Goal: Task Accomplishment & Management: Complete application form

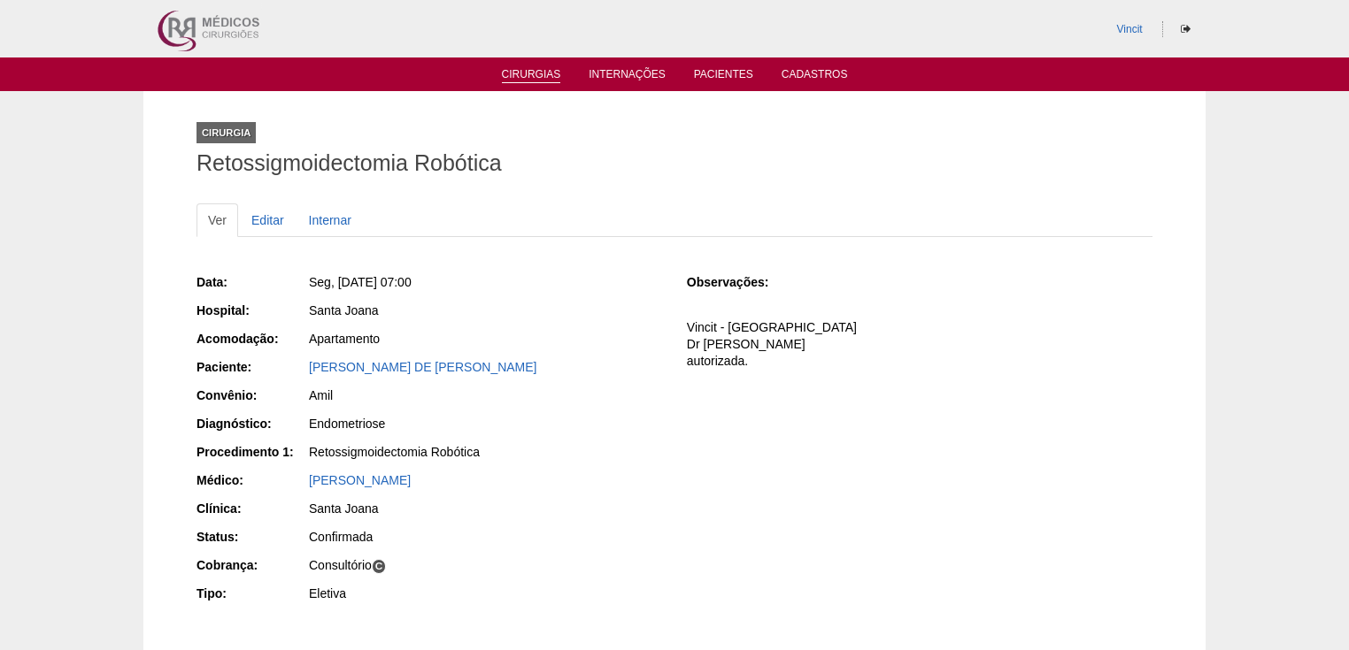
click at [537, 74] on link "Cirurgias" at bounding box center [531, 75] width 59 height 15
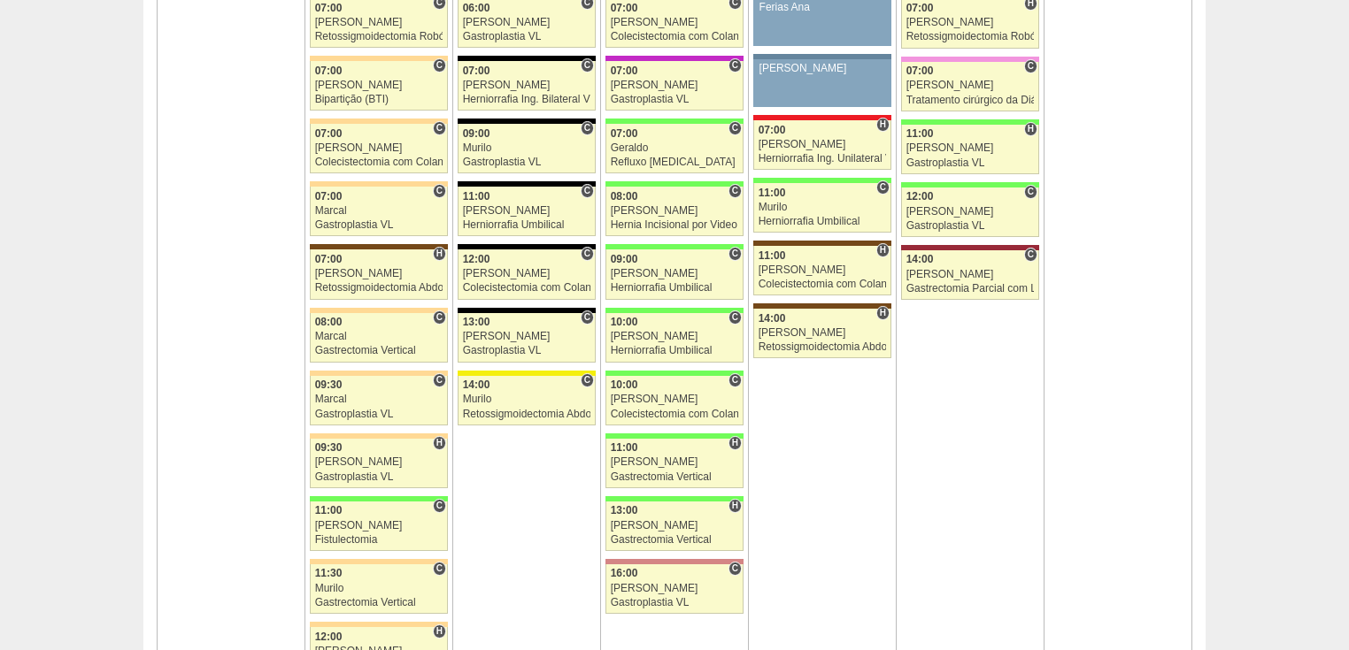
scroll to position [1558, 0]
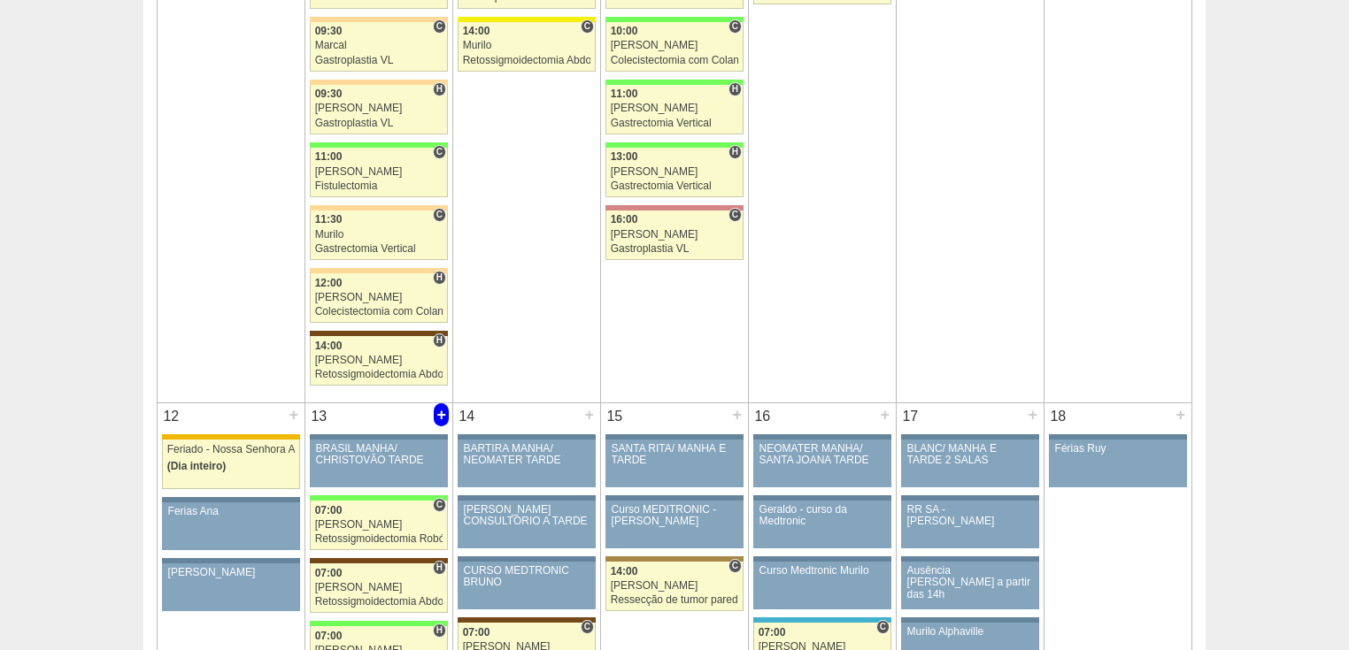
click at [438, 408] on div "+" at bounding box center [441, 415] width 15 height 23
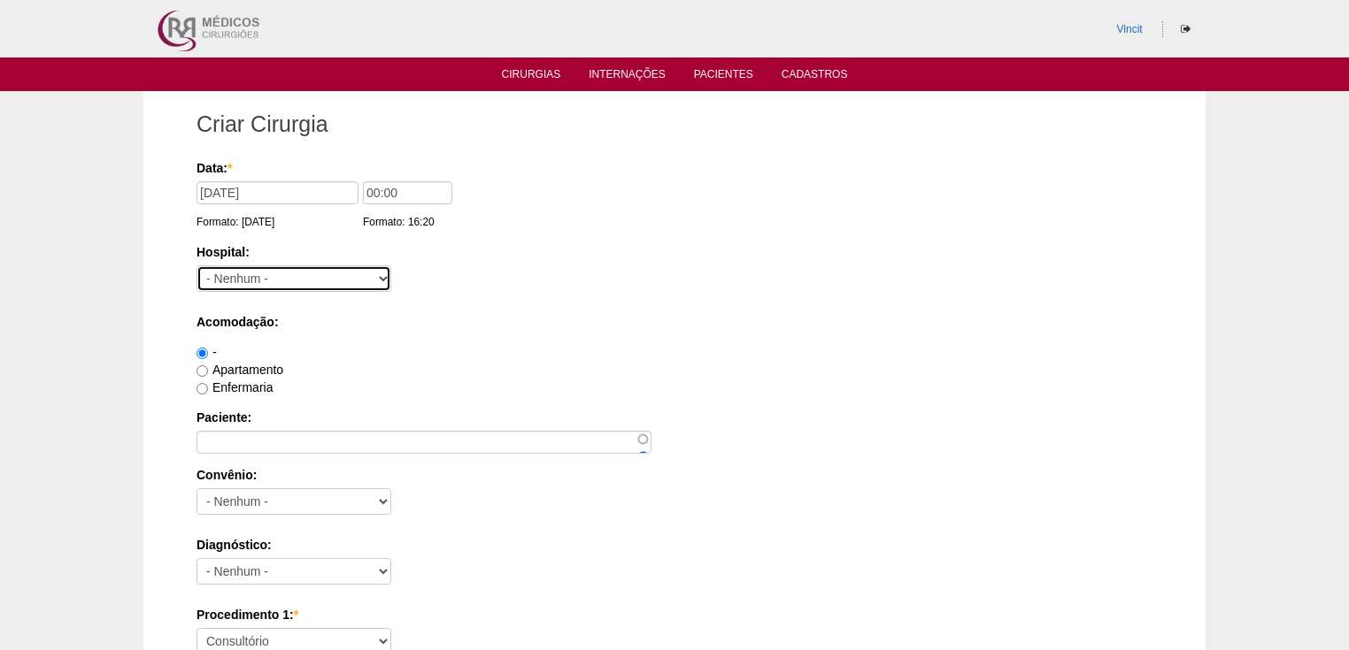
click at [236, 272] on select "- Nenhum - 9 de Julho Albert Einstein Alvorada América Assunção Bartira Benefic…" at bounding box center [293, 278] width 195 height 27
select select "30"
click at [196, 265] on select "- Nenhum - 9 de Julho Albert Einstein Alvorada América Assunção Bartira Benefic…" at bounding box center [293, 278] width 195 height 27
click at [198, 372] on input "Apartamento" at bounding box center [202, 371] width 12 height 12
radio input "true"
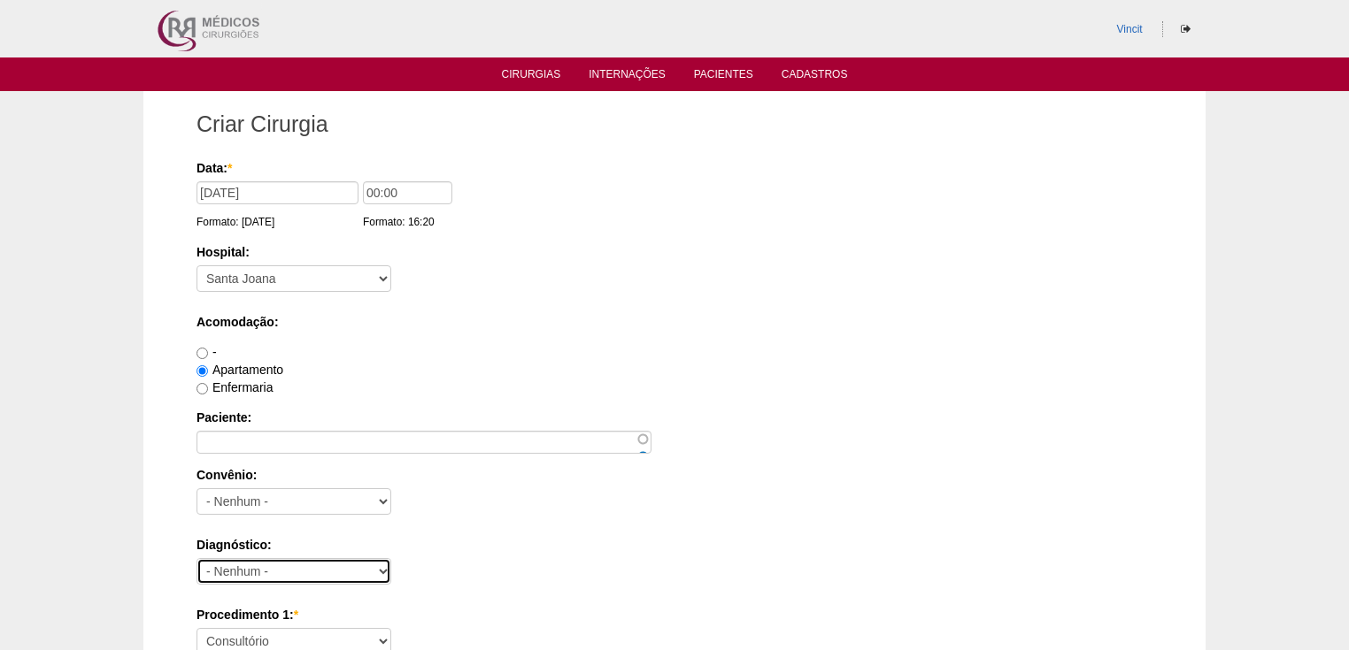
click at [227, 563] on select "- Nenhum - Abdome Agudo Abscesso Hepático Abscesso Perianal Abscesso Peritoneal…" at bounding box center [293, 571] width 195 height 27
select select "3897"
click at [196, 558] on select "- Nenhum - Abdome Agudo Abscesso Hepático Abscesso Perianal Abscesso Peritoneal…" at bounding box center [293, 571] width 195 height 27
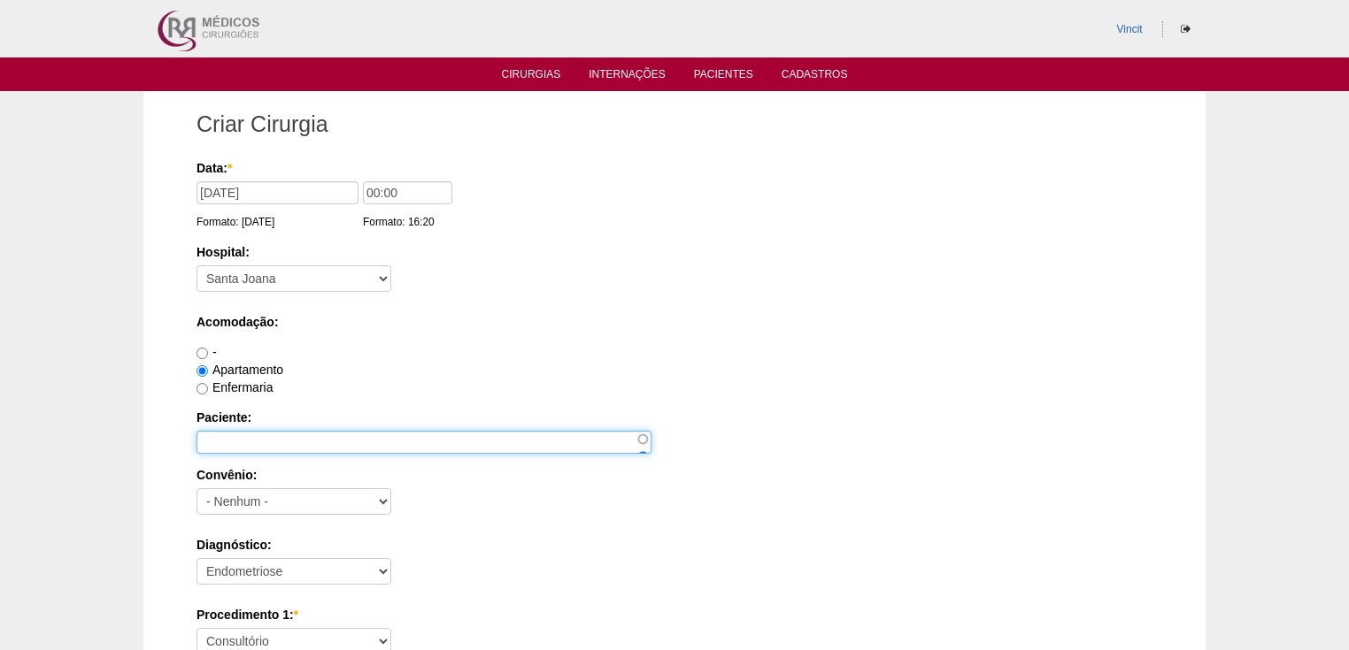
click at [224, 438] on input "Paciente:" at bounding box center [423, 442] width 455 height 23
paste input "[PERSON_NAME]"
type input "[PERSON_NAME]"
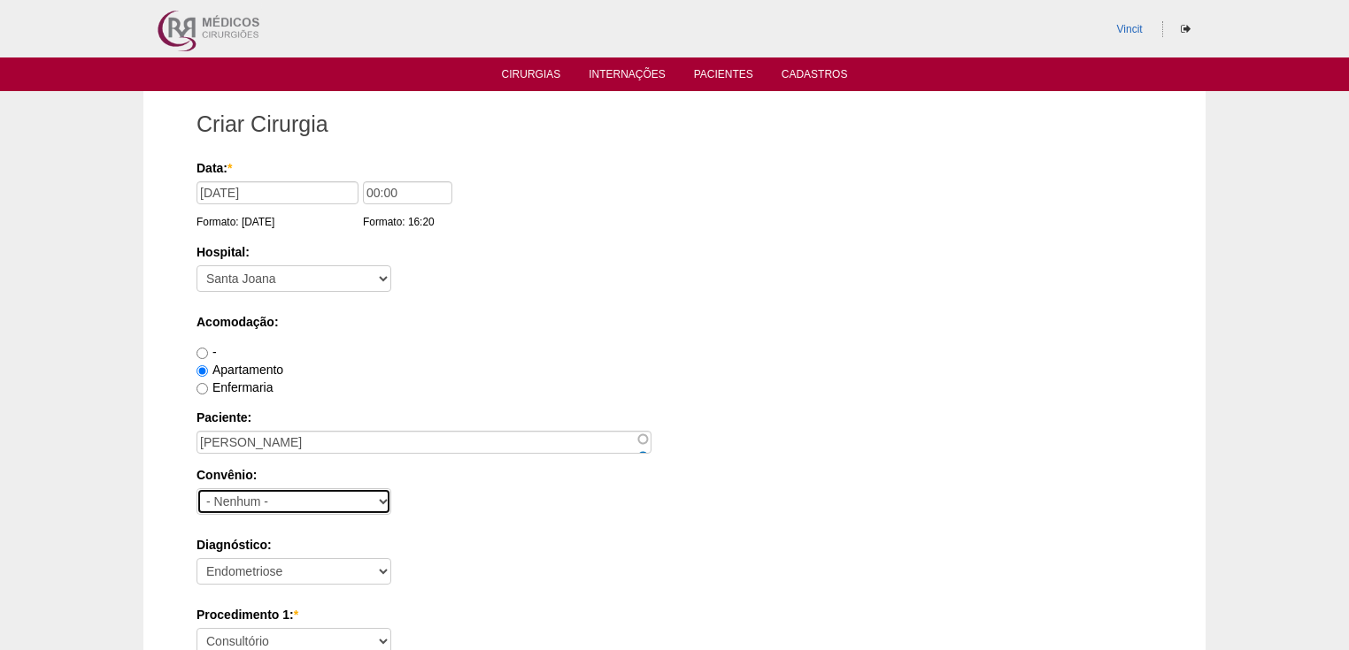
click at [255, 496] on select "- Nenhum - Abet Afresp Allianz Amil Blue Life Caasp Cabesp Caixa de Pensões Car…" at bounding box center [293, 502] width 195 height 27
select select "26"
click at [196, 489] on select "- Nenhum - Abet Afresp Allianz Amil Blue Life Caasp Cabesp Caixa de Pensões Car…" at bounding box center [293, 502] width 195 height 27
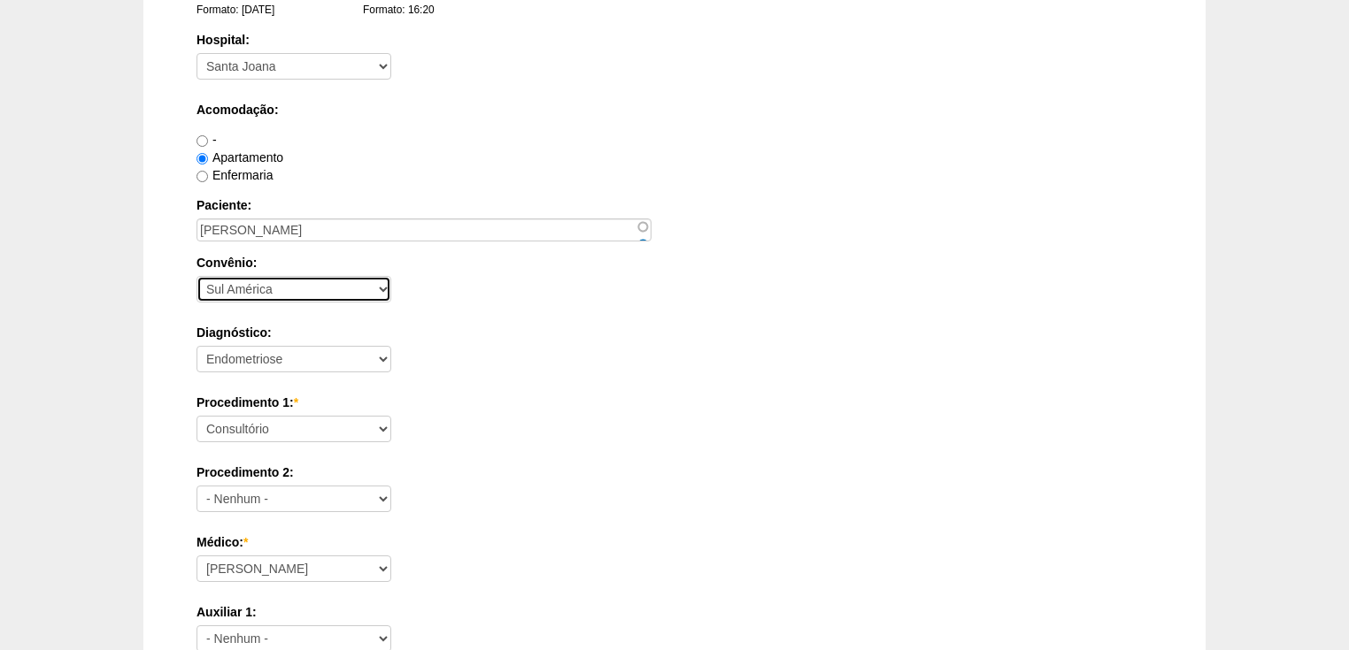
scroll to position [354, 0]
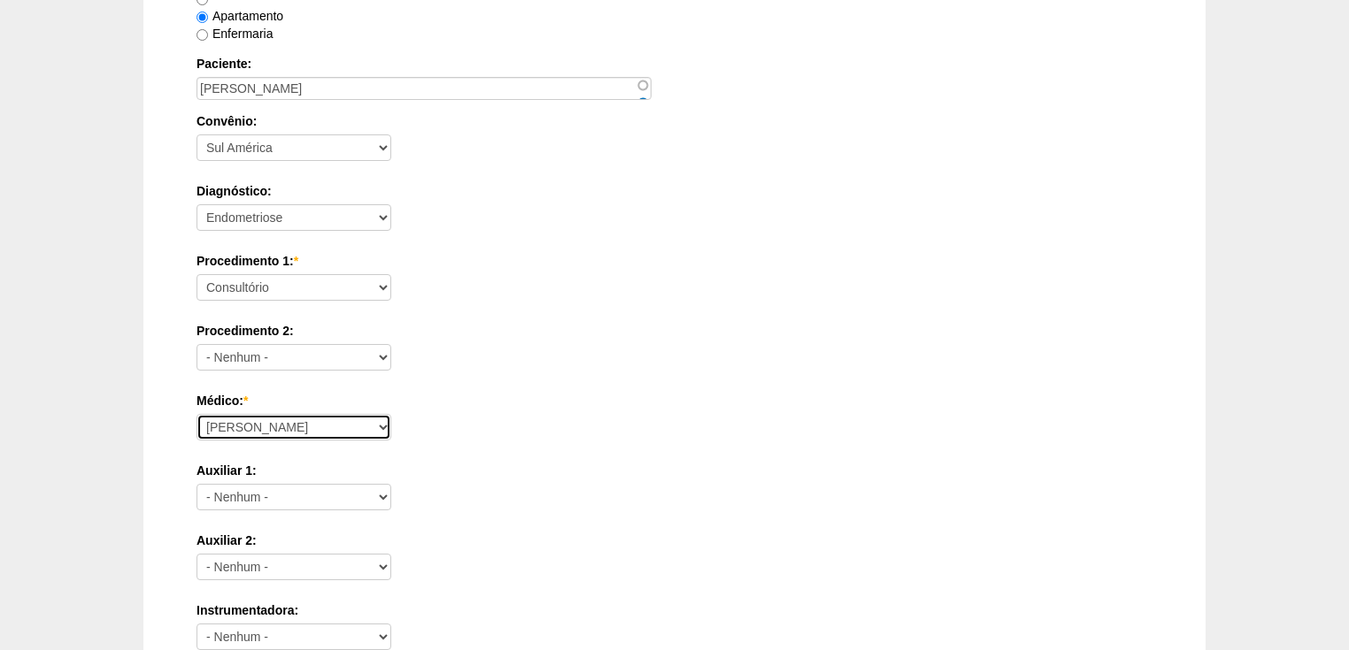
click at [241, 427] on select "Ana Paula Bruno Felipe Rossi Geraldo Igor Benevides Isabella Juliana Luiz Guilh…" at bounding box center [293, 427] width 195 height 27
select select "22"
click at [196, 414] on select "Ana Paula Bruno Felipe Rossi Geraldo Igor Benevides Isabella Juliana Luiz Guilh…" at bounding box center [293, 427] width 195 height 27
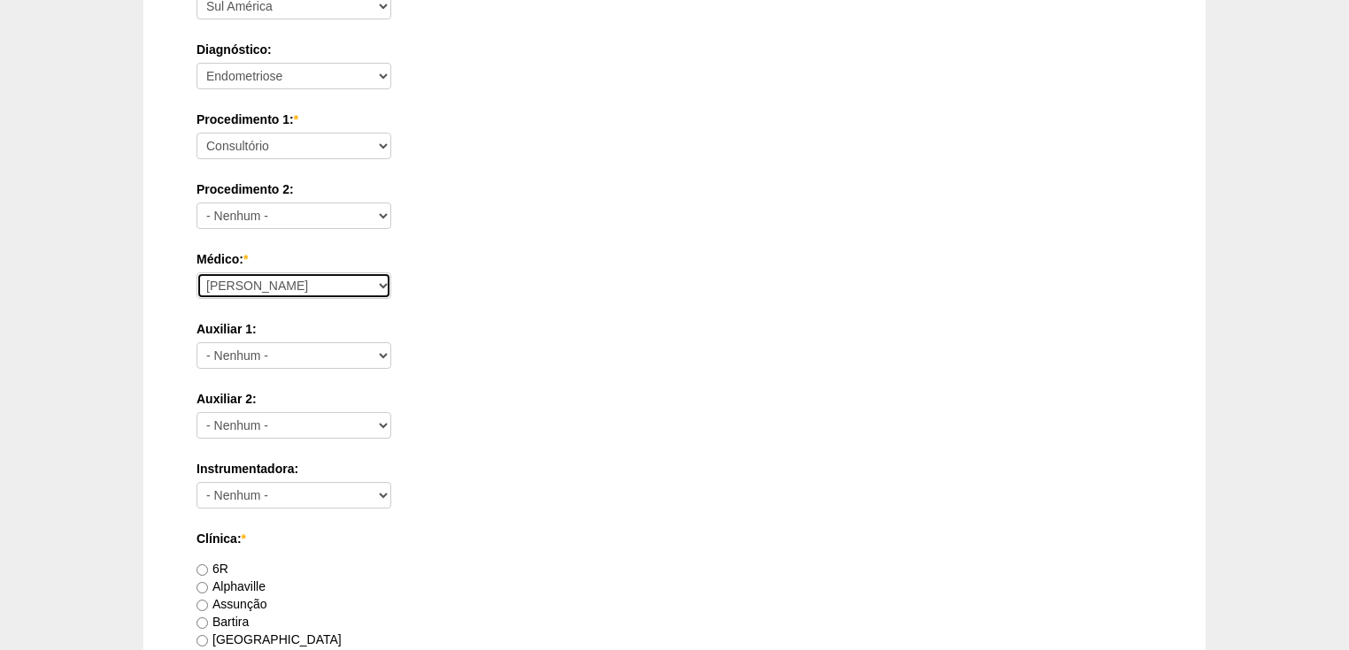
scroll to position [708, 0]
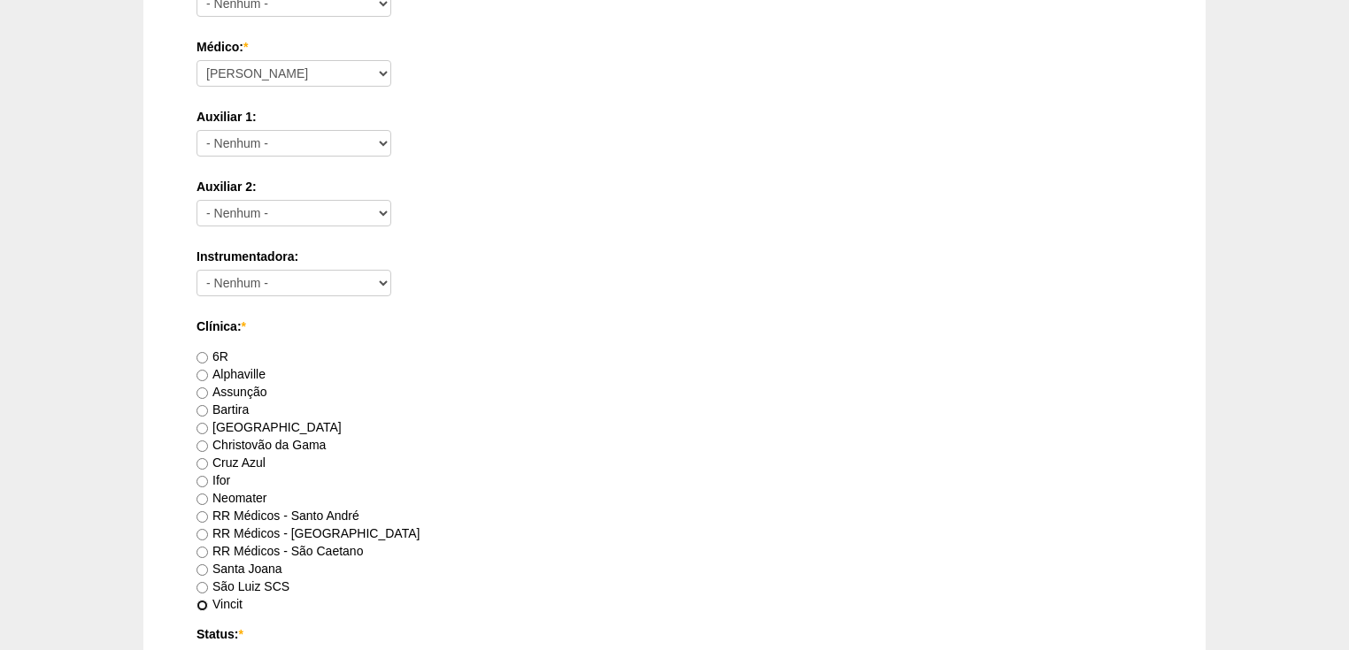
click at [201, 602] on input "Vincit" at bounding box center [202, 606] width 12 height 12
radio input "true"
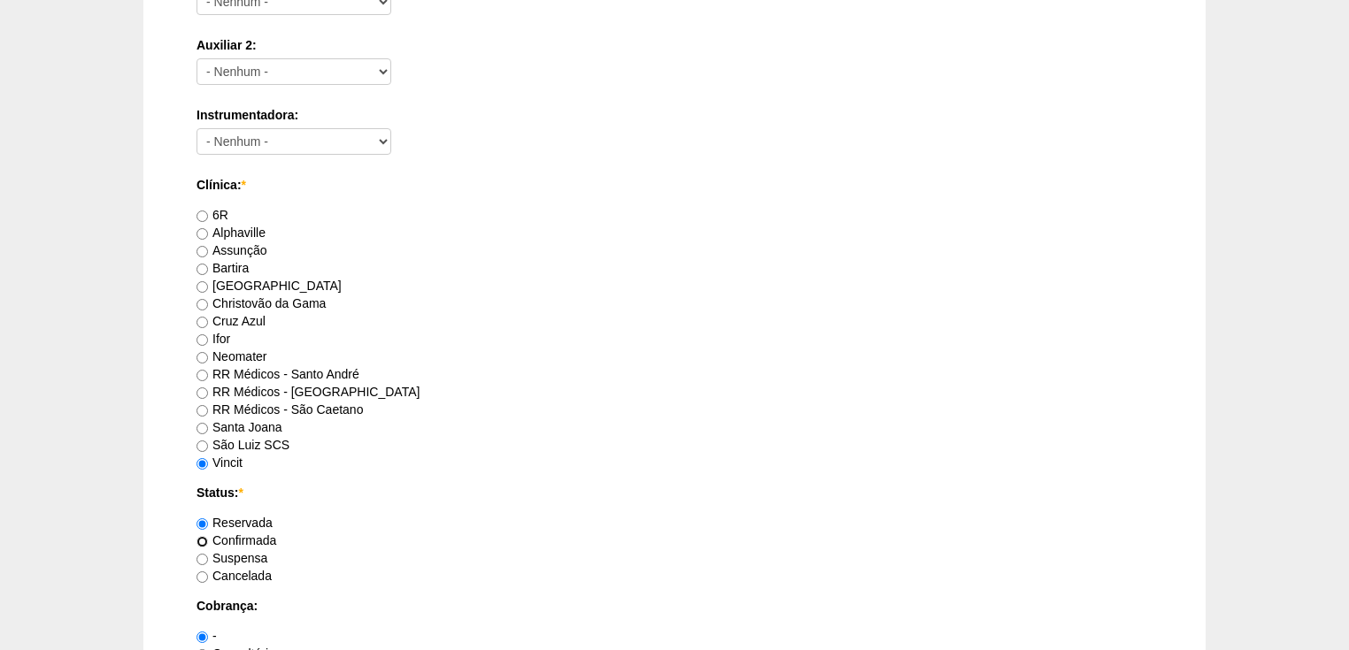
click at [206, 540] on input "Confirmada" at bounding box center [202, 542] width 12 height 12
radio input "true"
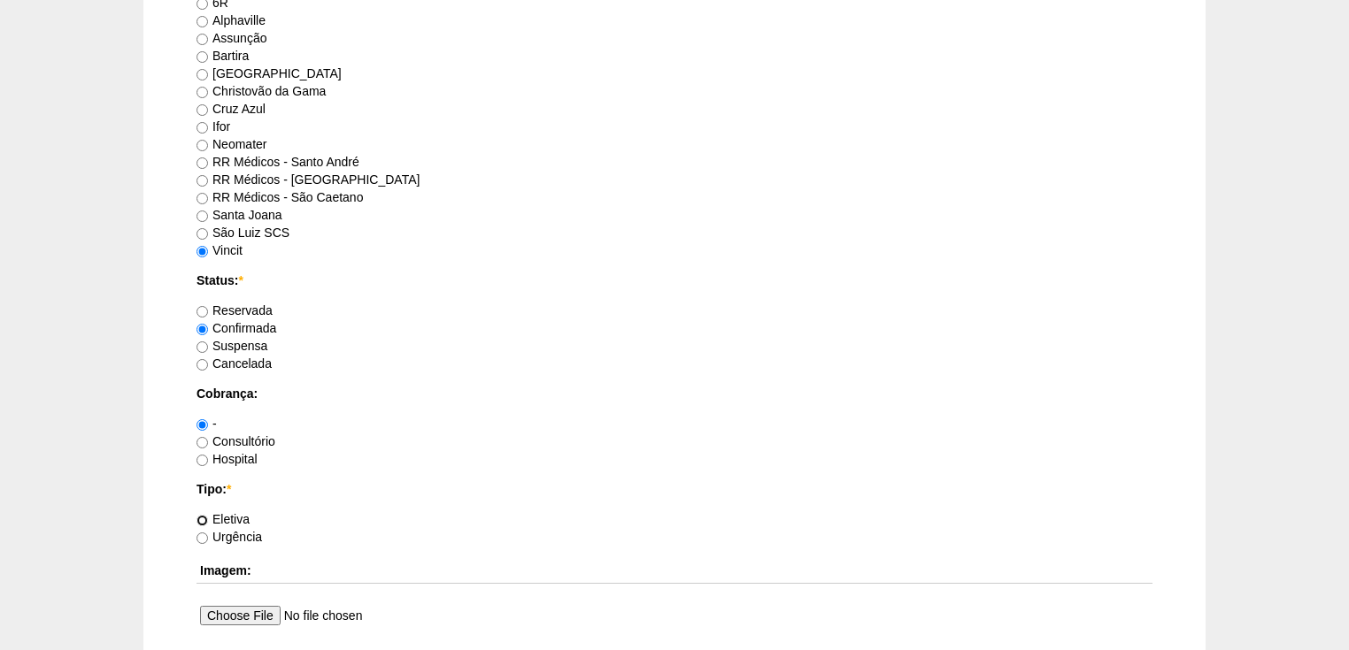
click at [200, 519] on input "Eletiva" at bounding box center [202, 521] width 12 height 12
radio input "true"
click at [203, 438] on input "Consultório" at bounding box center [202, 443] width 12 height 12
radio input "true"
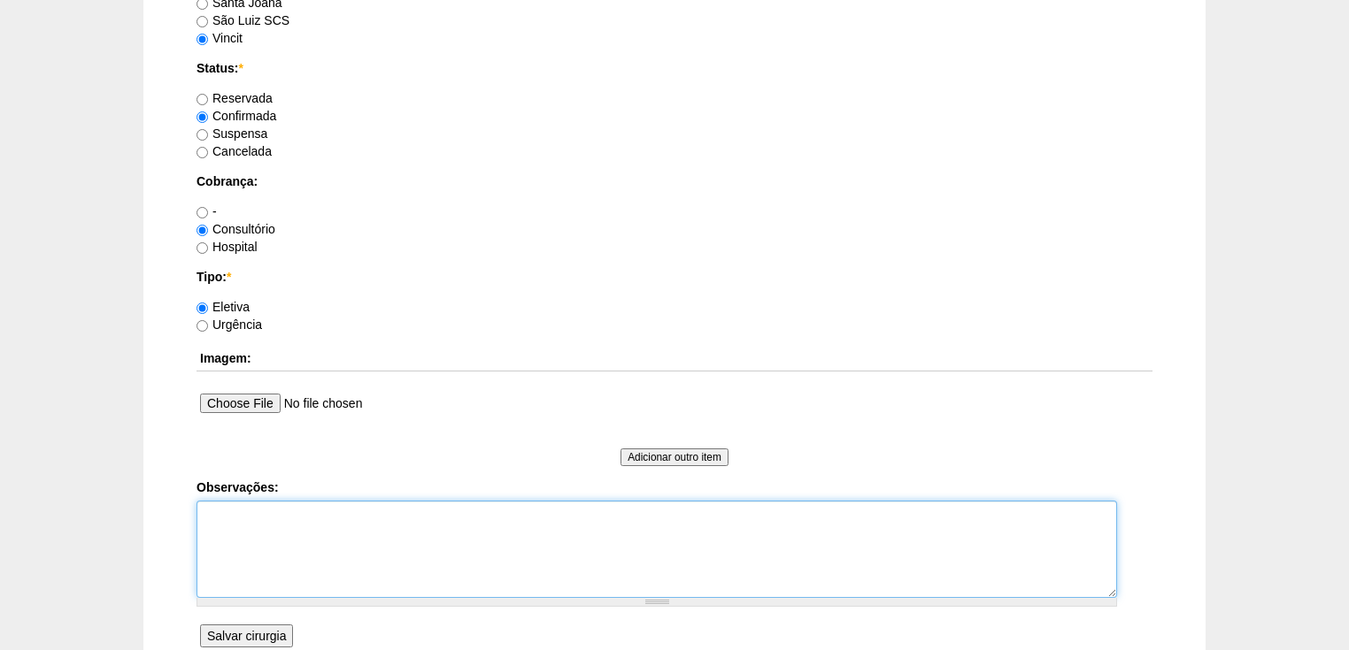
click at [241, 515] on textarea "Observações:" at bounding box center [656, 549] width 920 height 97
click at [270, 531] on textarea "Vincit - tudo pelo Dr Gilberto Dr Gilberto -Pacote" at bounding box center [656, 549] width 920 height 97
click at [326, 538] on textarea "Vincit - tudo pelo Dr Gilberto Dr Gilberto - Pacote" at bounding box center [656, 549] width 920 height 97
type textarea "Vincit - tudo pelo Dr Gilberto Dr Gilberto - Pacote Autorizada"
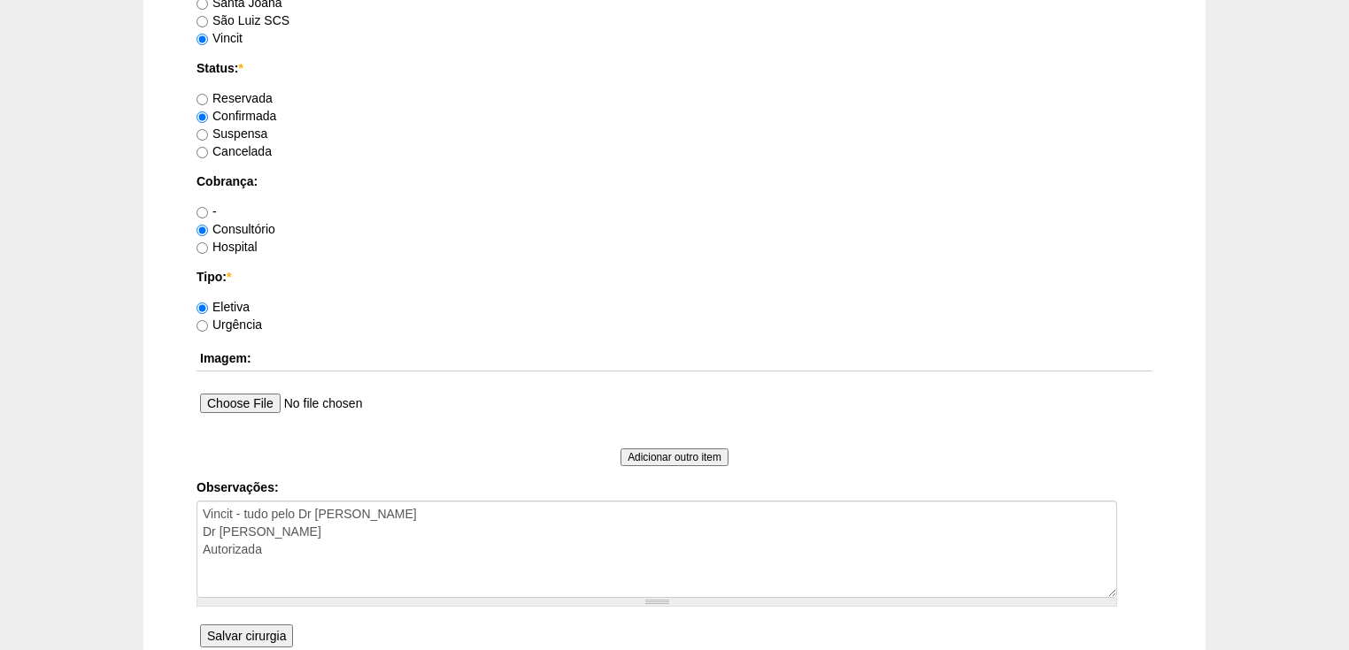
click at [253, 627] on input "Salvar cirurgia" at bounding box center [246, 636] width 93 height 23
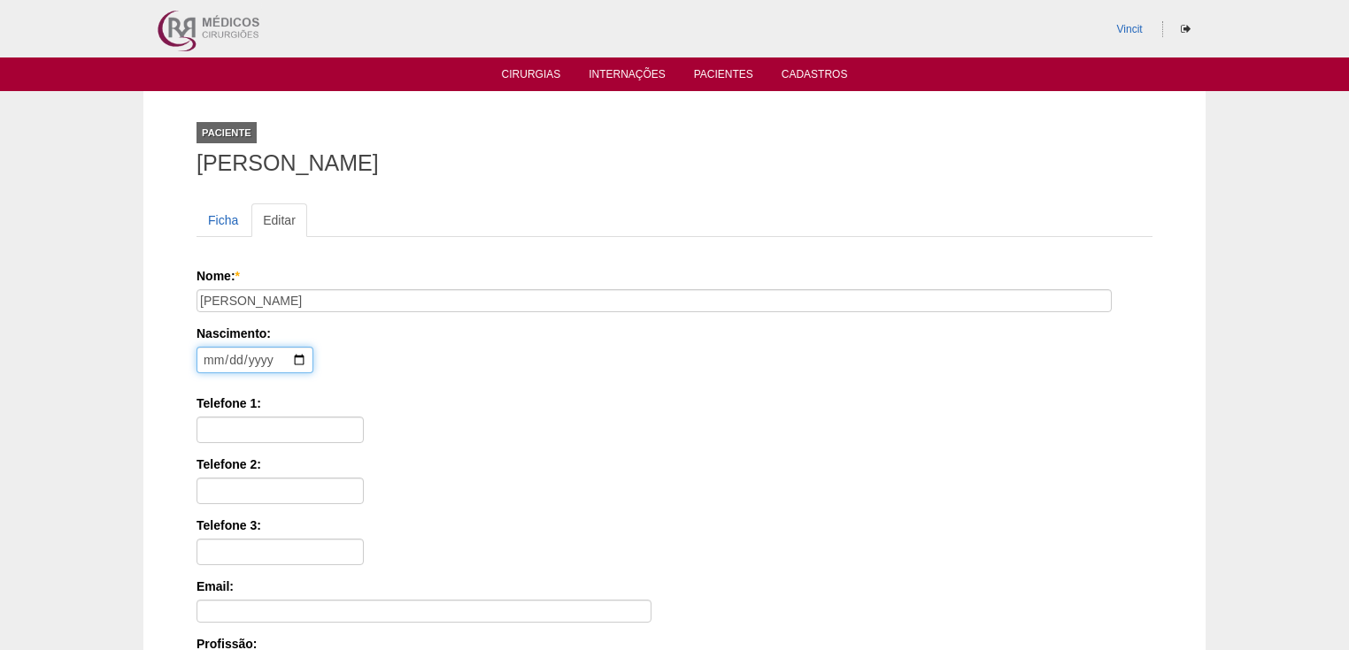
click at [210, 362] on input "date" at bounding box center [254, 360] width 117 height 27
type input "1999-01-07"
click at [230, 429] on input "Telefone 1:" at bounding box center [279, 430] width 167 height 27
paste input "(11) 95065-2332"
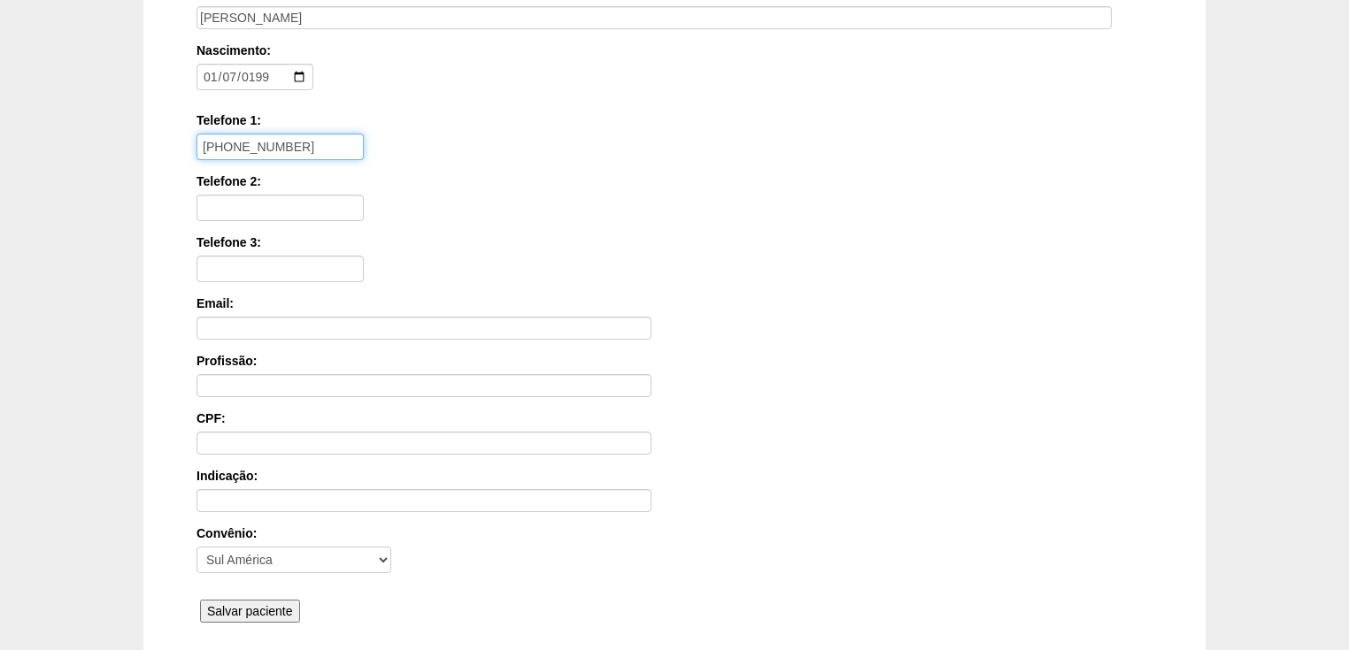
scroll to position [425, 0]
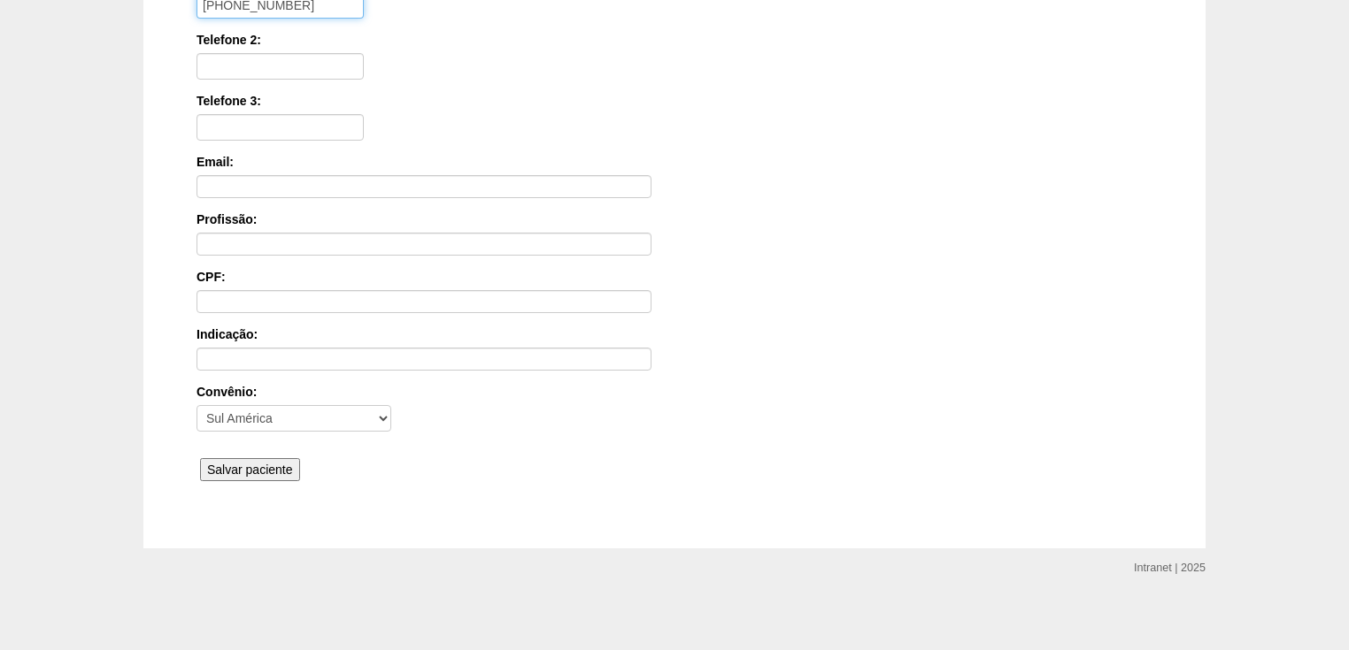
type input "(11) 95065-2332"
click at [232, 465] on input "Salvar paciente" at bounding box center [250, 469] width 100 height 23
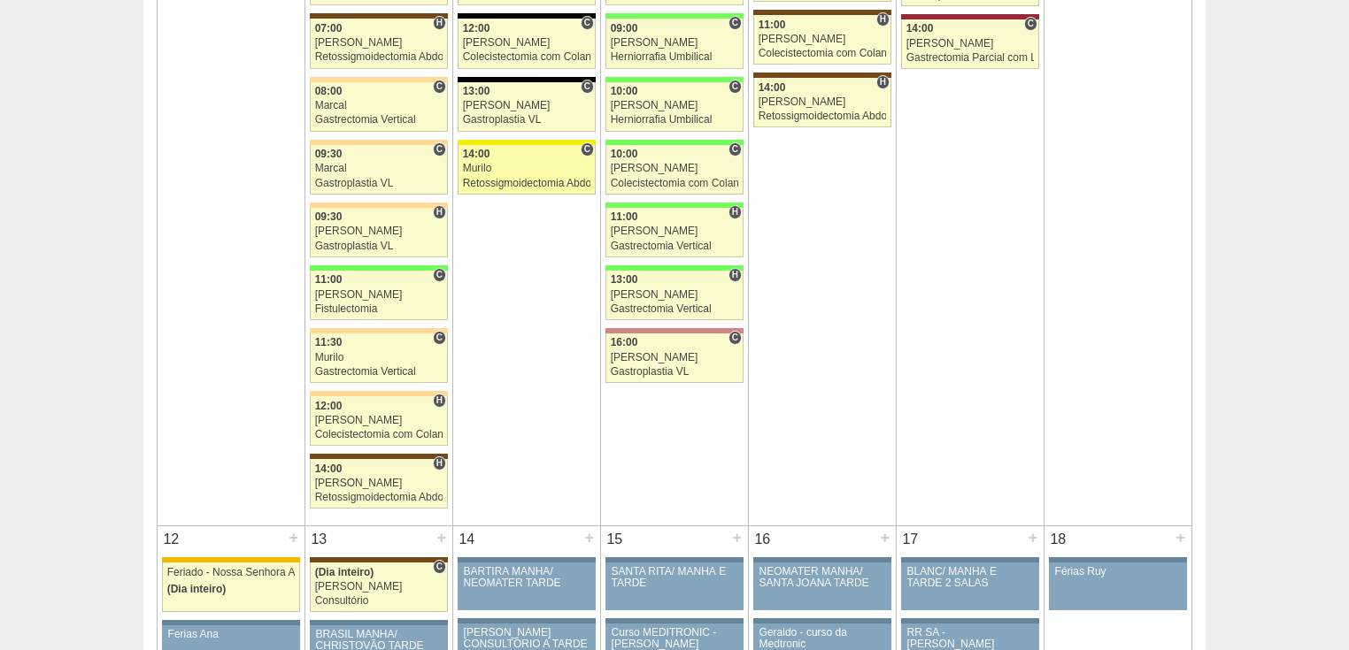
scroll to position [1628, 0]
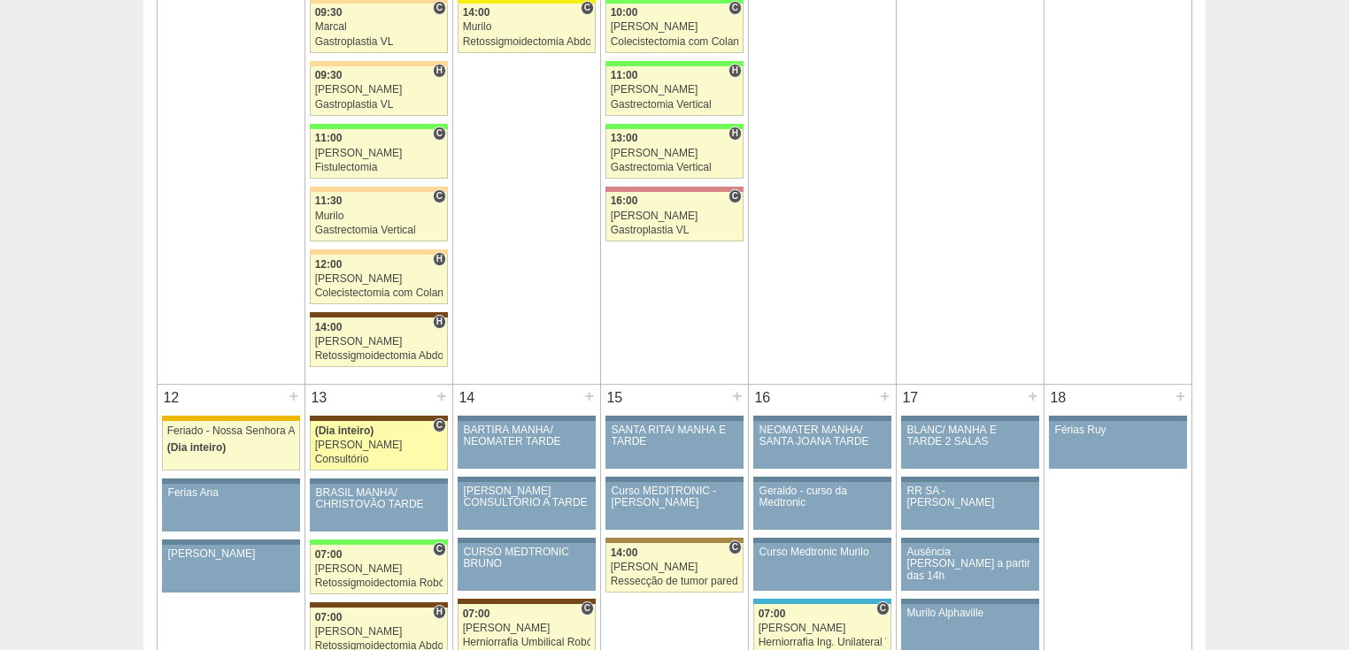
click at [358, 454] on div "Consultório" at bounding box center [379, 460] width 128 height 12
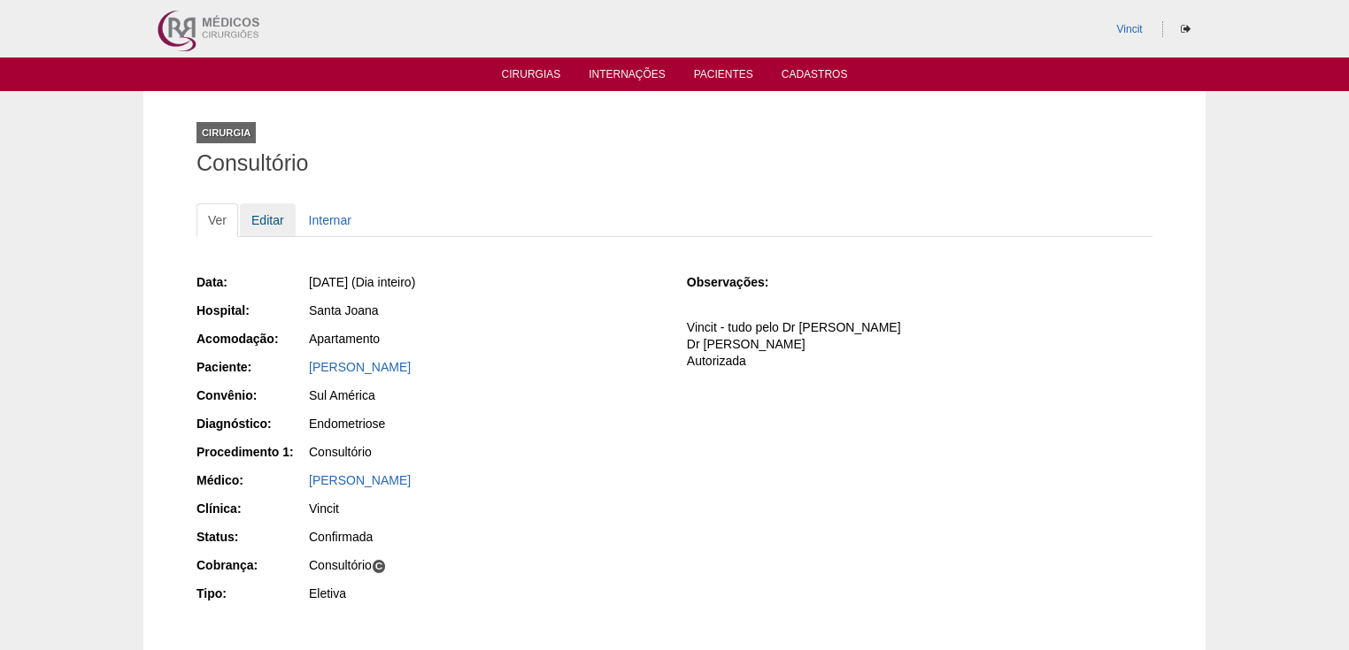
click at [269, 223] on link "Editar" at bounding box center [268, 221] width 56 height 34
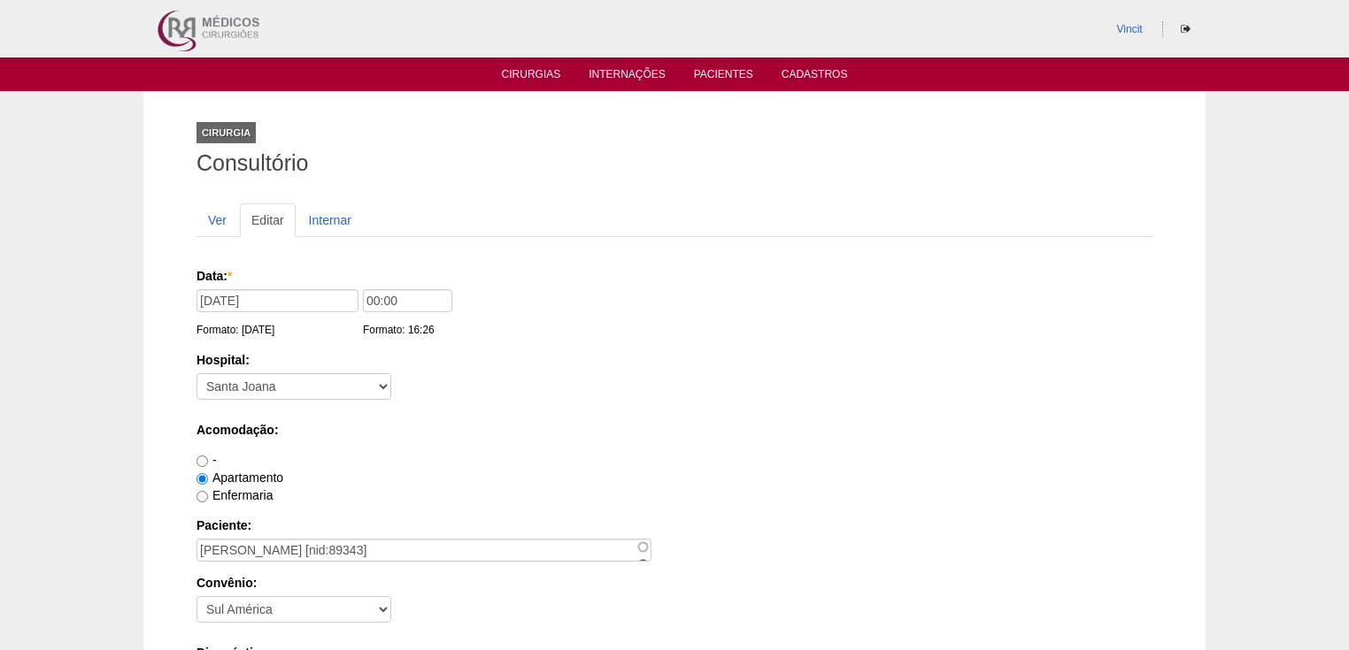
scroll to position [142, 0]
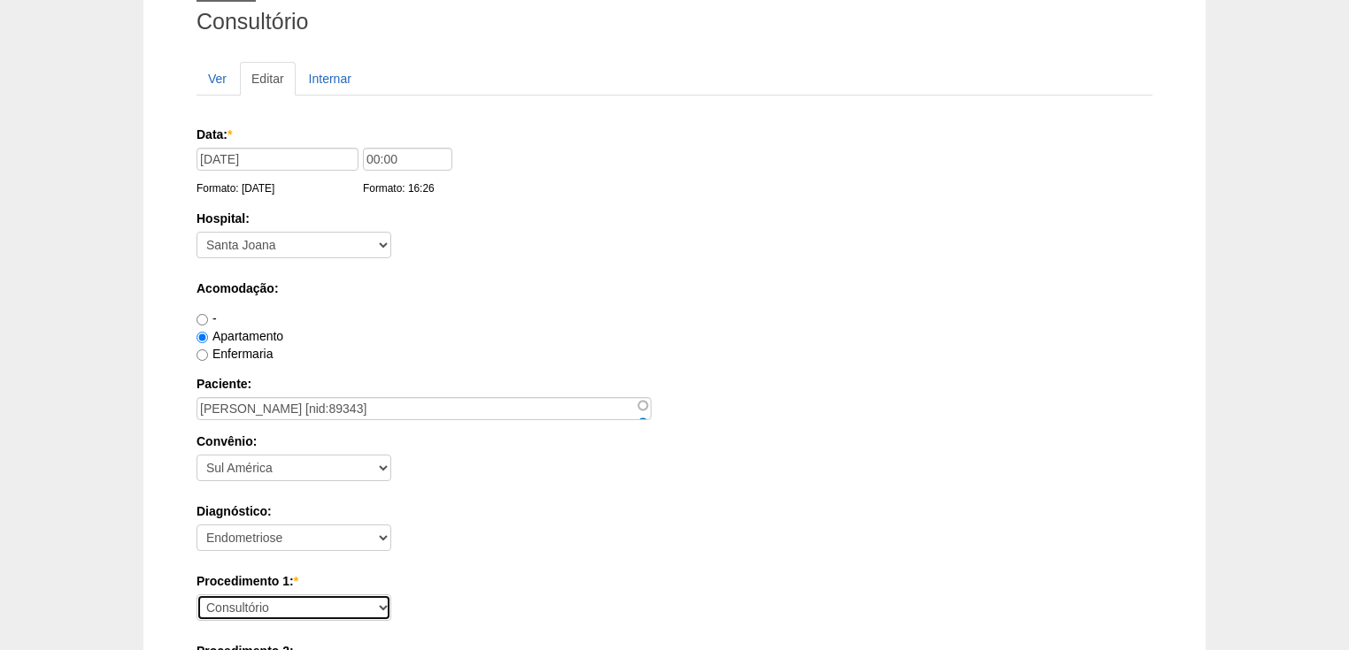
click at [258, 608] on select "Consultório Abscesso Hepático - Drenagem Abscesso perianal Amputação Abdômino P…" at bounding box center [293, 608] width 195 height 27
select select "4016"
click at [196, 595] on select "Consultório Abscesso Hepático - Drenagem Abscesso perianal Amputação Abdômino P…" at bounding box center [293, 608] width 195 height 27
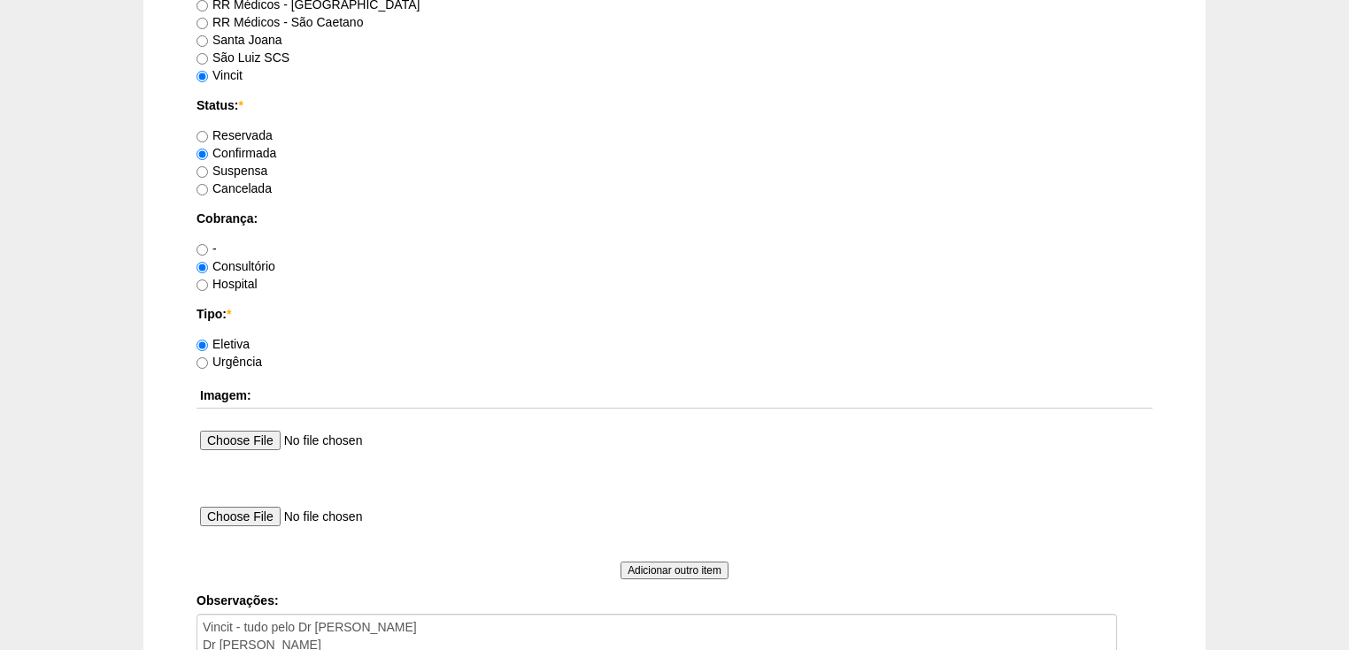
scroll to position [1627, 0]
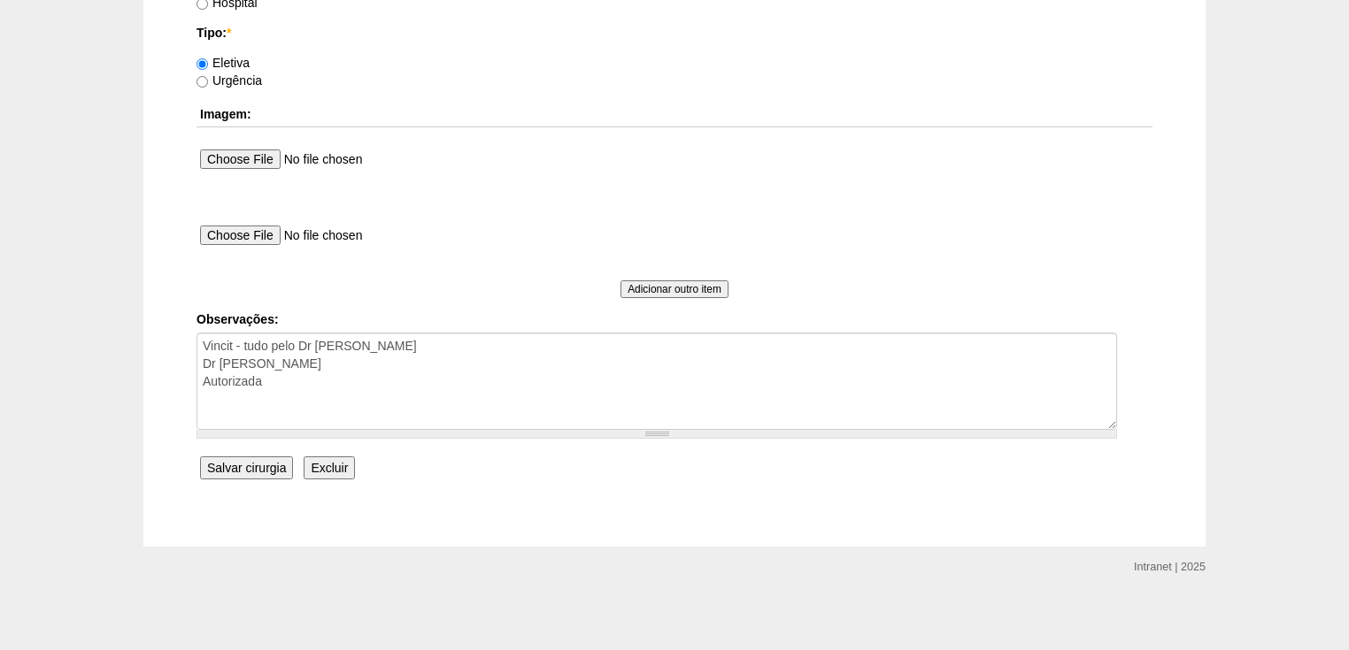
click at [248, 464] on input "Salvar cirurgia" at bounding box center [246, 468] width 93 height 23
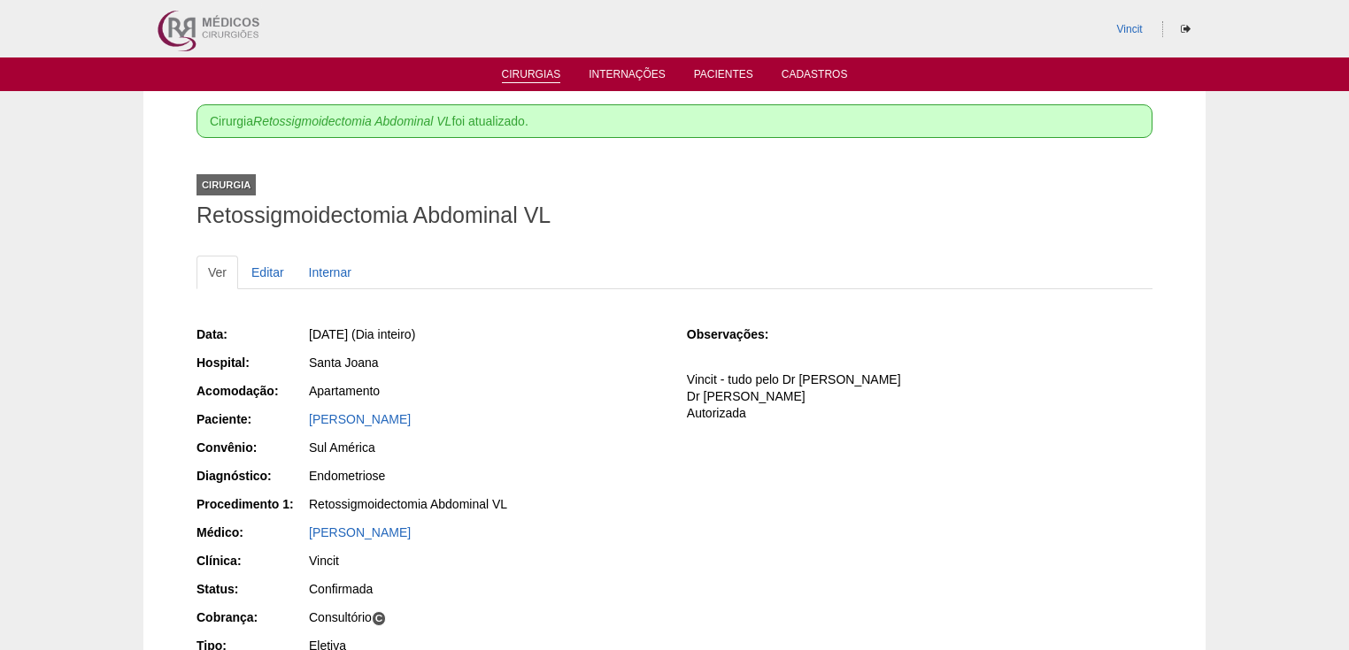
click at [534, 73] on link "Cirurgias" at bounding box center [531, 75] width 59 height 15
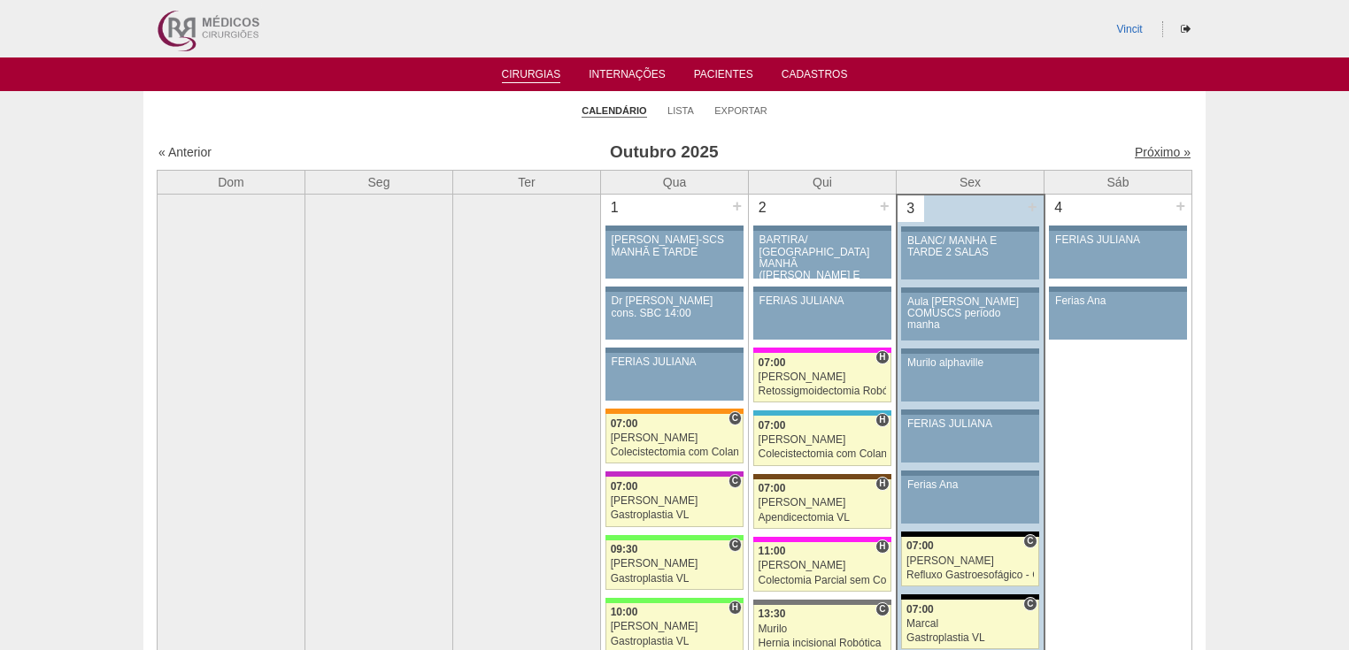
click at [1143, 149] on link "Próximo »" at bounding box center [1163, 152] width 56 height 14
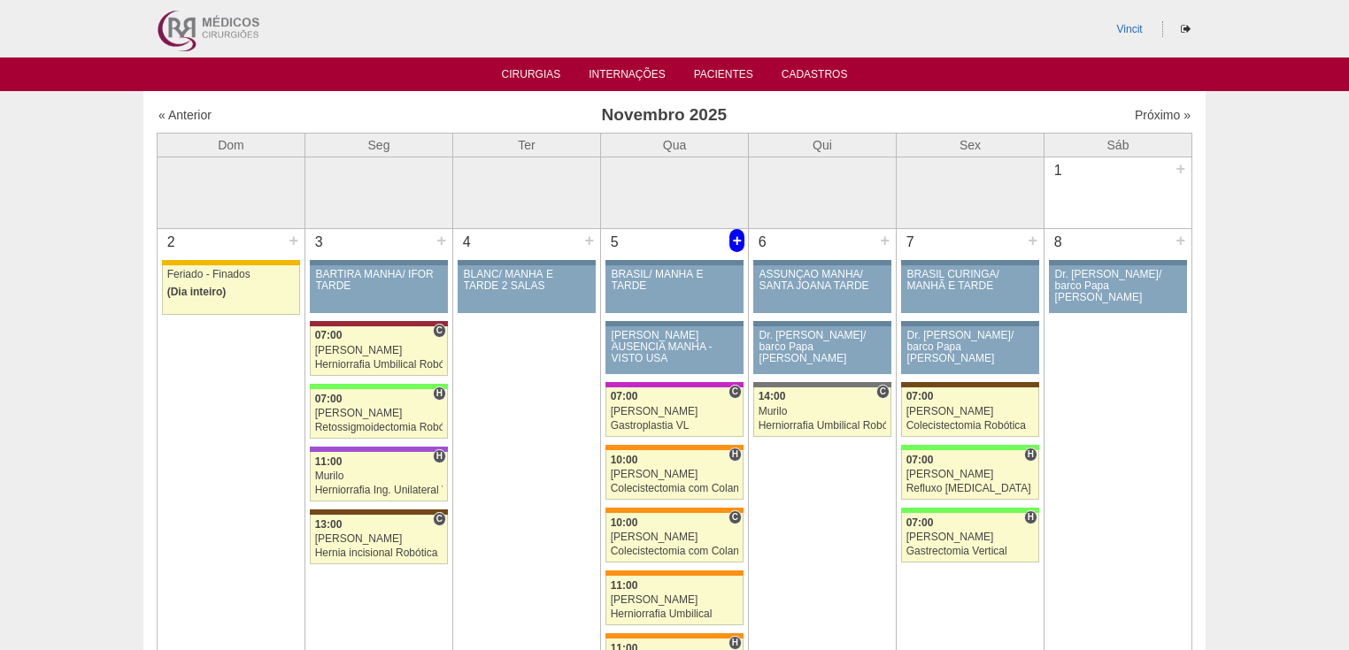
click at [736, 241] on div "+" at bounding box center [736, 240] width 15 height 23
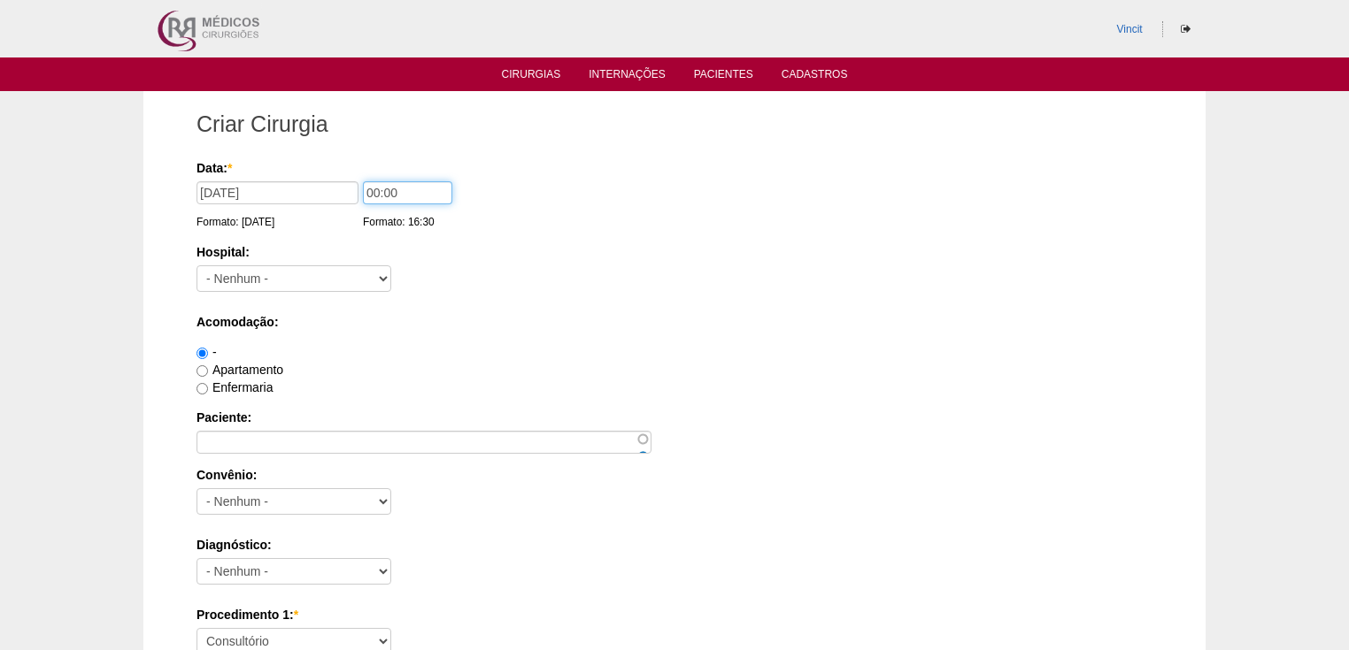
click at [381, 190] on input "00:00" at bounding box center [407, 192] width 89 height 23
click at [379, 189] on input "00:00" at bounding box center [407, 192] width 89 height 23
type input "13:00"
click at [310, 264] on div "Hospital: - [GEOGRAPHIC_DATA] - [DATE] [PERSON_NAME] Alvorada América Assunção …" at bounding box center [674, 272] width 956 height 58
click at [308, 272] on select "- [GEOGRAPHIC_DATA] - [DATE] [PERSON_NAME] Alvorada América Assunção Bartira Be…" at bounding box center [293, 278] width 195 height 27
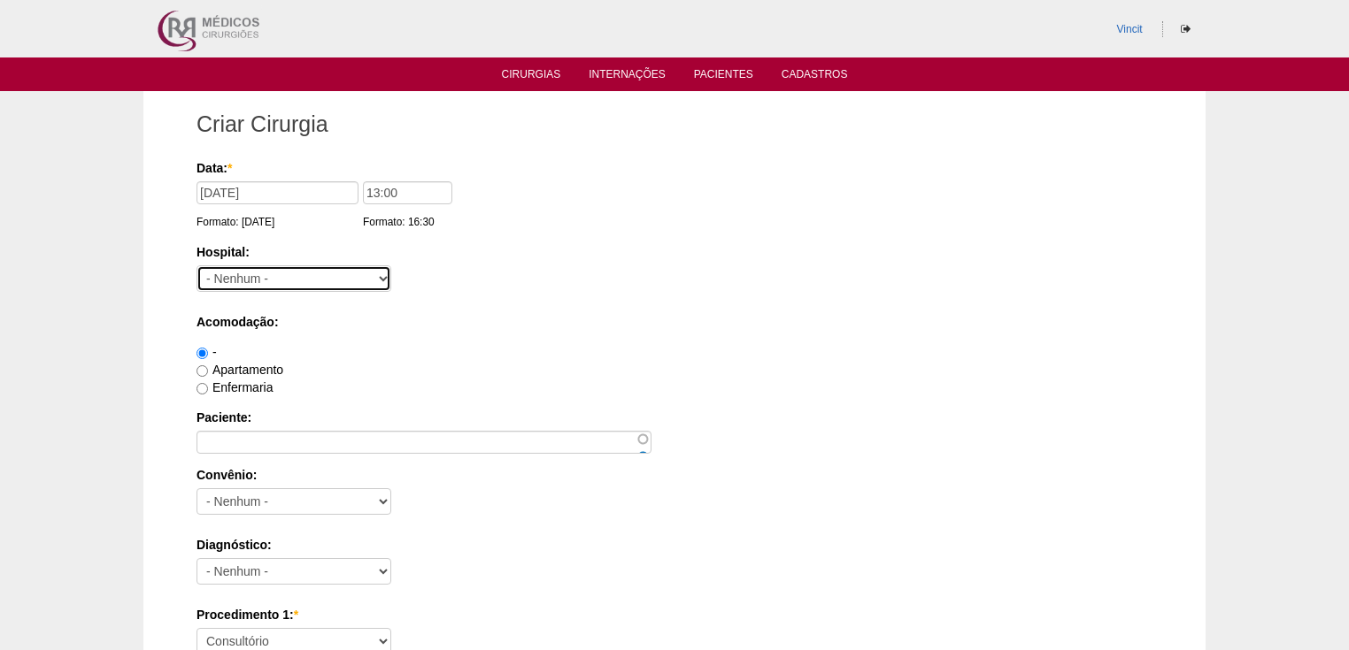
select select "28"
click at [196, 265] on select "- Nenhum - 9 de Julho Albert Einstein Alvorada América Assunção Bartira Benefic…" at bounding box center [293, 278] width 195 height 27
click at [207, 372] on input "Apartamento" at bounding box center [202, 371] width 12 height 12
radio input "true"
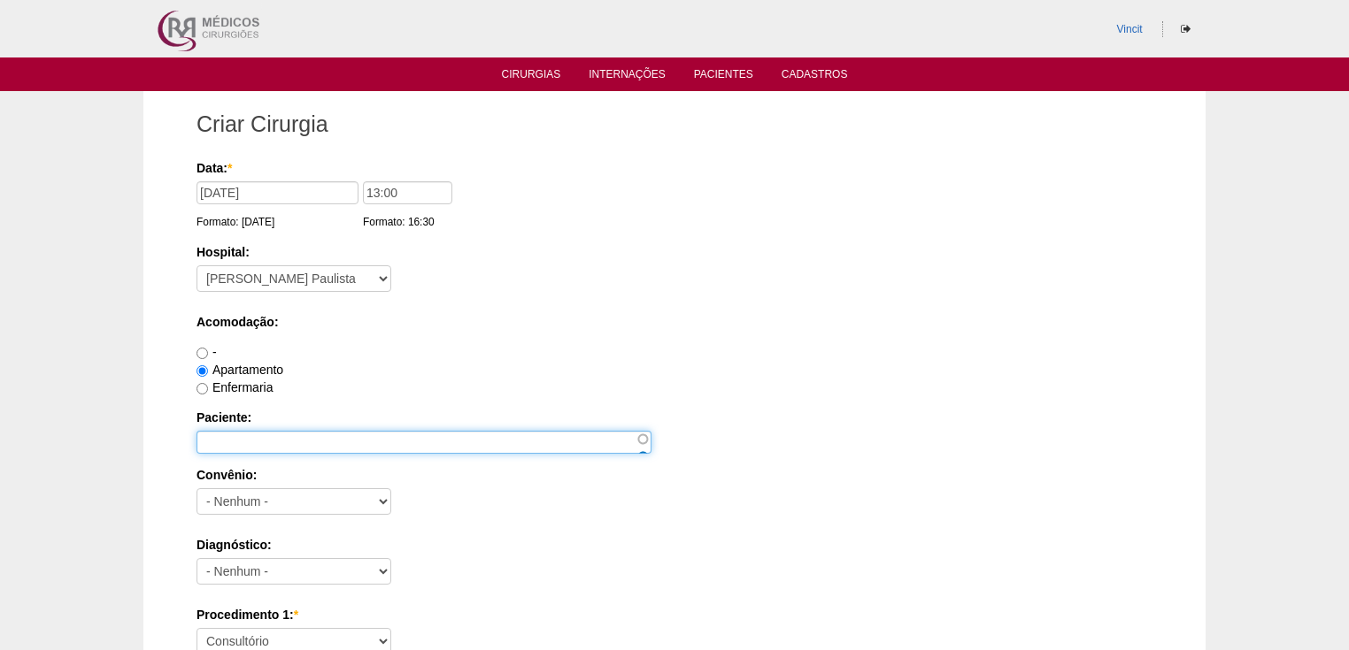
click at [215, 434] on input "Paciente:" at bounding box center [423, 442] width 455 height 23
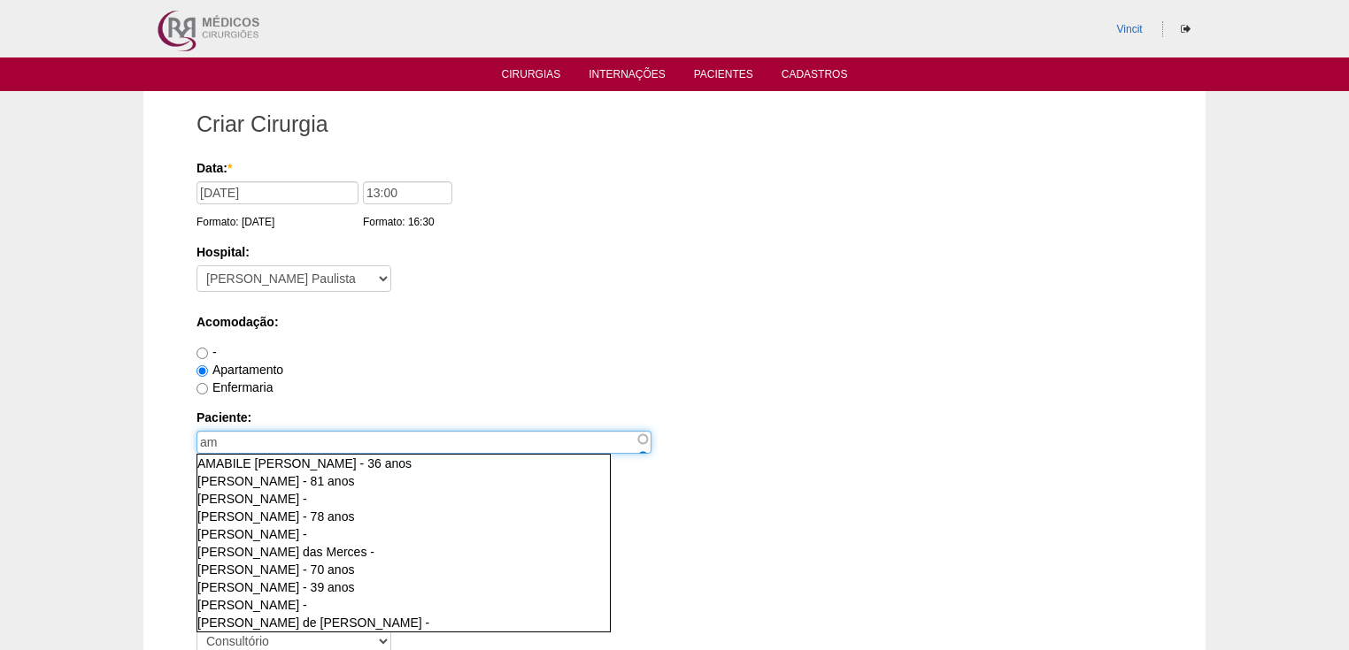
type input "a"
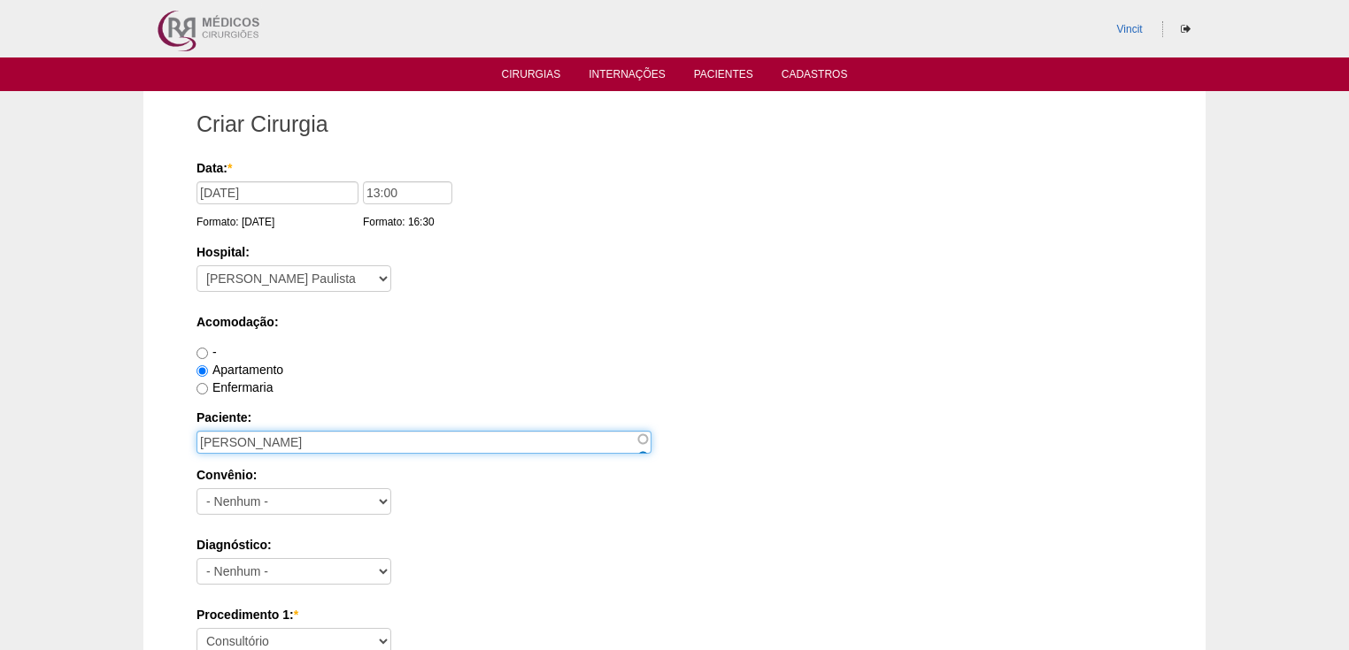
type input "[PERSON_NAME]"
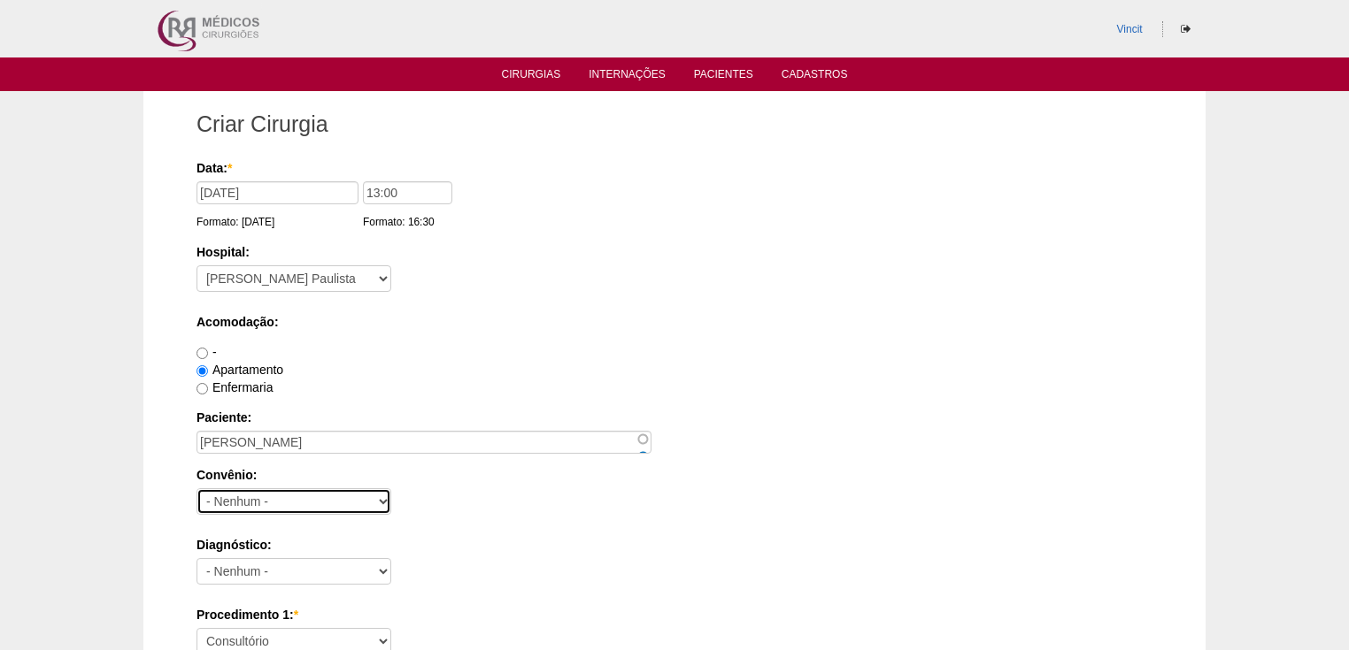
click at [212, 498] on select "- Nenhum - Abet Afresp Allianz Amil Blue Life Caasp Cabesp Caixa de Pensões Car…" at bounding box center [293, 502] width 195 height 27
select select "9803"
click at [196, 489] on select "- Nenhum - Abet Afresp Allianz Amil Blue Life Caasp Cabesp Caixa de Pensões Car…" at bounding box center [293, 502] width 195 height 27
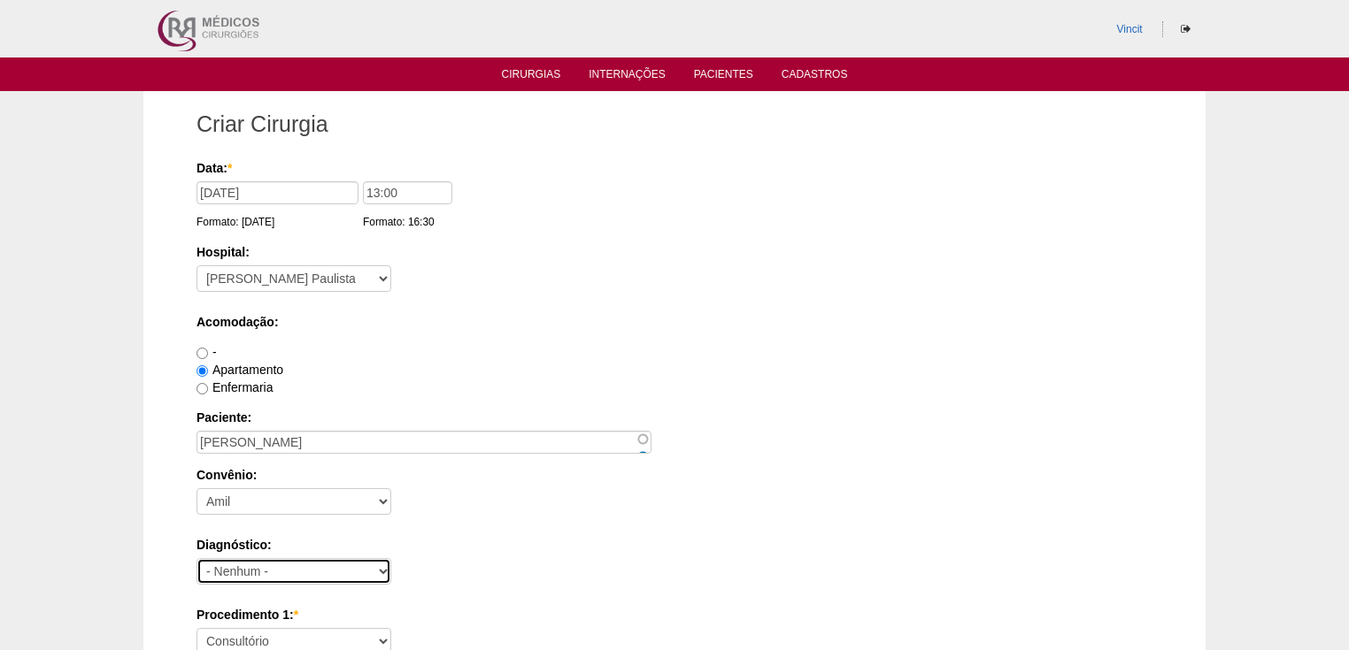
click at [244, 570] on select "- Nenhum - Abdome Agudo Abscesso Hepático Abscesso Perianal Abscesso Peritoneal…" at bounding box center [293, 571] width 195 height 27
select select "13"
click at [196, 558] on select "- Nenhum - Abdome Agudo Abscesso Hepático Abscesso Perianal Abscesso Peritoneal…" at bounding box center [293, 571] width 195 height 27
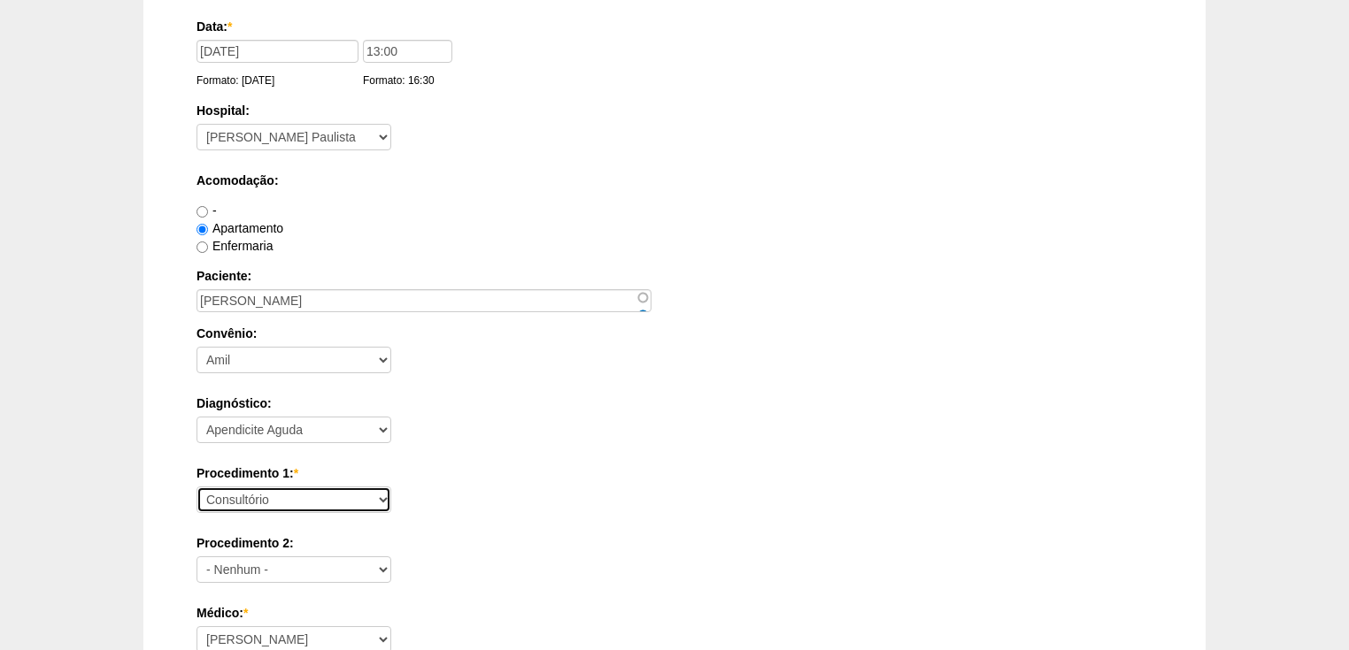
click at [273, 503] on select "Consultório Abscesso Hepático - Drenagem Abscesso perianal Amputação Abdômino P…" at bounding box center [293, 500] width 195 height 27
select select "3959"
click at [196, 487] on select "Consultório Abscesso Hepático - Drenagem Abscesso perianal Amputação Abdômino P…" at bounding box center [293, 500] width 195 height 27
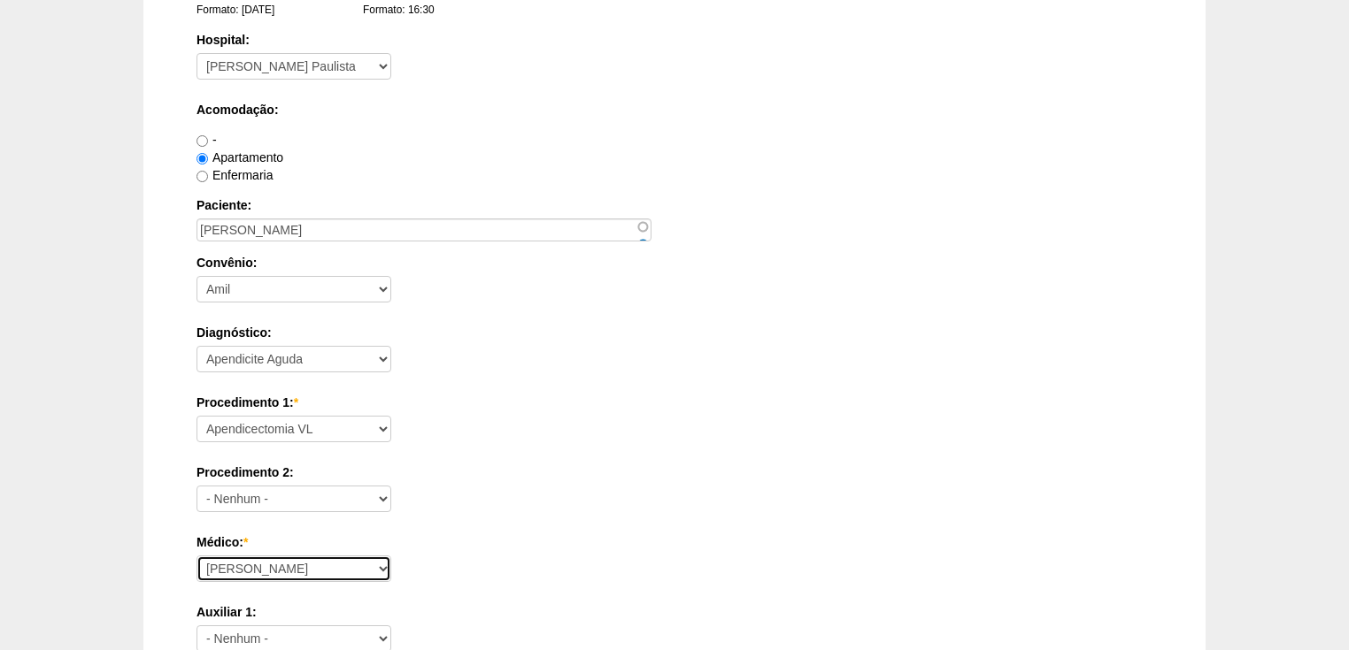
click at [248, 565] on select "Ana Paula Bruno Felipe Rossi Geraldo Igor Benevides Isabella Juliana Luiz Guilh…" at bounding box center [293, 569] width 195 height 27
select select "22"
click at [196, 556] on select "Ana Paula Bruno Felipe Rossi Geraldo Igor Benevides Isabella Juliana Luiz Guilh…" at bounding box center [293, 569] width 195 height 27
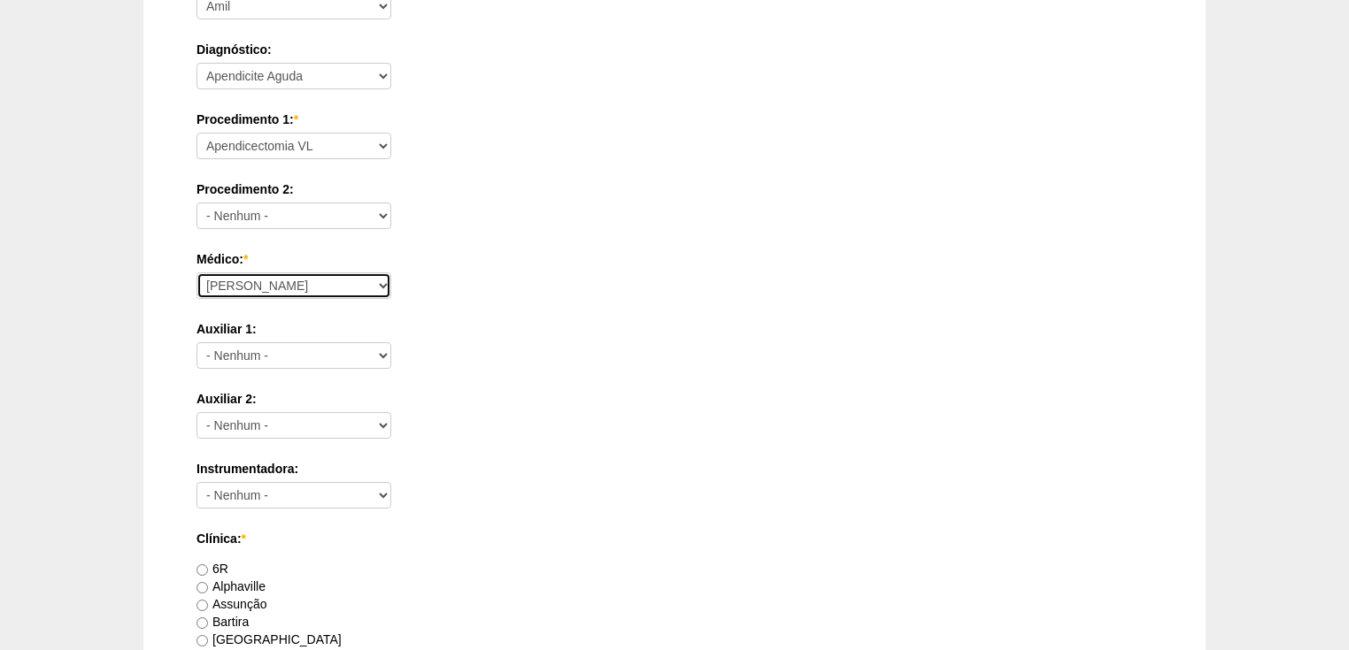
scroll to position [708, 0]
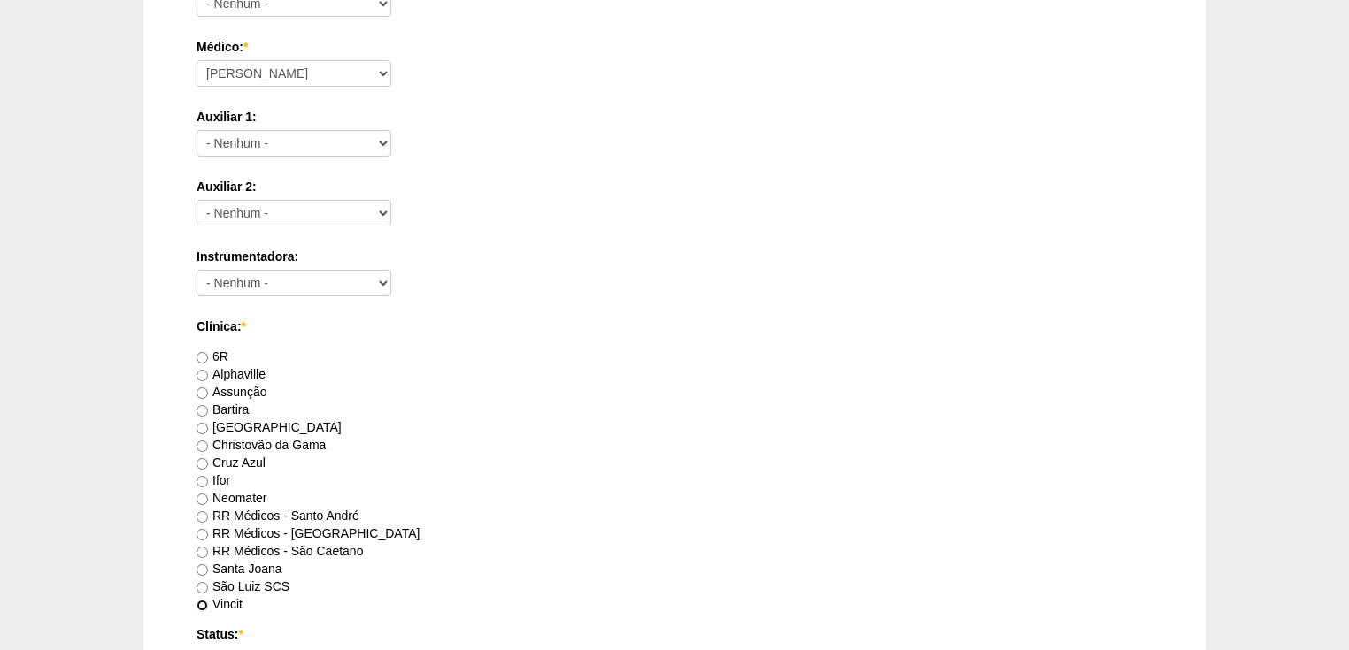
click at [203, 601] on input "Vincit" at bounding box center [202, 606] width 12 height 12
radio input "true"
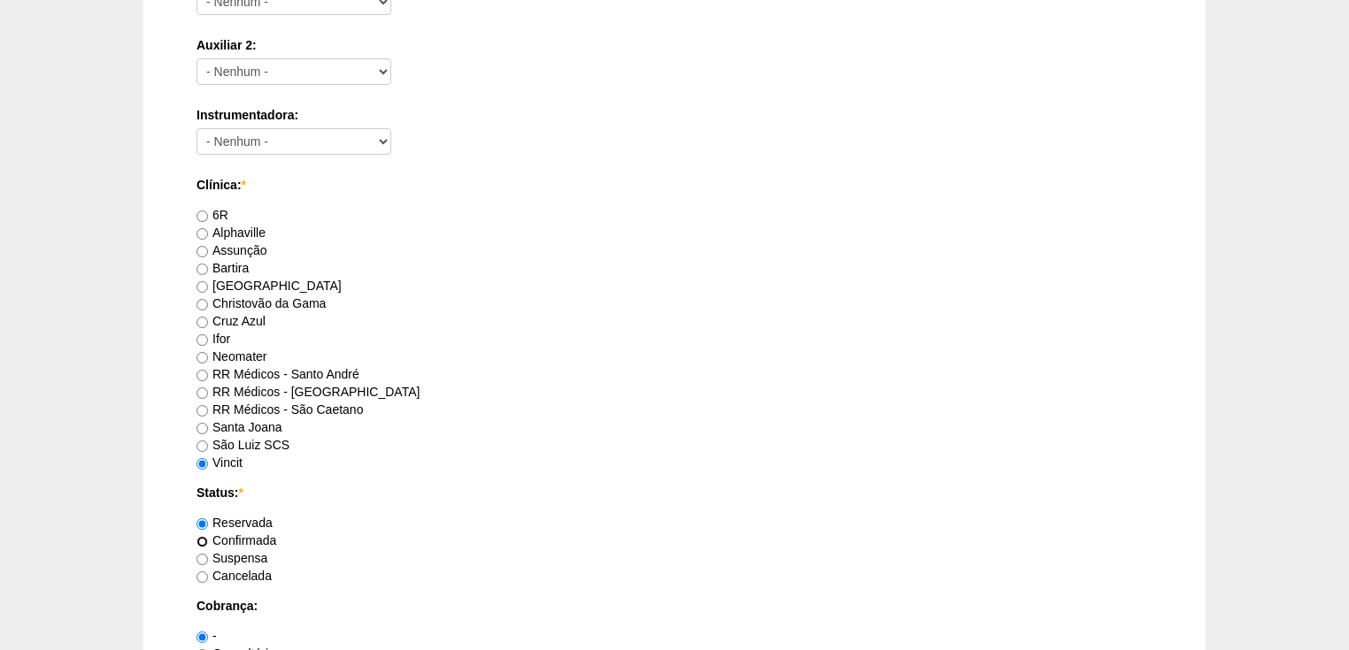
click at [204, 539] on input "Confirmada" at bounding box center [202, 542] width 12 height 12
radio input "true"
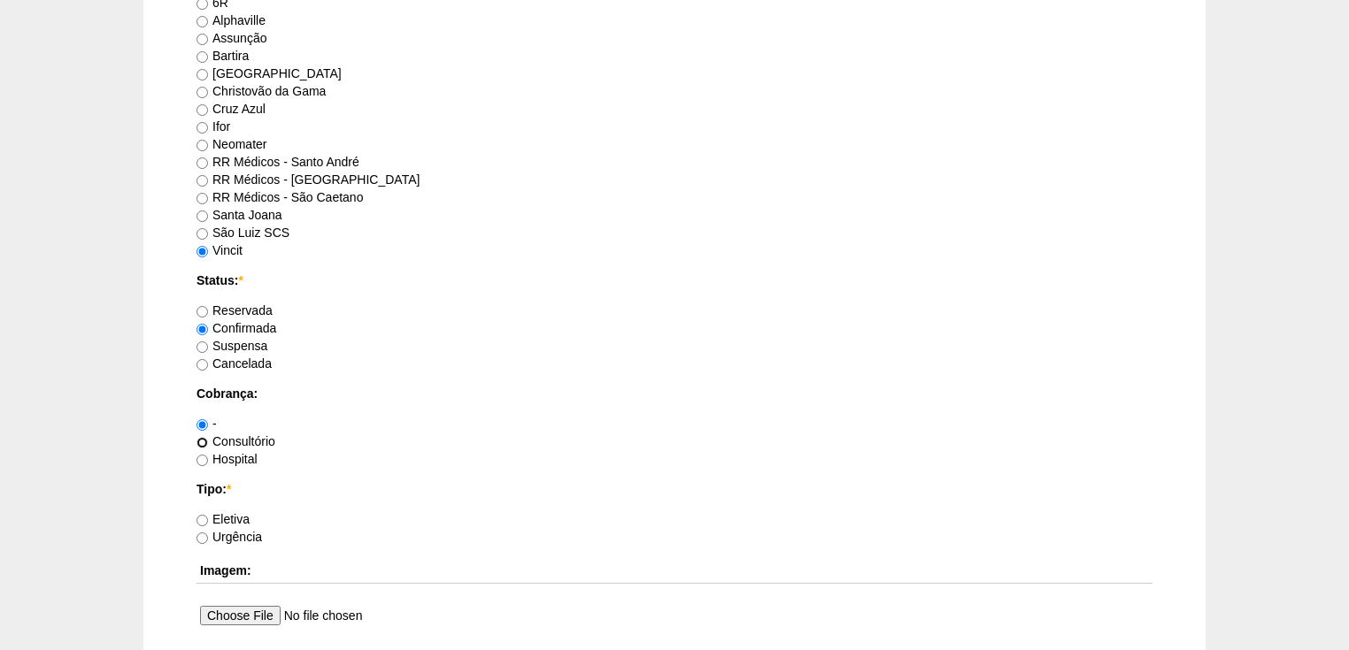
click at [198, 440] on input "Consultório" at bounding box center [202, 443] width 12 height 12
radio input "true"
click at [200, 517] on input "Eletiva" at bounding box center [202, 521] width 12 height 12
radio input "true"
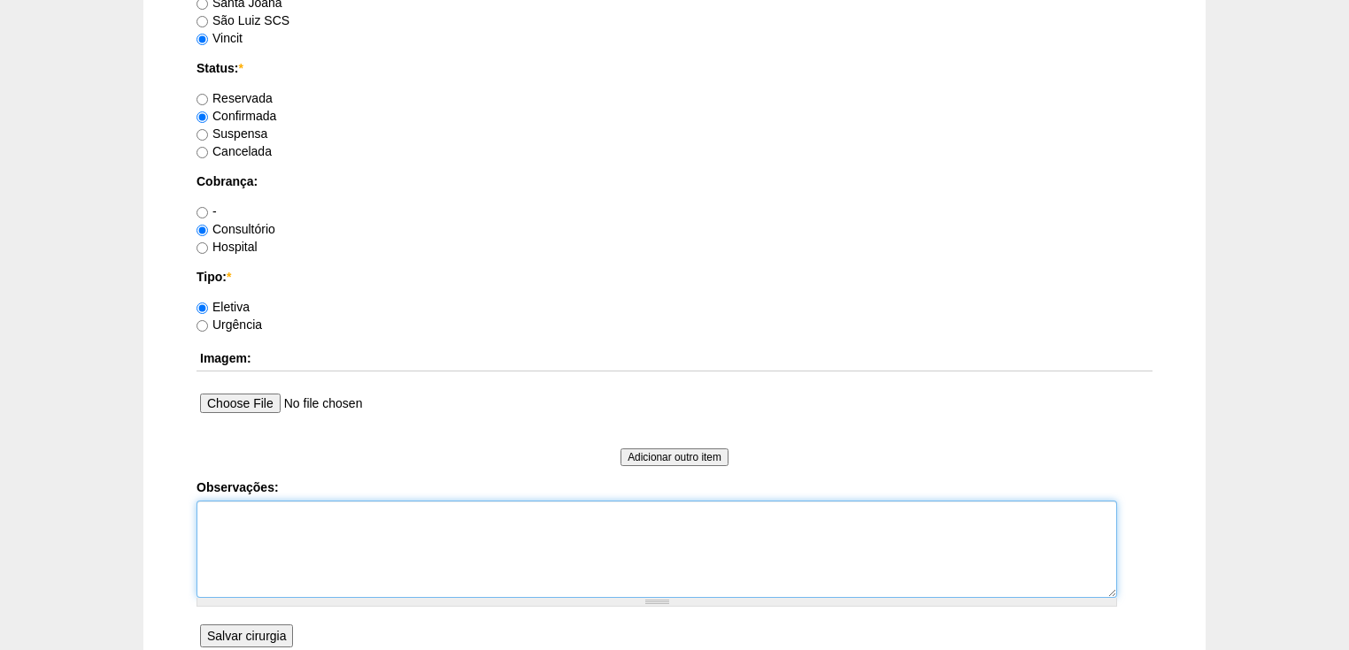
click at [221, 529] on textarea "Observações:" at bounding box center [656, 549] width 920 height 97
type textarea "v"
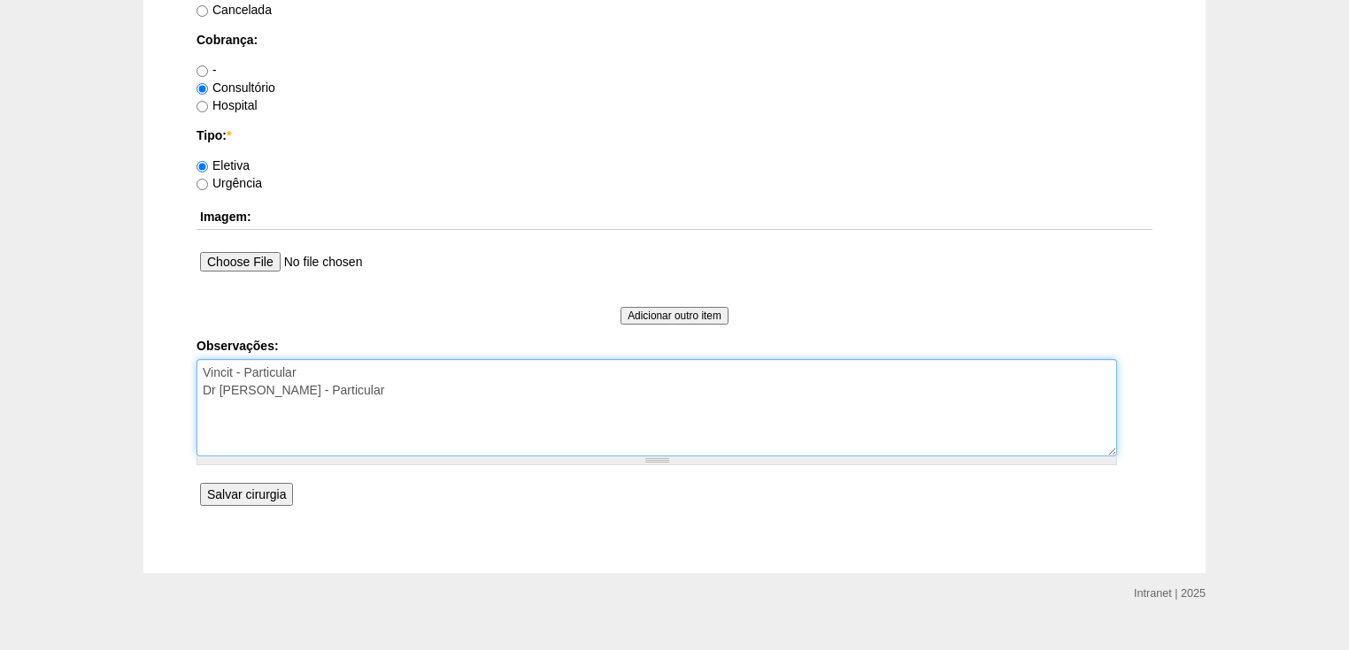
type textarea "Vincit - Particular Dr Rubens - Particular"
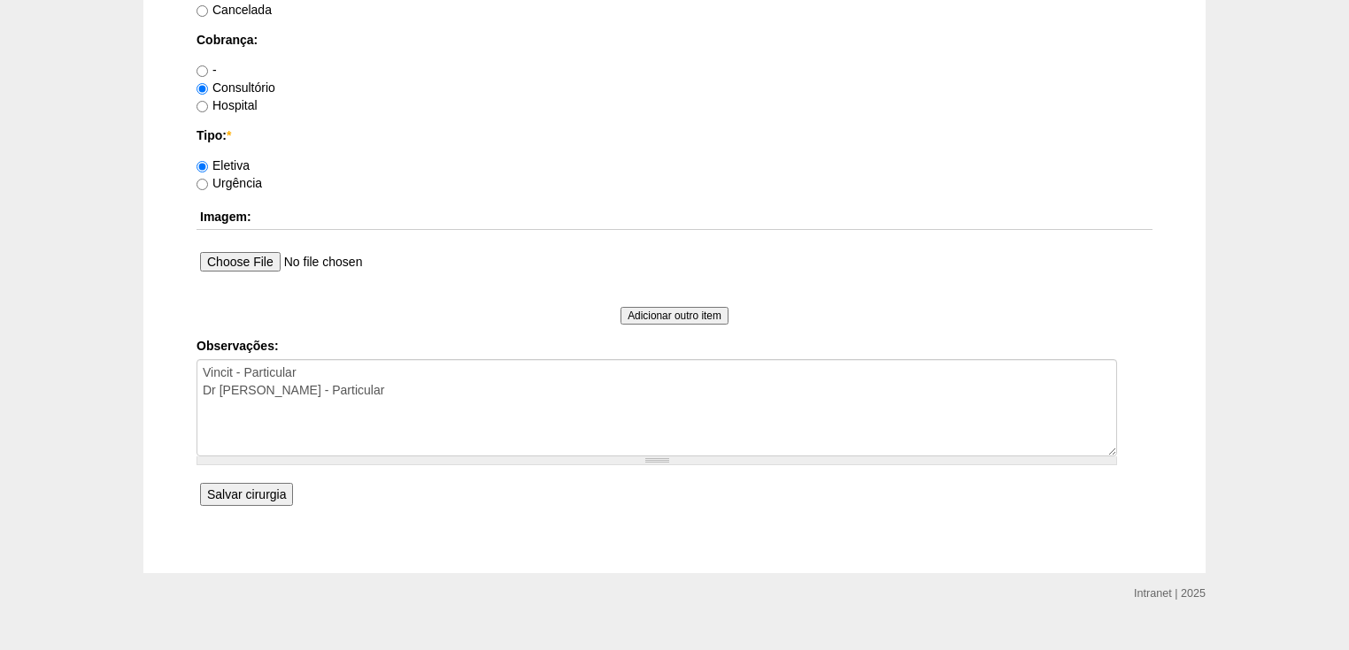
click at [234, 491] on input "Salvar cirurgia" at bounding box center [246, 494] width 93 height 23
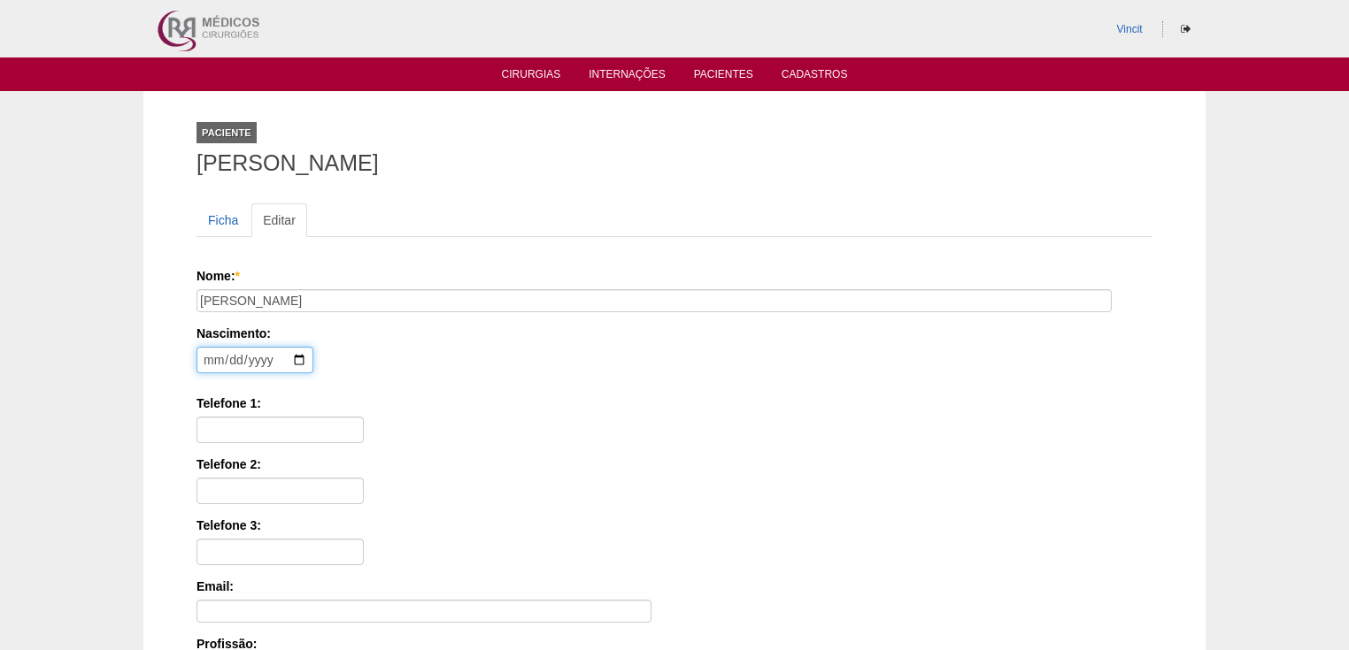
click at [217, 352] on input "date" at bounding box center [254, 360] width 117 height 27
type input "[DATE]"
click at [212, 427] on input "Telefone 1:" at bounding box center [279, 430] width 167 height 27
paste input "21 98293 4676"
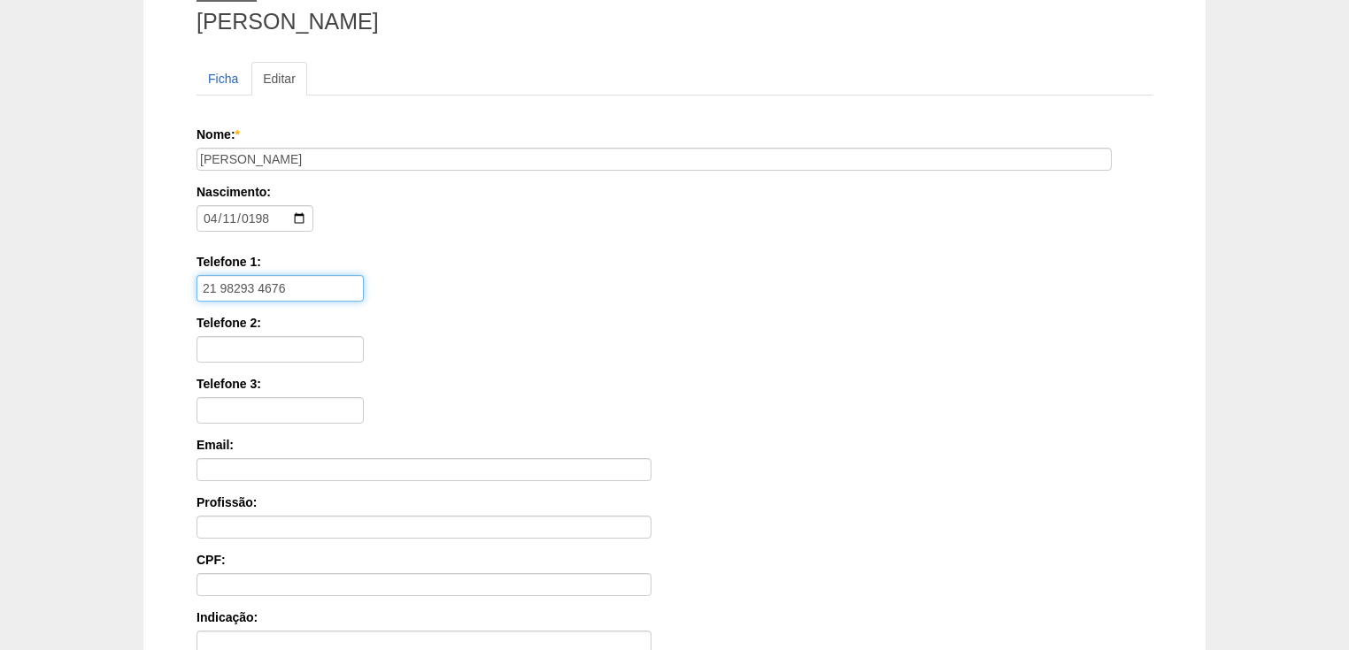
scroll to position [425, 0]
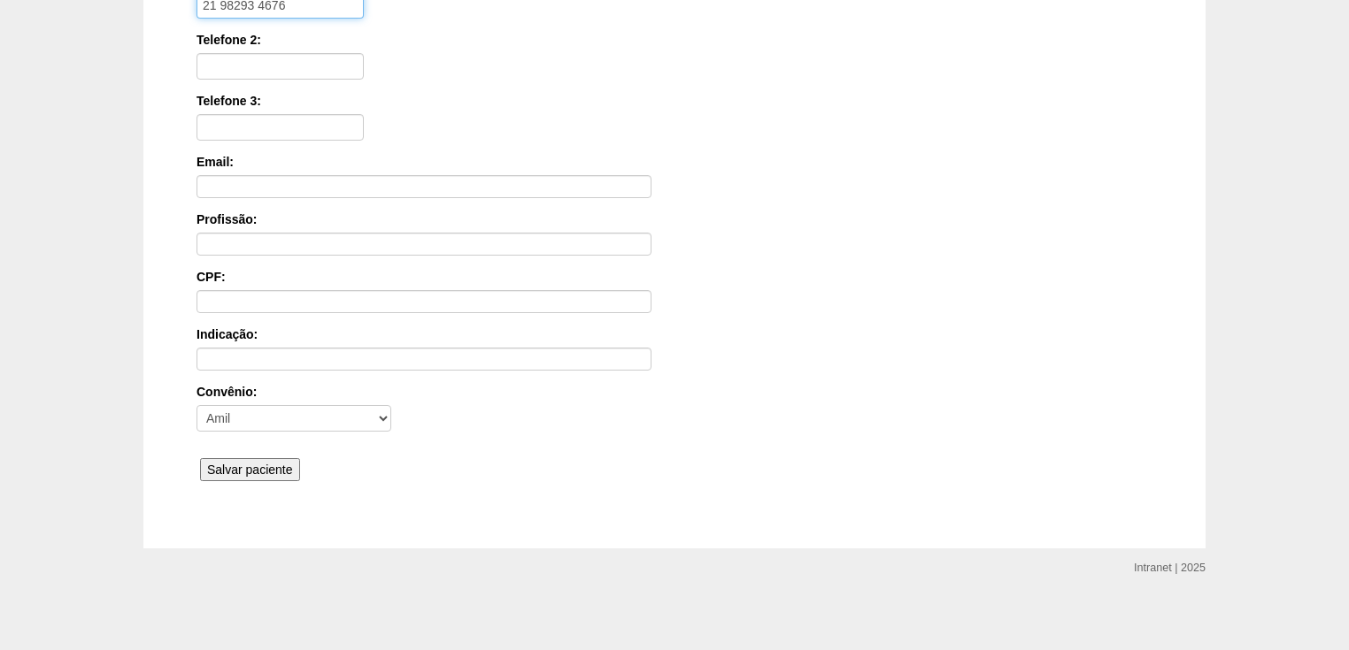
type input "21 98293 4676"
click at [242, 465] on input "Salvar paciente" at bounding box center [250, 469] width 100 height 23
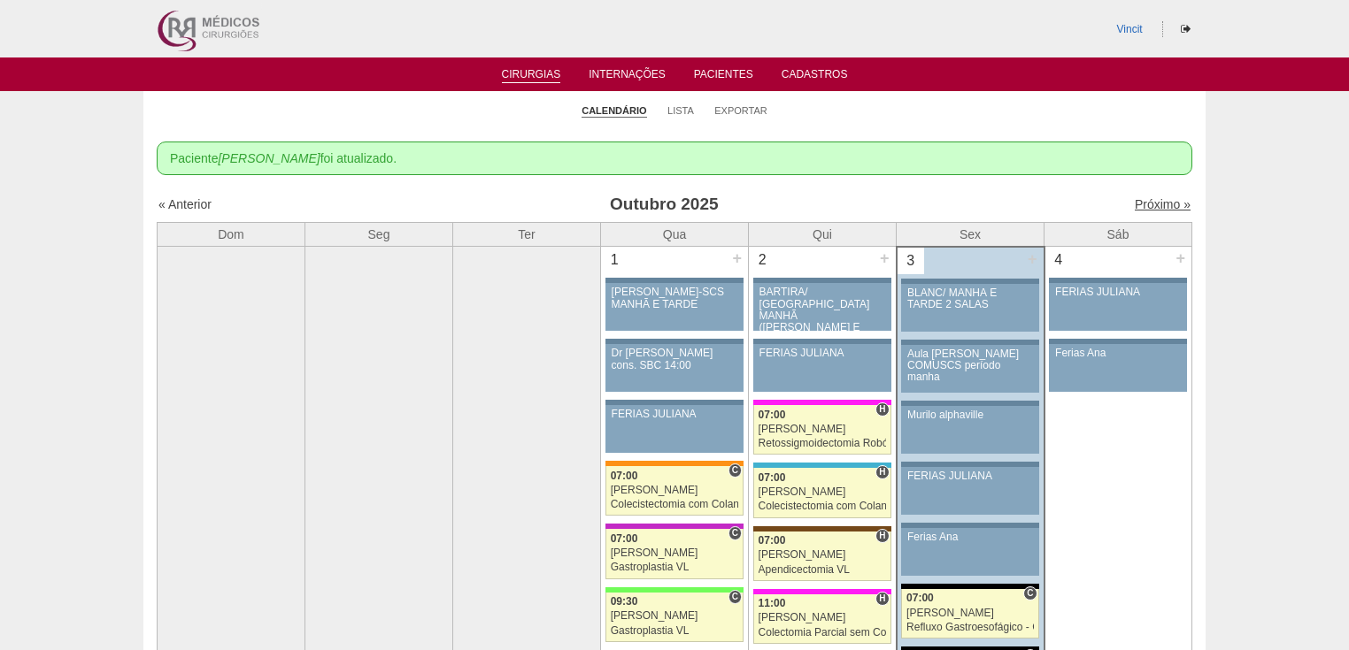
click at [1147, 204] on link "Próximo »" at bounding box center [1163, 204] width 56 height 14
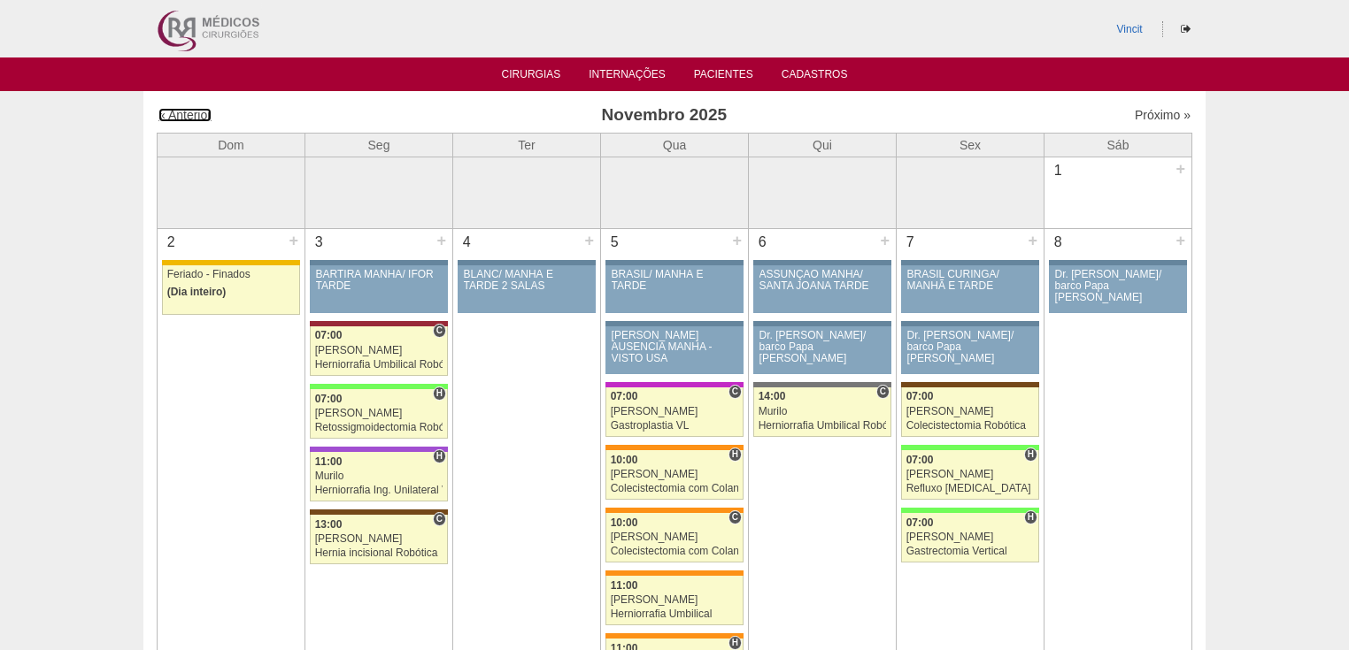
drag, startPoint x: 184, startPoint y: 118, endPoint x: 193, endPoint y: 106, distance: 14.5
click at [184, 117] on link "« Anterior" at bounding box center [184, 115] width 53 height 14
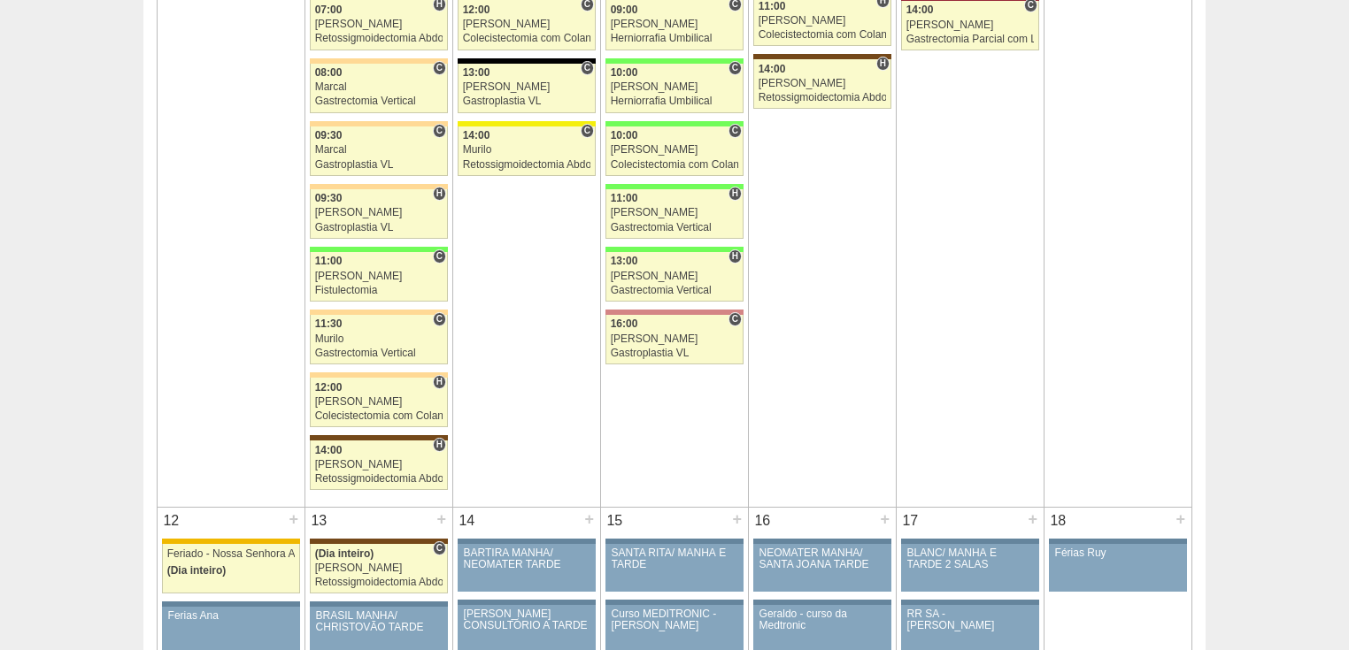
scroll to position [1699, 0]
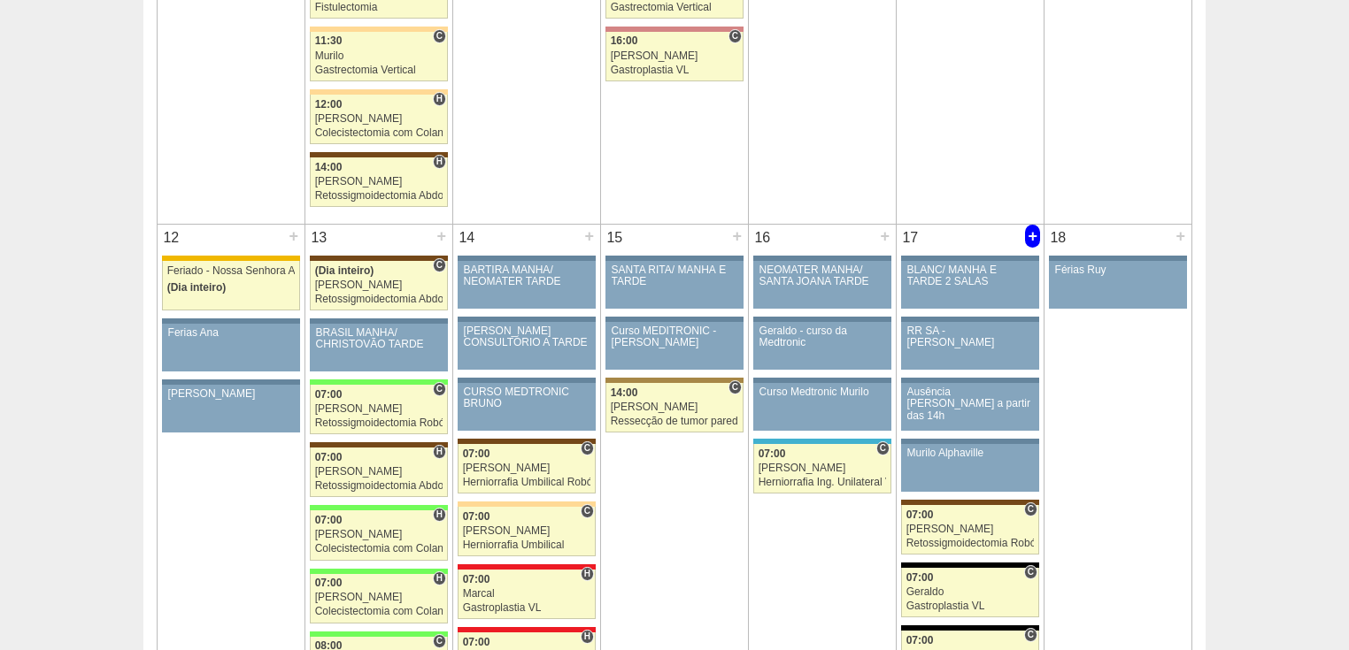
click at [1035, 230] on div "+" at bounding box center [1032, 236] width 15 height 23
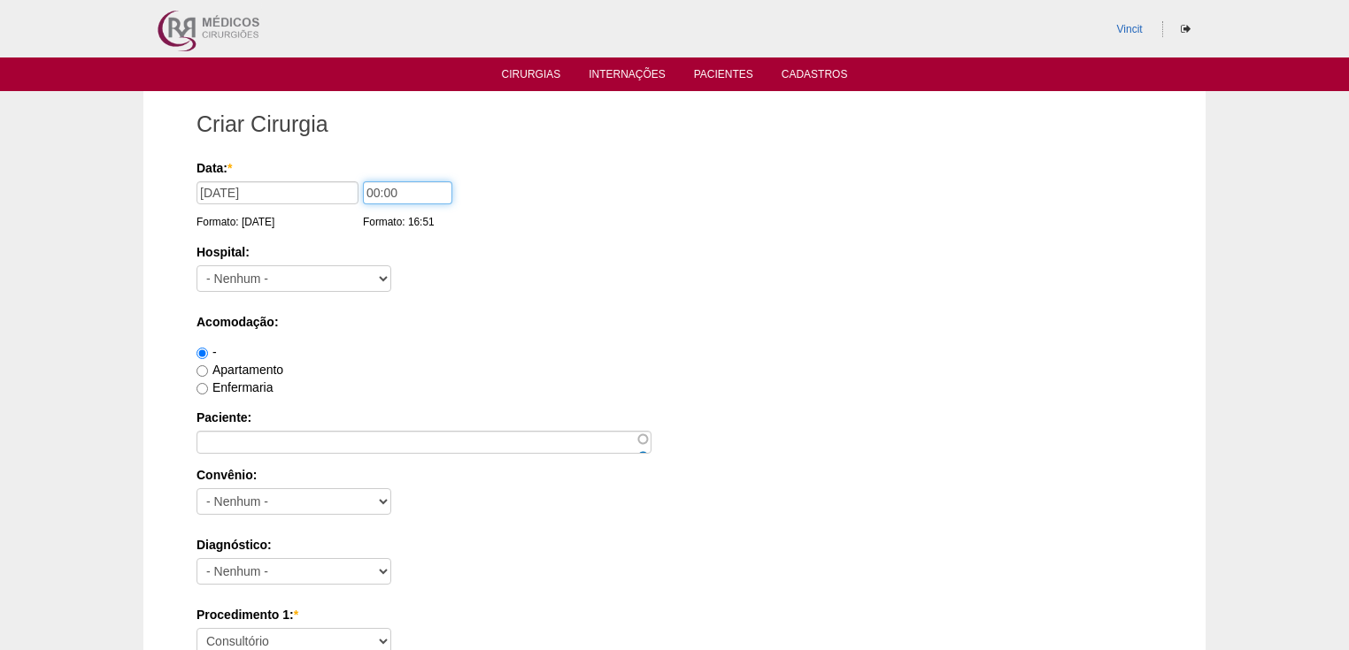
click at [377, 190] on input "00:00" at bounding box center [407, 192] width 89 height 23
type input "07:00"
click at [326, 279] on select "- [GEOGRAPHIC_DATA] - [DATE] [PERSON_NAME] Alvorada América Assunção Bartira Be…" at bounding box center [293, 278] width 195 height 27
select select "47"
click at [196, 265] on select "- [GEOGRAPHIC_DATA] - [DATE] [PERSON_NAME] Alvorada América Assunção Bartira Be…" at bounding box center [293, 278] width 195 height 27
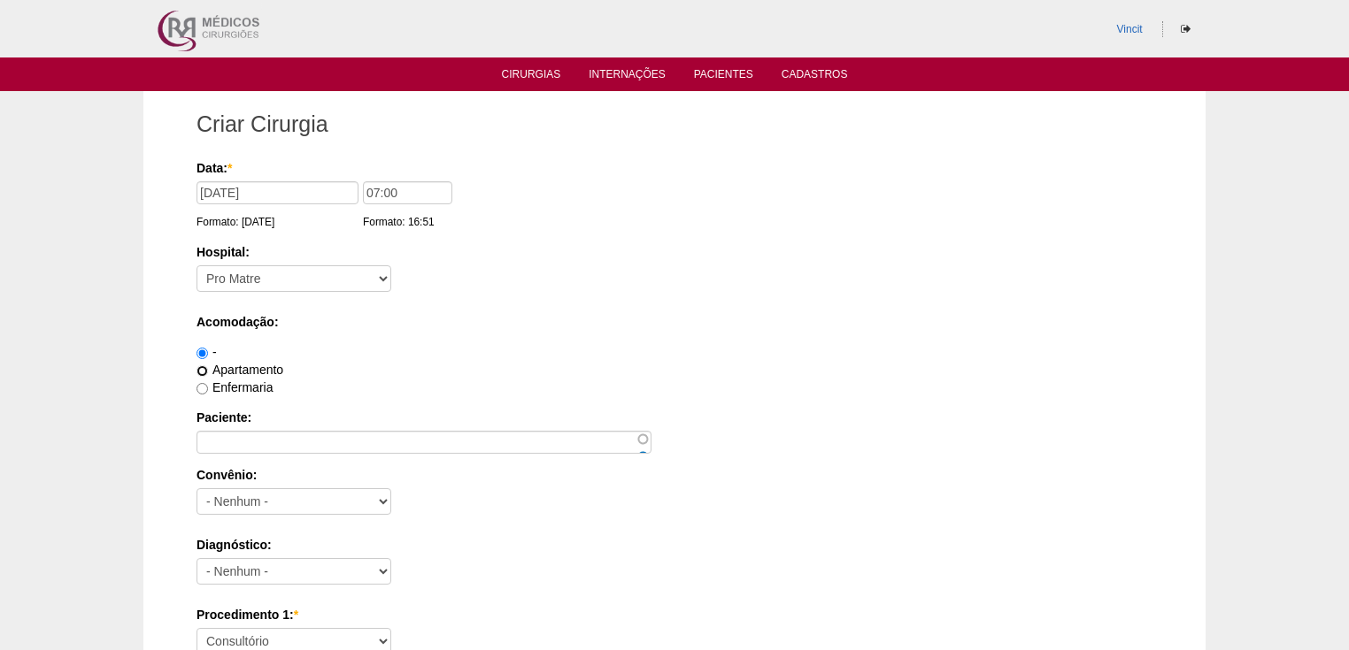
click at [205, 370] on input "Apartamento" at bounding box center [202, 371] width 12 height 12
radio input "true"
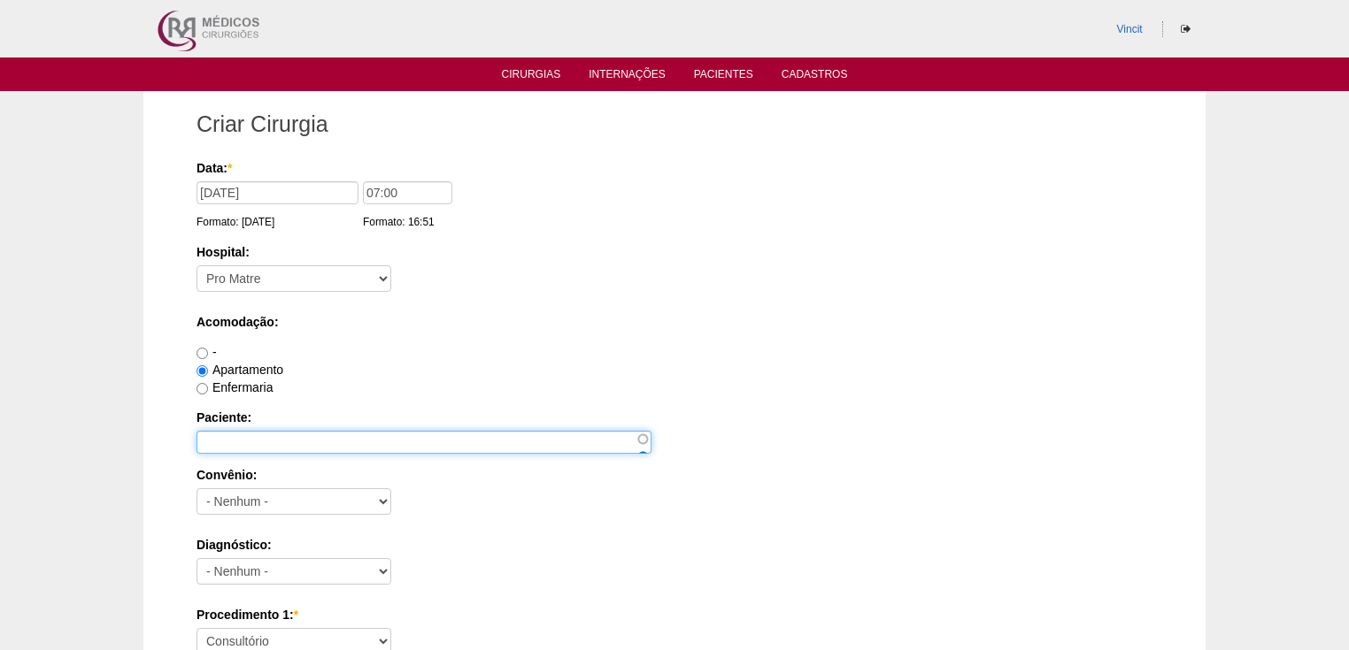
click at [226, 435] on input "Paciente:" at bounding box center [423, 442] width 455 height 23
click at [251, 437] on input "katia ca" at bounding box center [423, 442] width 455 height 23
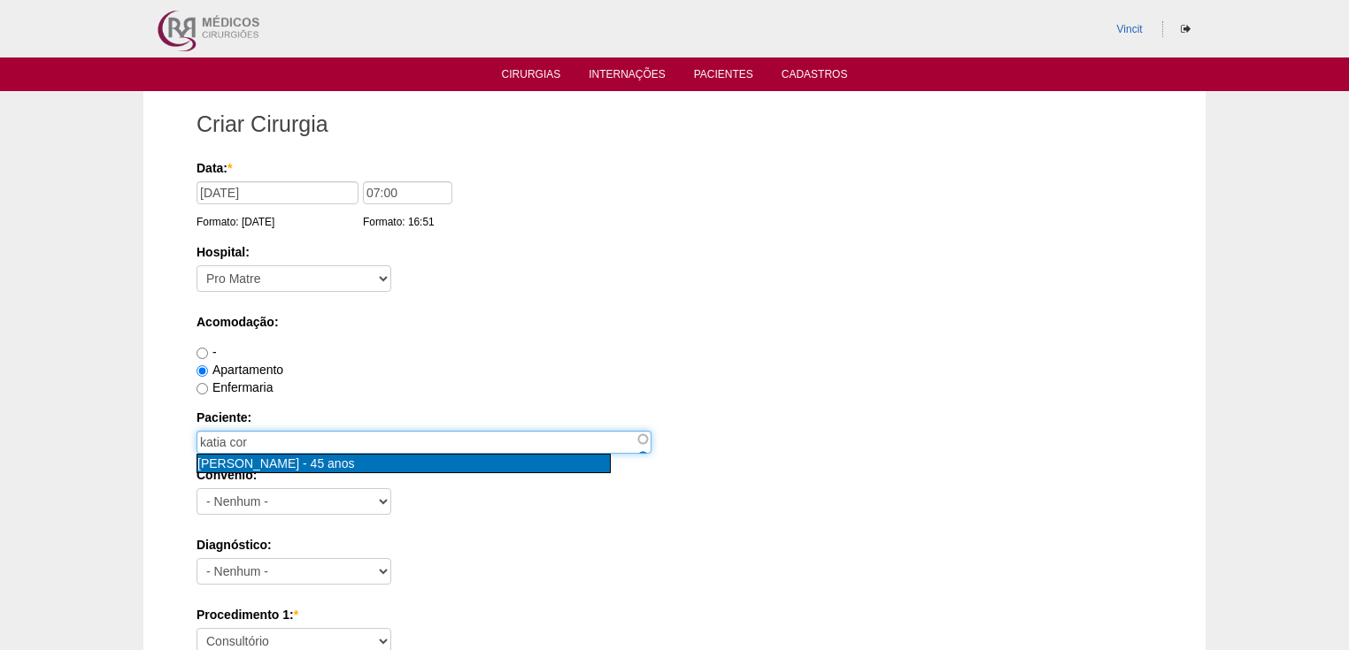
type input "KATIA CORDEIRO DA SILVA [nid:76662]"
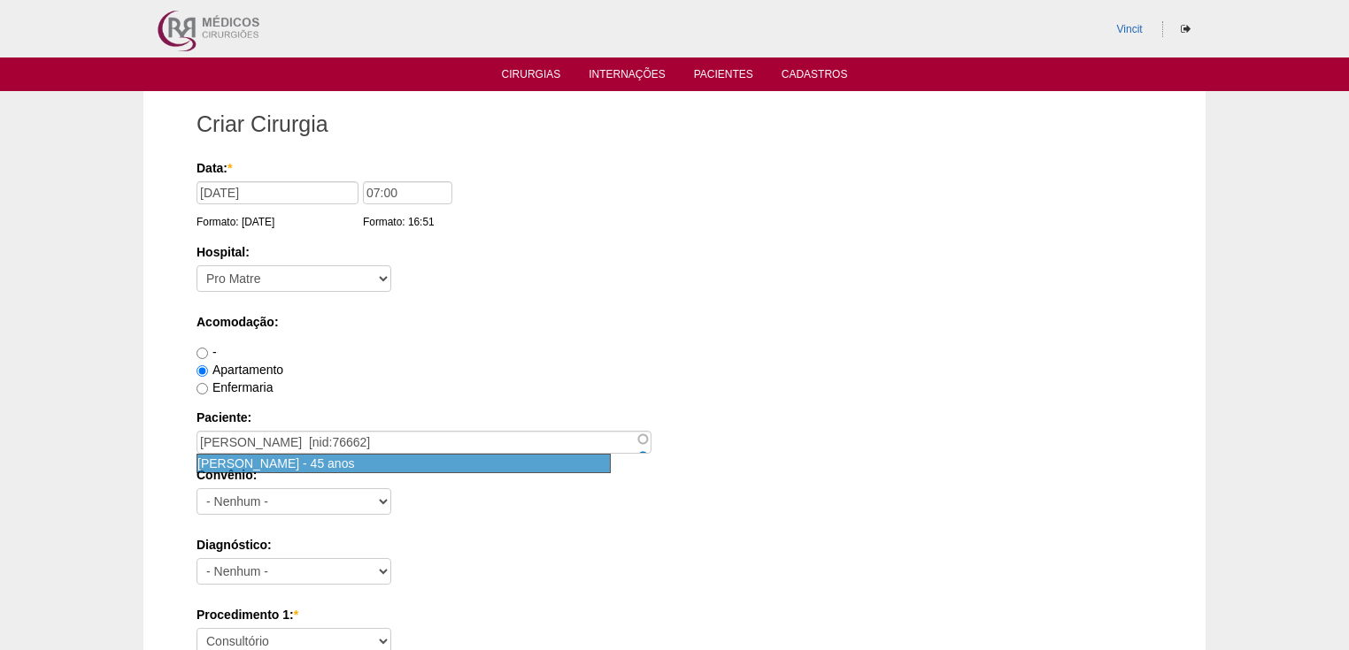
click at [355, 459] on span "45 anos" at bounding box center [333, 464] width 44 height 14
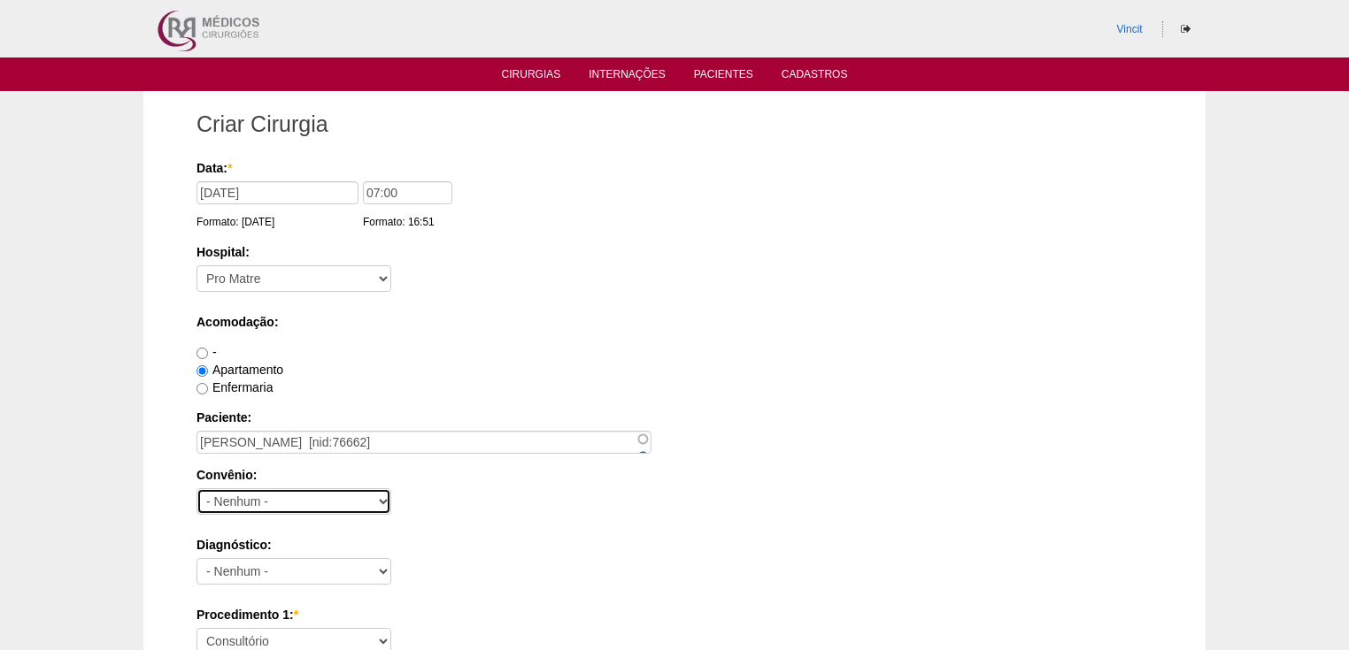
click at [342, 496] on select "- Nenhum - Abet Afresp Allianz Amil Blue Life Caasp Cabesp Caixa de Pensões Car…" at bounding box center [293, 502] width 195 height 27
select select "26"
click at [196, 489] on select "- Nenhum - Abet Afresp Allianz Amil Blue Life Caasp Cabesp Caixa de Pensões Car…" at bounding box center [293, 502] width 195 height 27
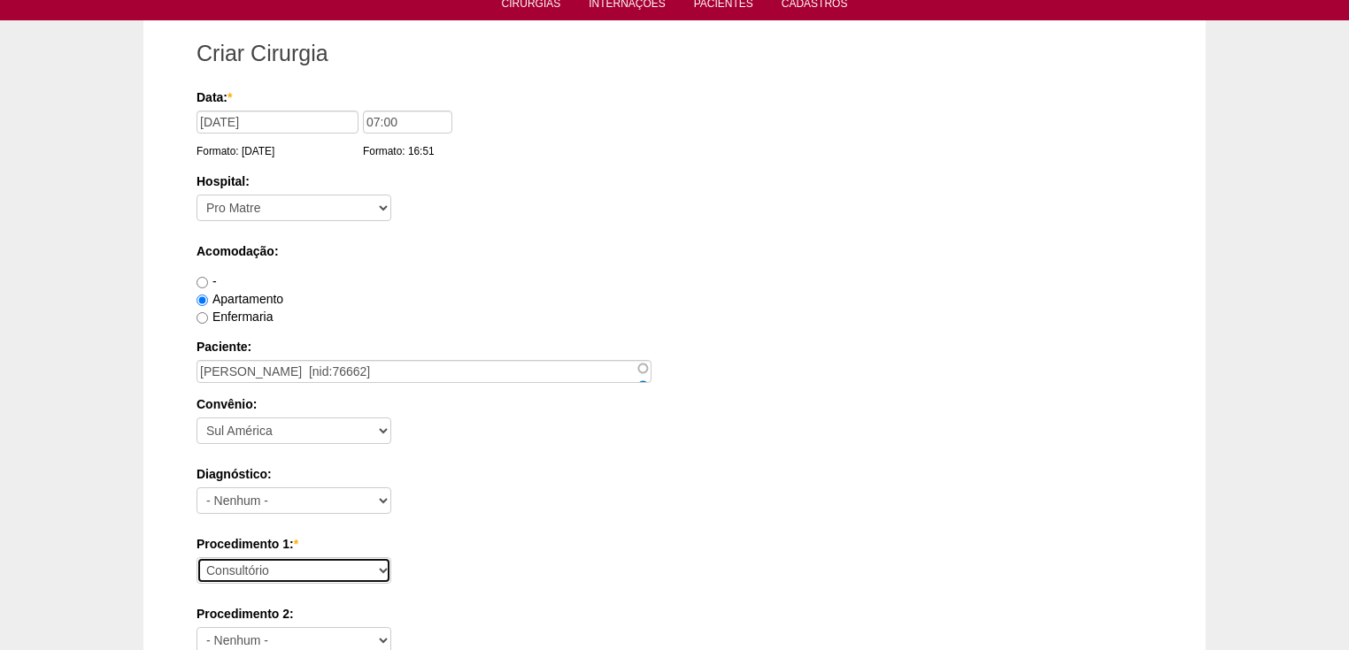
click at [240, 567] on select "Consultório Abscesso Hepático - Drenagem Abscesso perianal Amputação Abdômino P…" at bounding box center [293, 571] width 195 height 27
select select "3735"
click at [196, 558] on select "Consultório Abscesso Hepático - Drenagem Abscesso perianal Amputação Abdômino P…" at bounding box center [293, 571] width 195 height 27
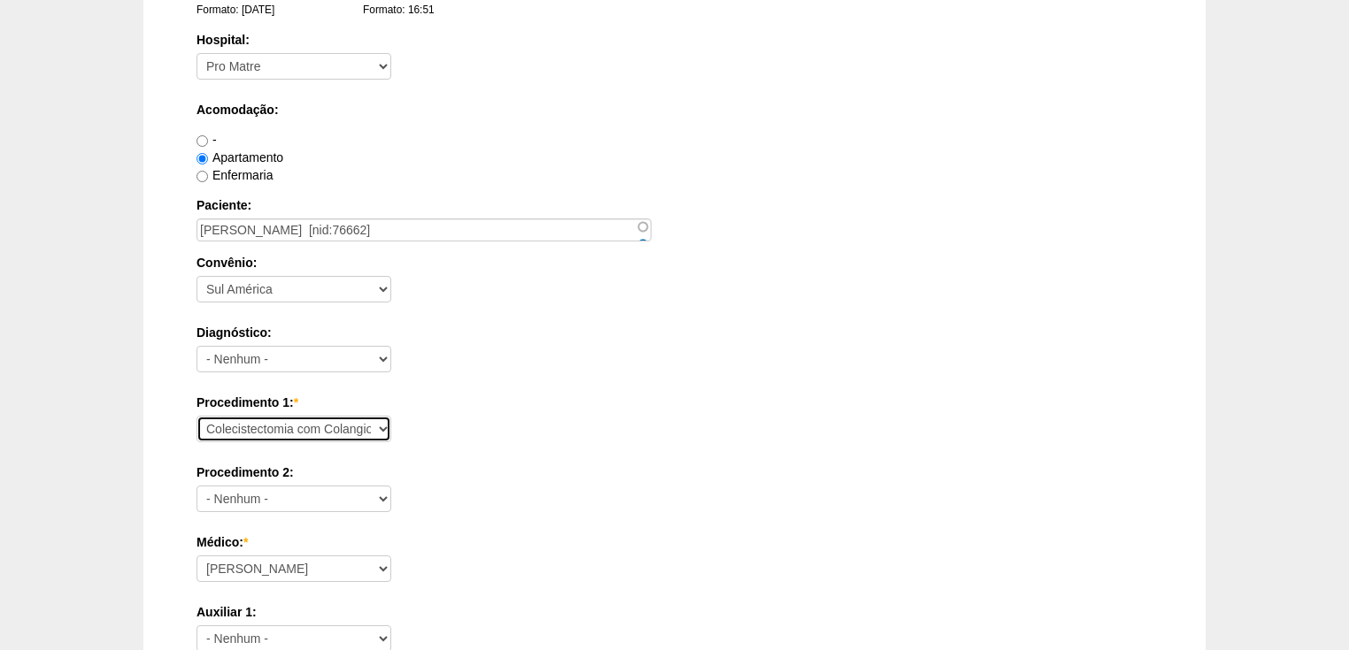
scroll to position [354, 0]
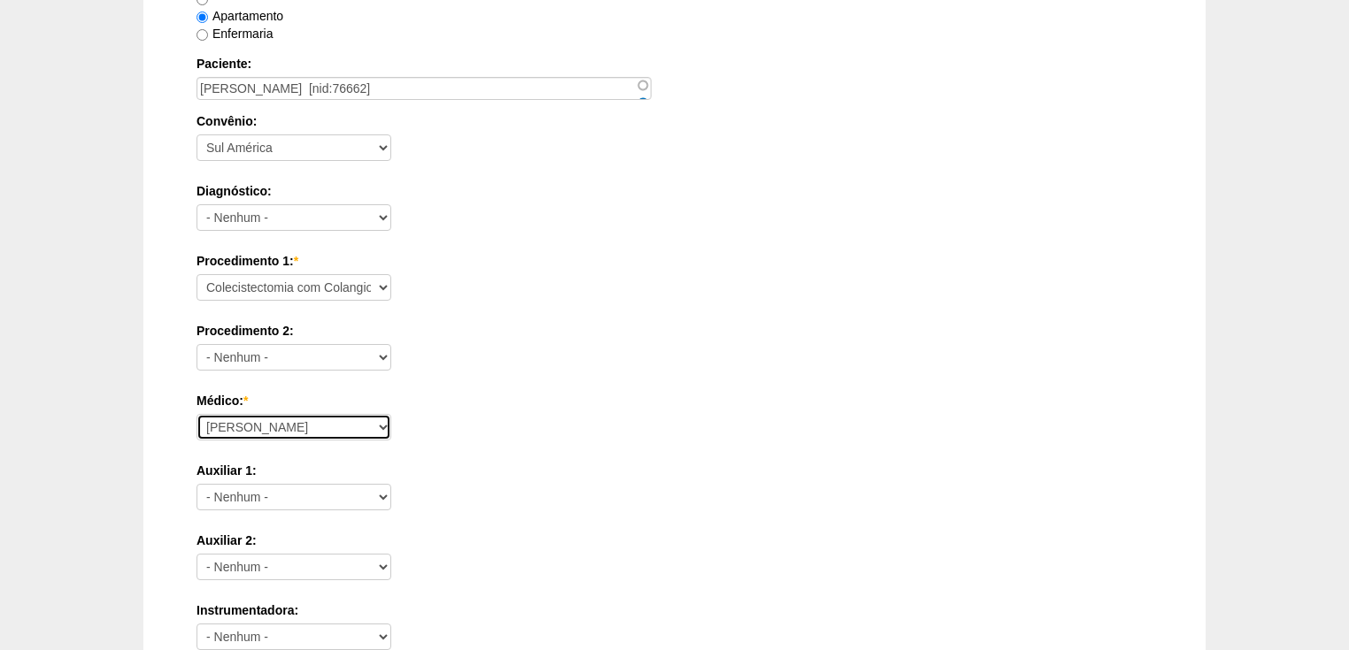
click at [233, 429] on select "Ana Paula Bruno Felipe Rossi Geraldo Igor Benevides Isabella Juliana Luiz Guilh…" at bounding box center [293, 427] width 195 height 27
select select "22"
click at [196, 414] on select "Ana Paula Bruno Felipe Rossi Geraldo Igor Benevides Isabella Juliana Luiz Guilh…" at bounding box center [293, 427] width 195 height 27
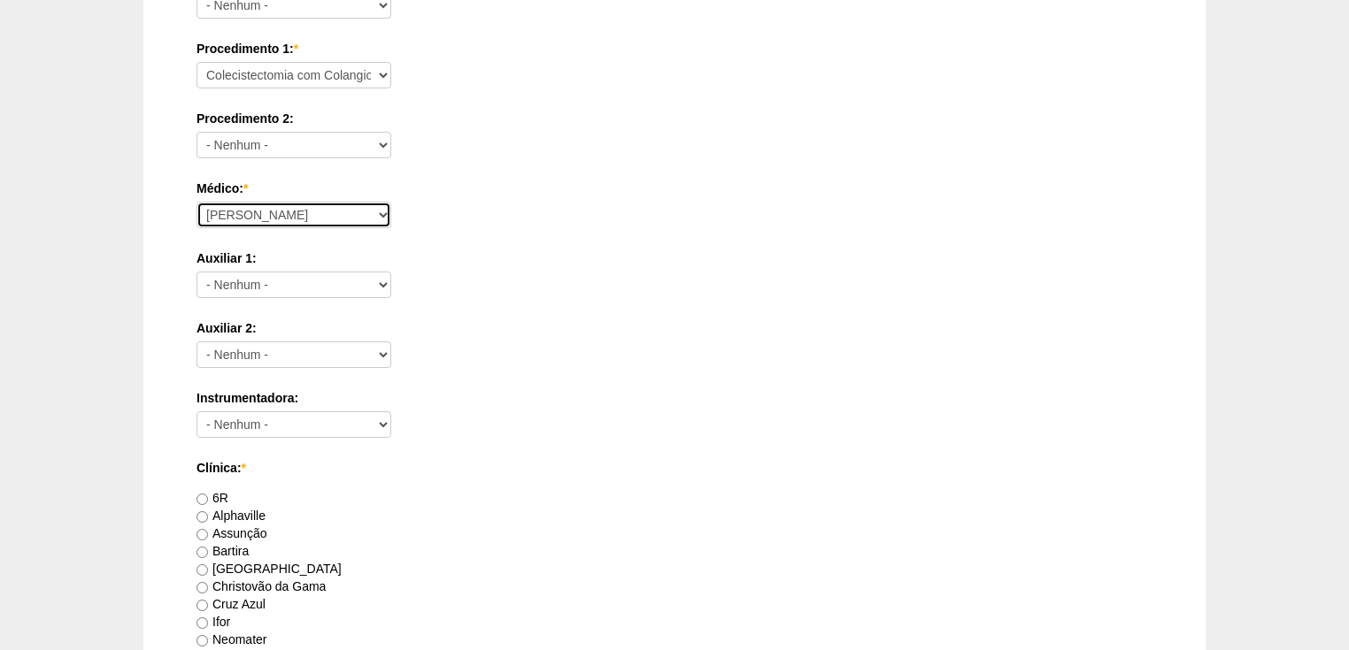
scroll to position [779, 0]
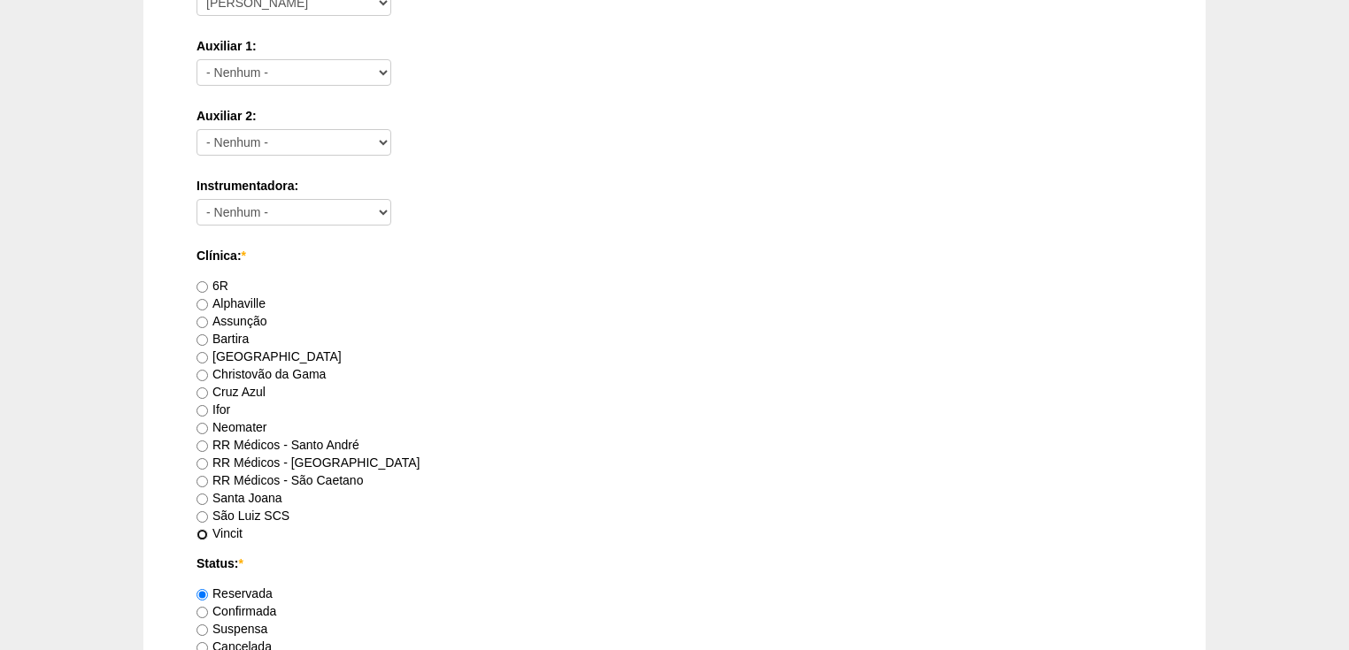
click at [202, 531] on input "Vincit" at bounding box center [202, 535] width 12 height 12
radio input "true"
click at [201, 608] on input "Confirmada" at bounding box center [202, 613] width 12 height 12
radio input "true"
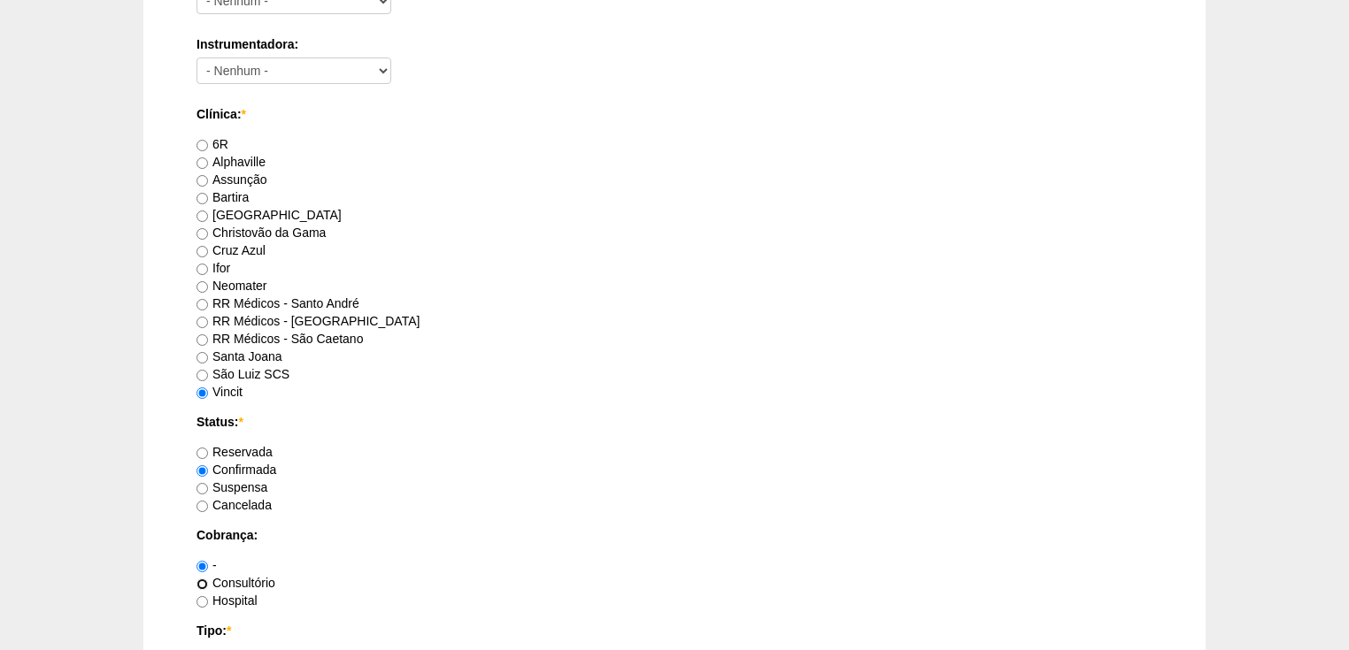
click at [199, 582] on input "Consultório" at bounding box center [202, 585] width 12 height 12
radio input "true"
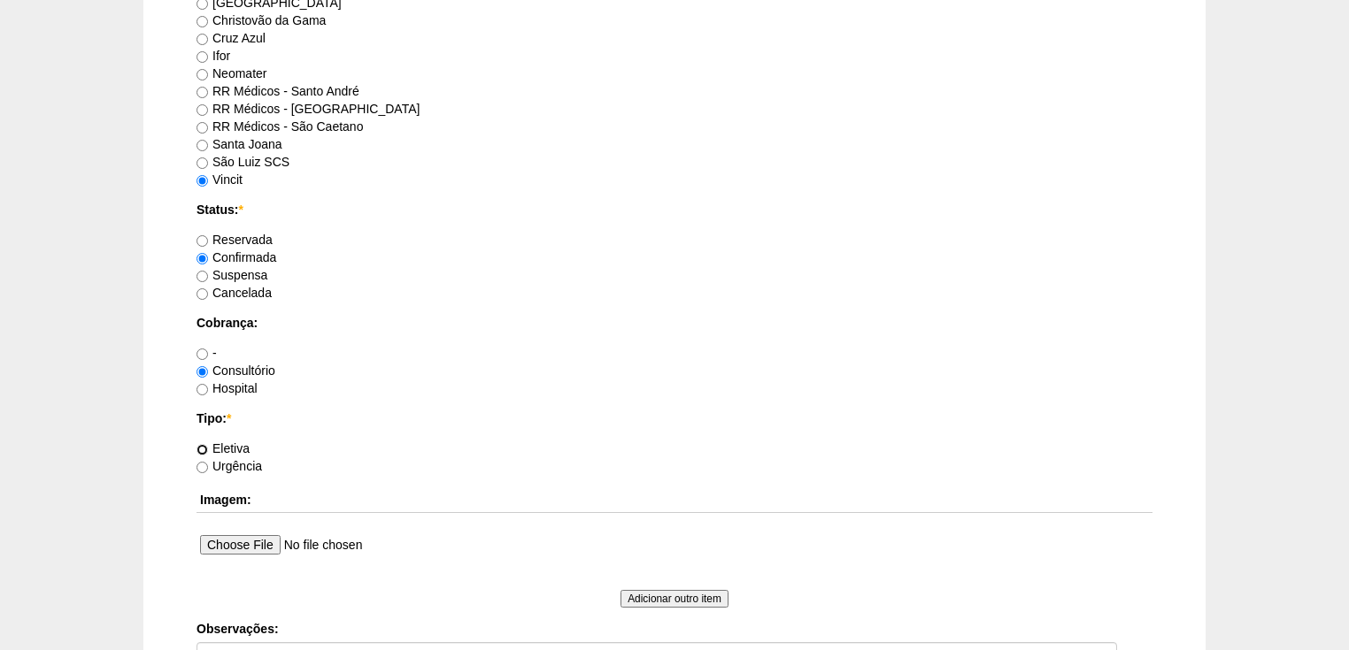
click at [198, 445] on input "Eletiva" at bounding box center [202, 450] width 12 height 12
radio input "true"
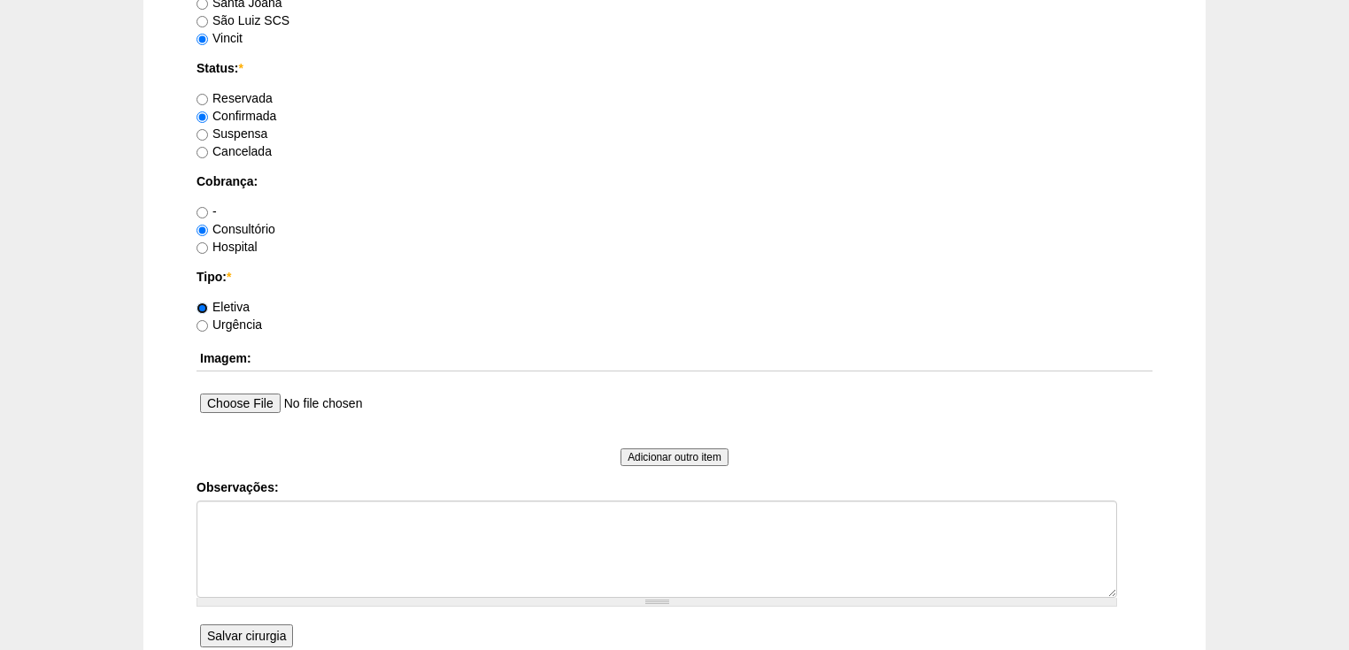
scroll to position [1345, 0]
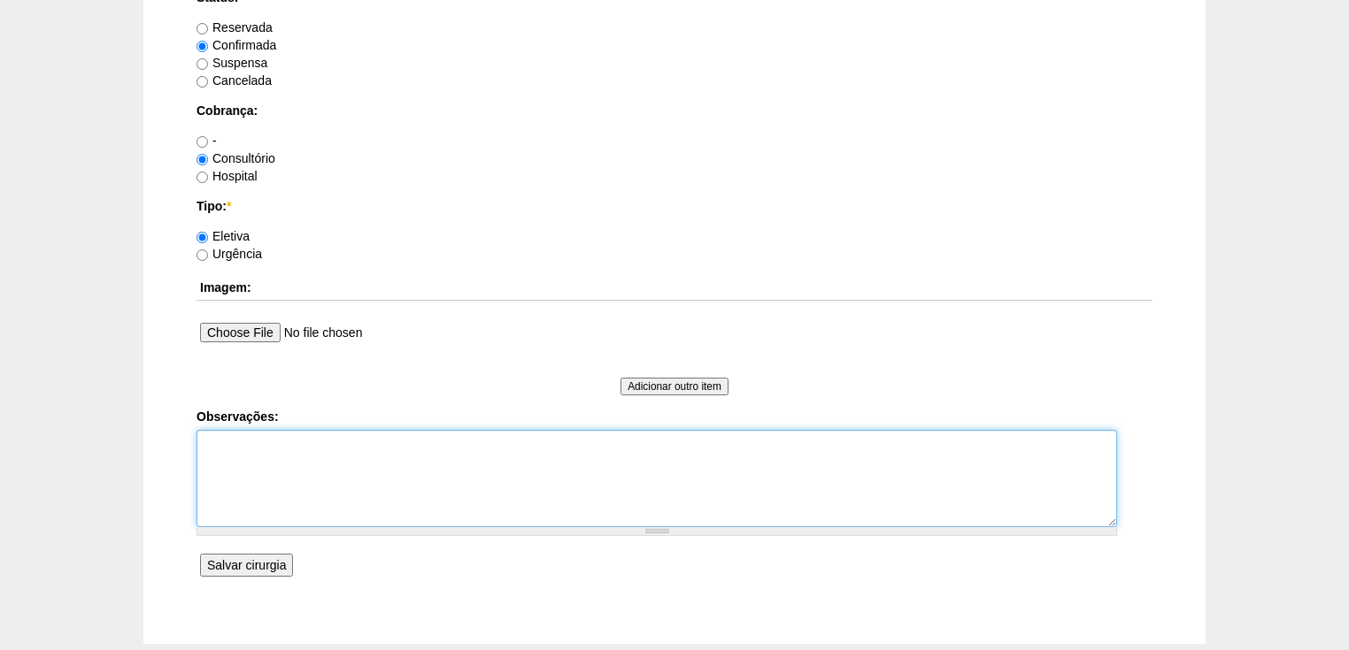
click at [221, 430] on textarea "Observações:" at bounding box center [656, 478] width 920 height 97
type textarea "v"
type textarea "Vincit - Particular autorizada protocolo 269212"
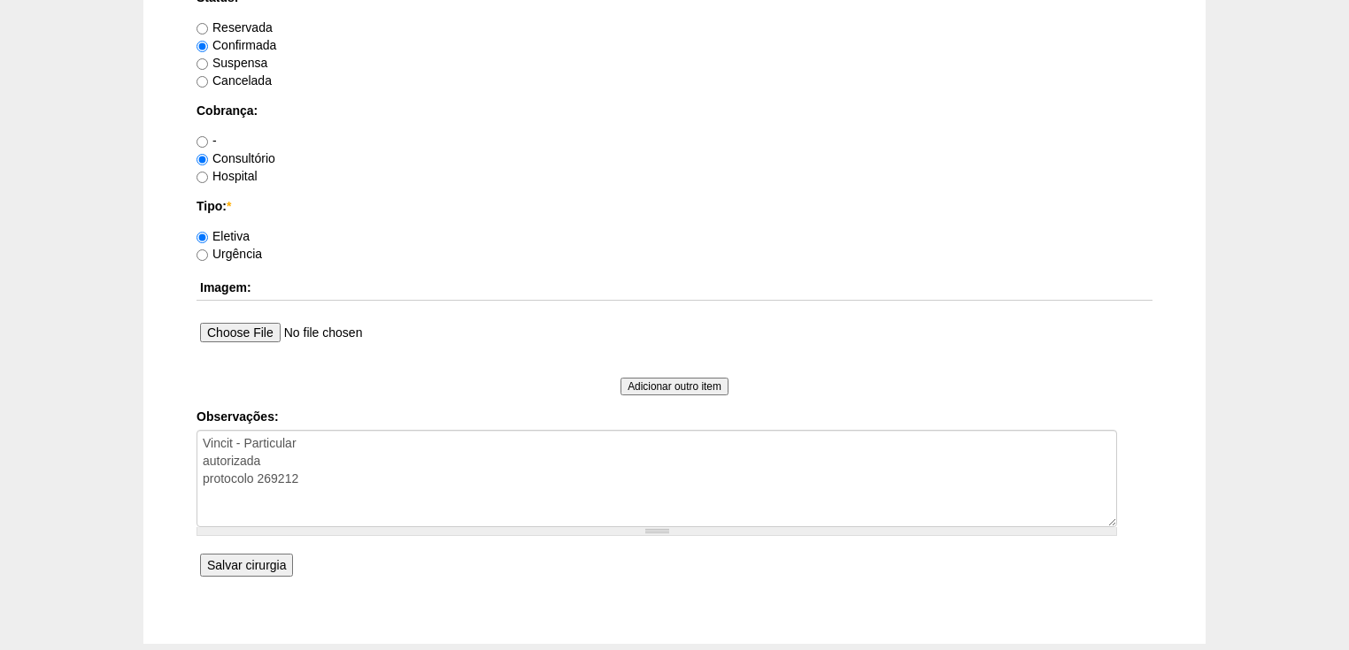
click at [236, 562] on input "Salvar cirurgia" at bounding box center [246, 565] width 93 height 23
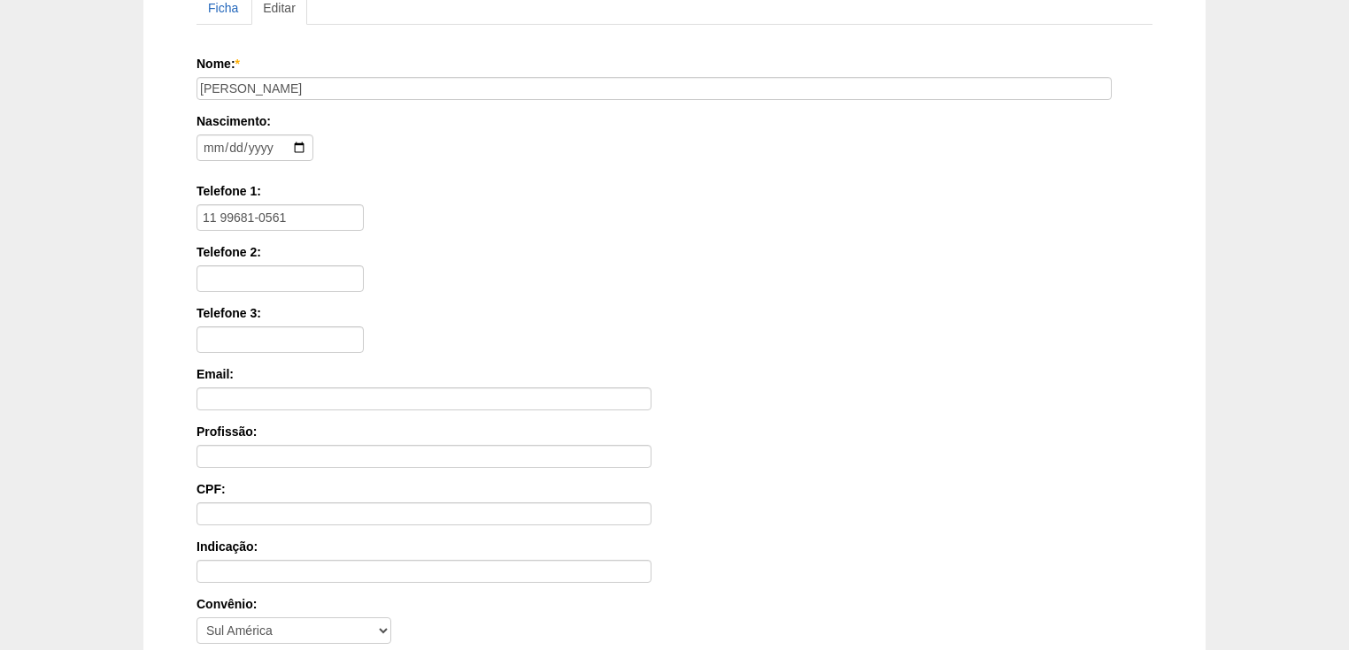
scroll to position [425, 0]
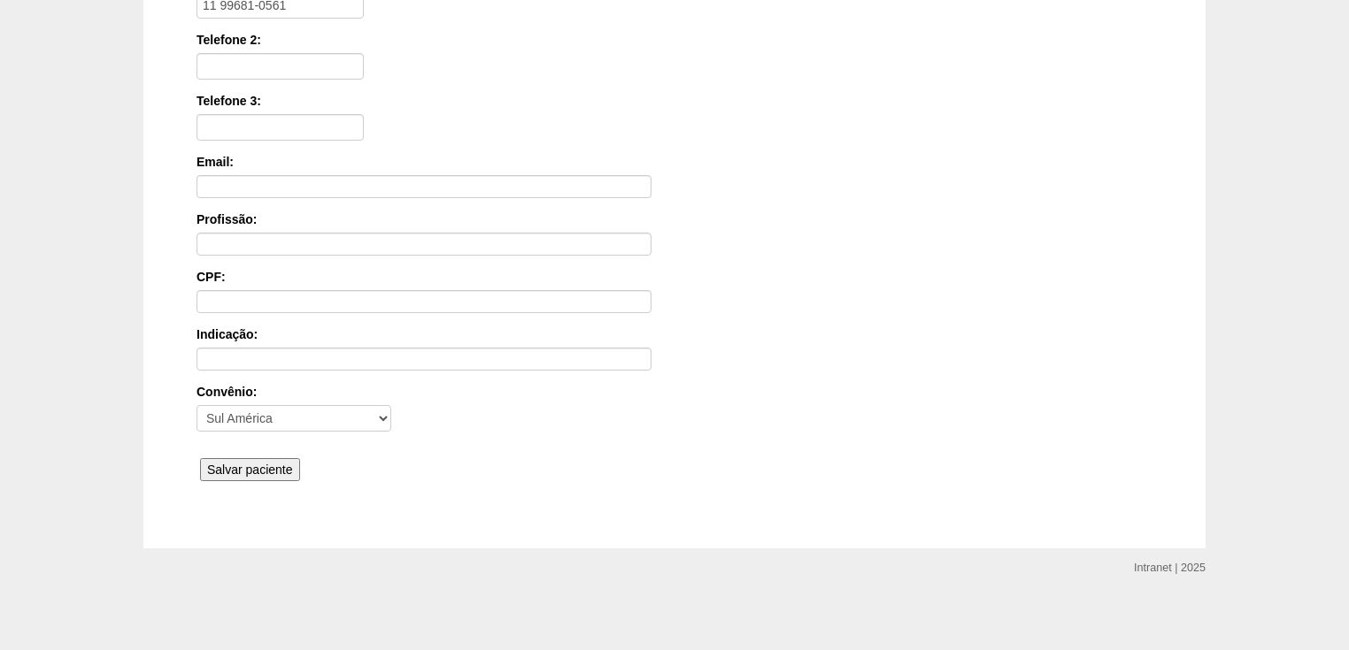
click at [239, 465] on input "Salvar paciente" at bounding box center [250, 469] width 100 height 23
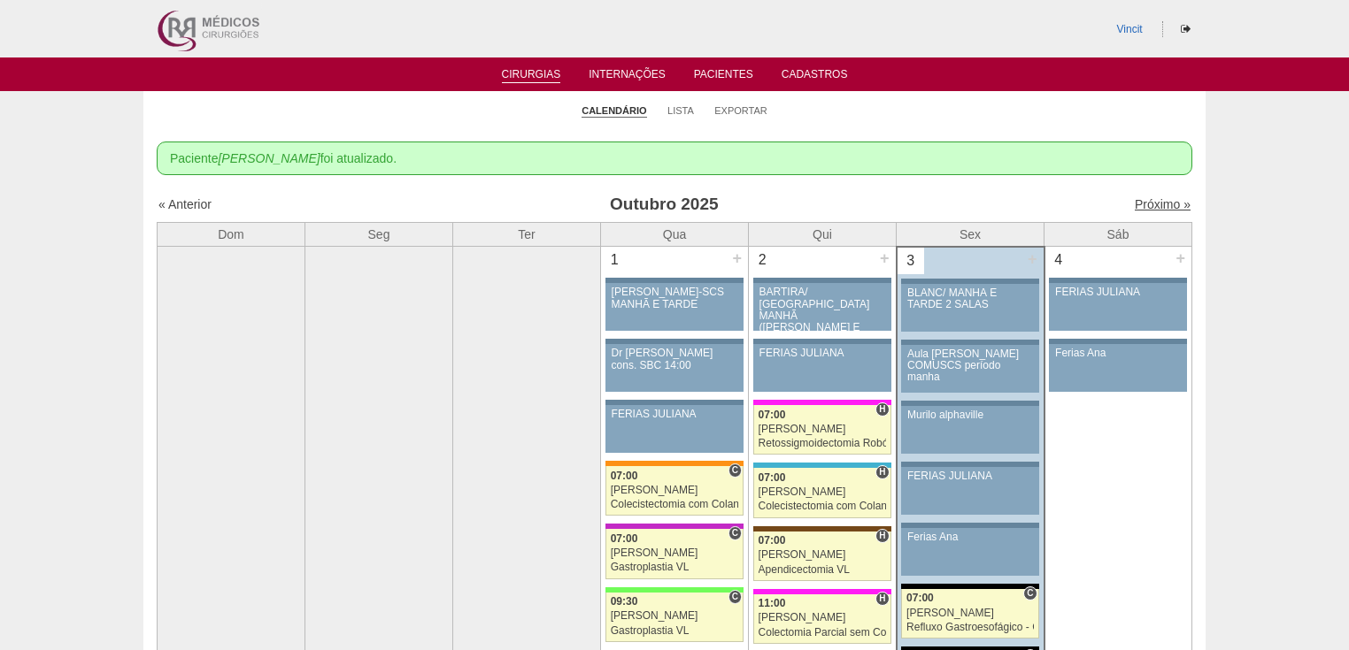
click at [1158, 204] on link "Próximo »" at bounding box center [1163, 204] width 56 height 14
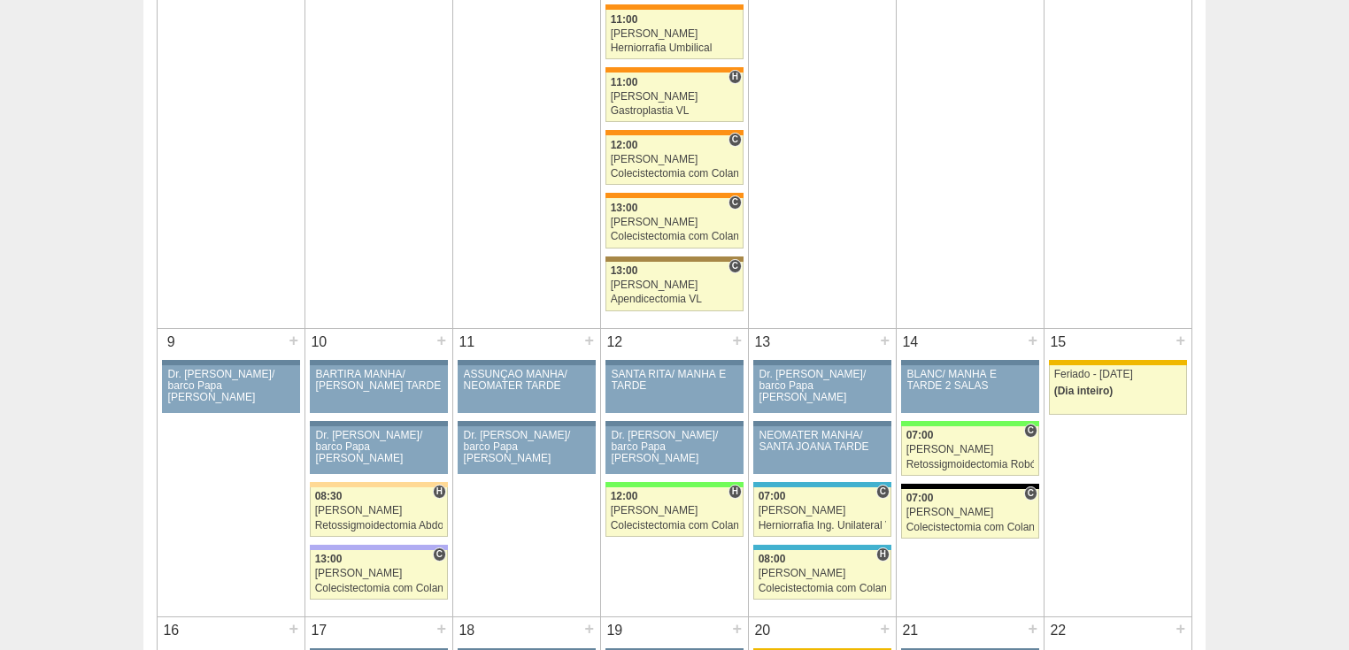
scroll to position [779, 0]
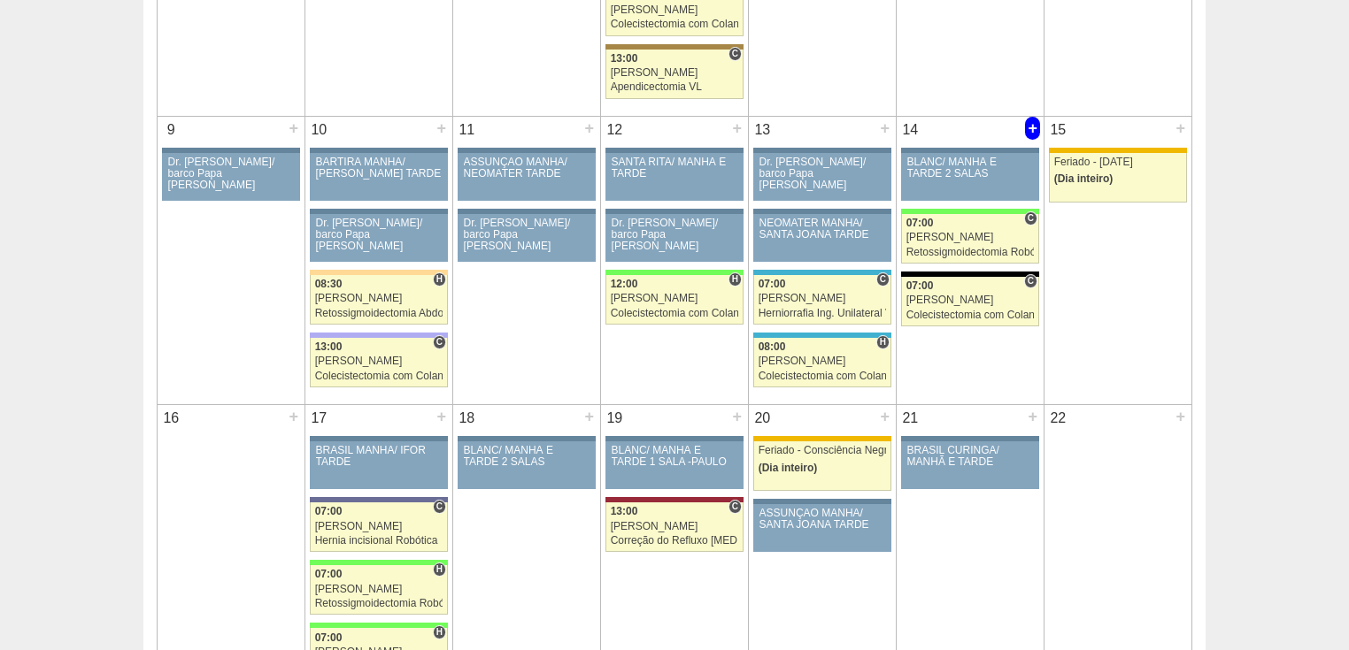
click at [1029, 127] on div "+" at bounding box center [1032, 128] width 15 height 23
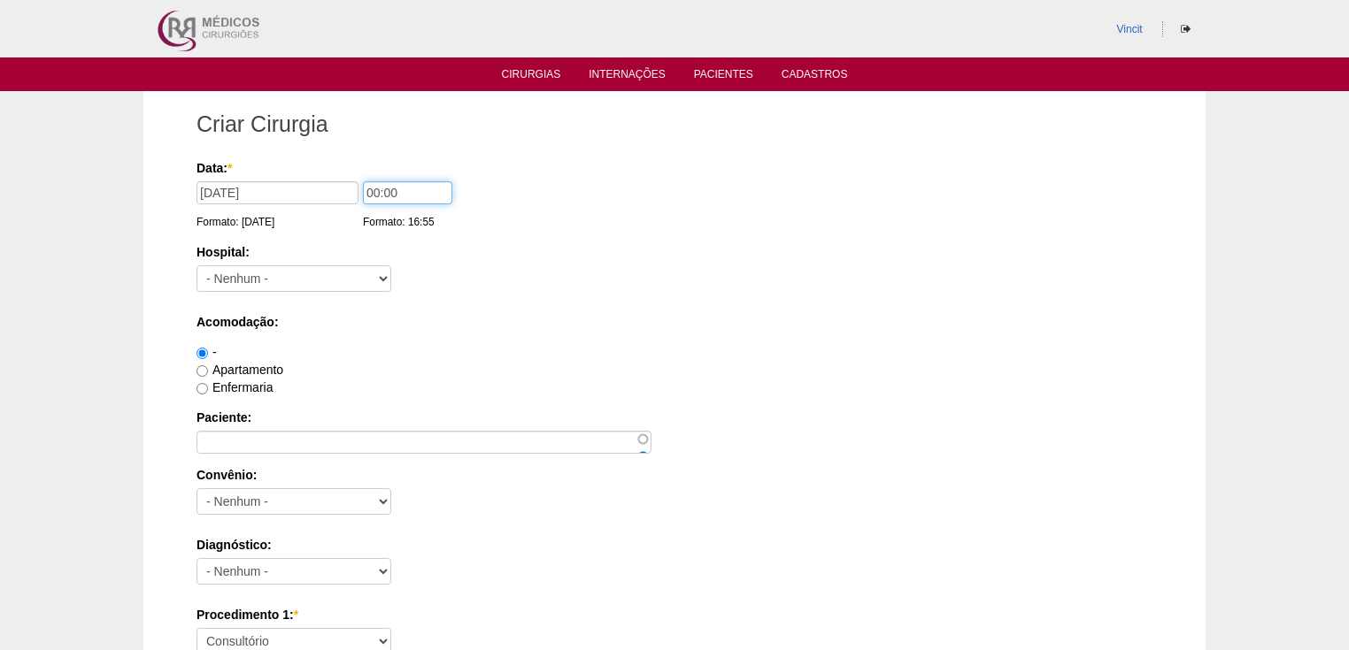
click at [379, 190] on input "00:00" at bounding box center [407, 192] width 89 height 23
type input "07:00"
click at [295, 275] on select "- Nenhum - 9 de Julho Albert Einstein Alvorada América Assunção Bartira Benefic…" at bounding box center [293, 278] width 195 height 27
select select "67"
click at [196, 265] on select "- Nenhum - 9 de Julho Albert Einstein Alvorada América Assunção Bartira Benefic…" at bounding box center [293, 278] width 195 height 27
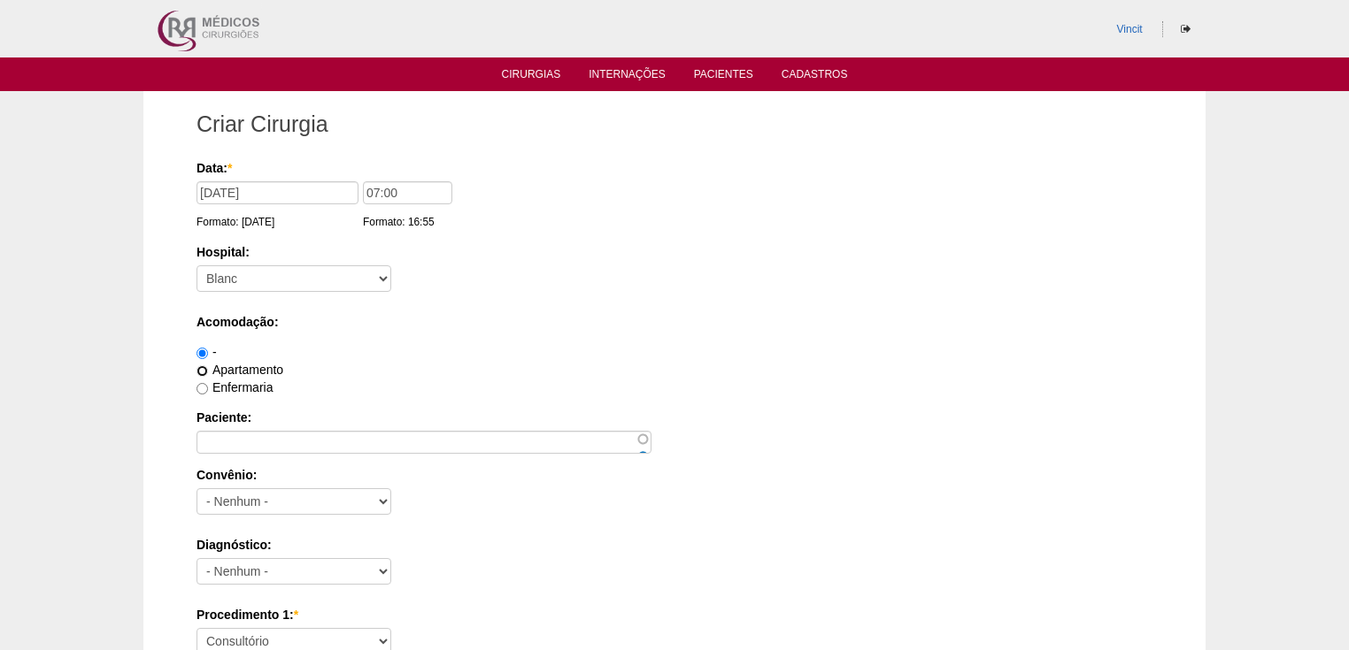
click at [199, 366] on input "Apartamento" at bounding box center [202, 371] width 12 height 12
radio input "true"
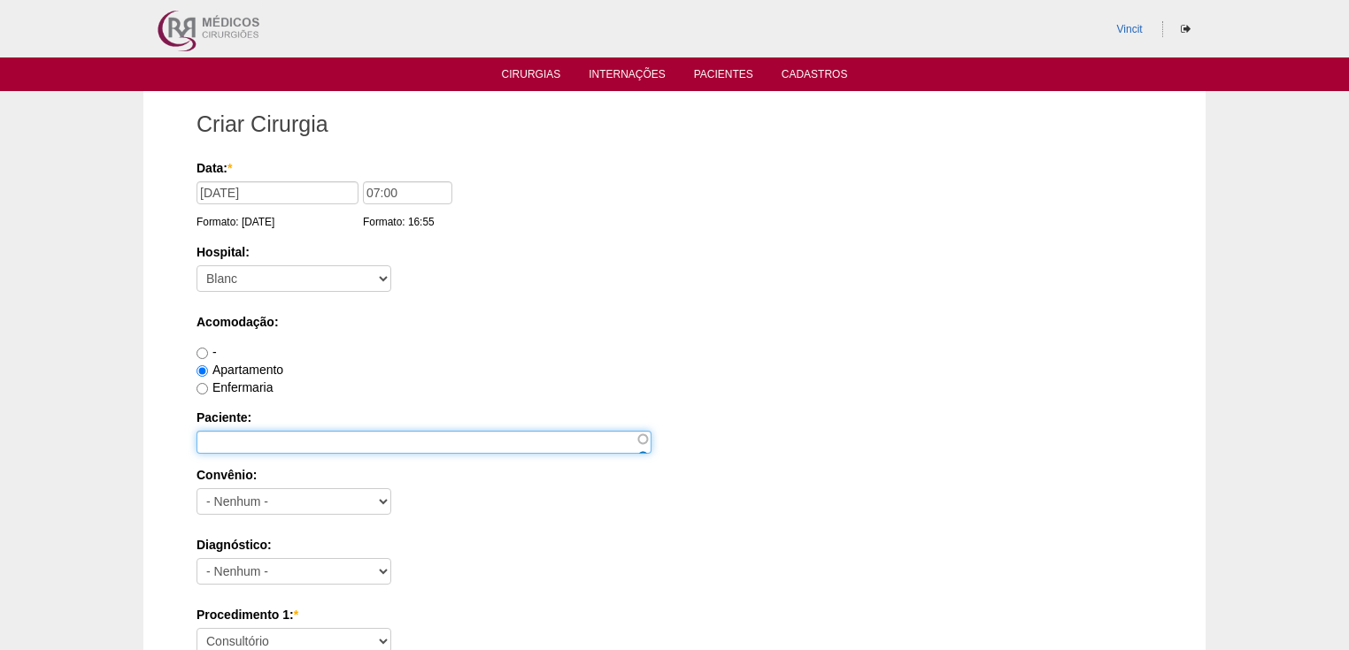
click at [205, 434] on input "Paciente:" at bounding box center [423, 442] width 455 height 23
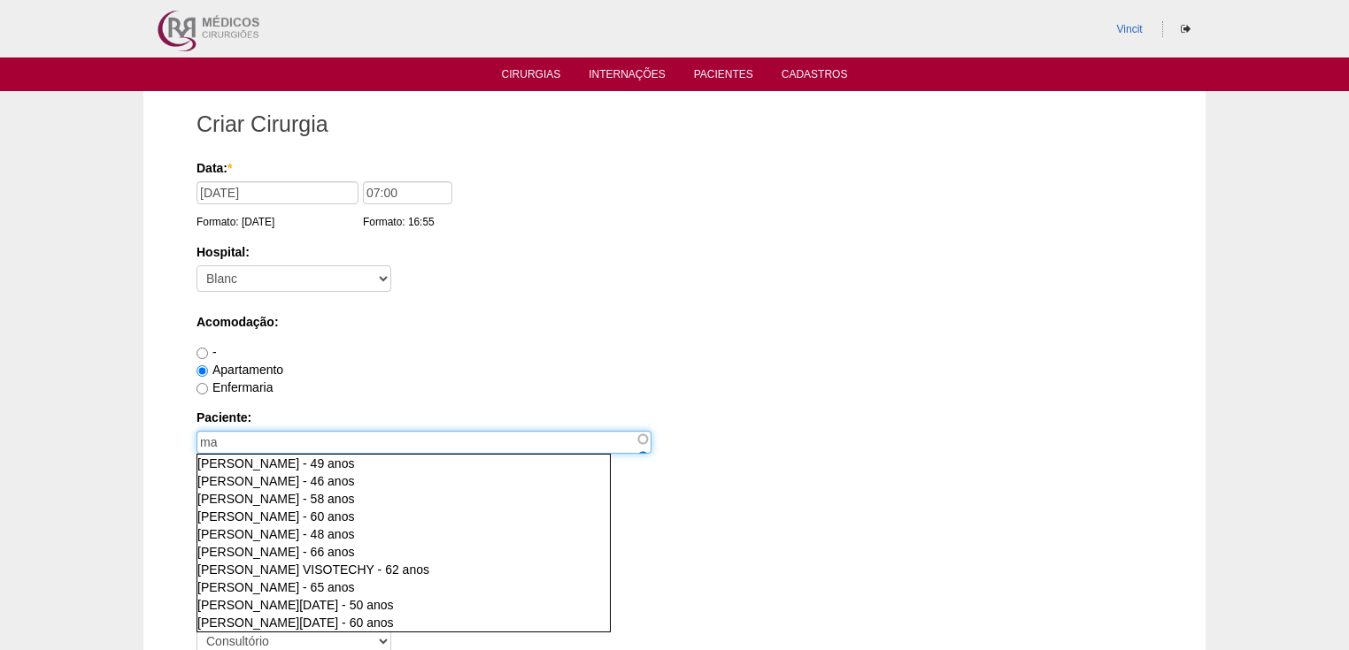
type input "m"
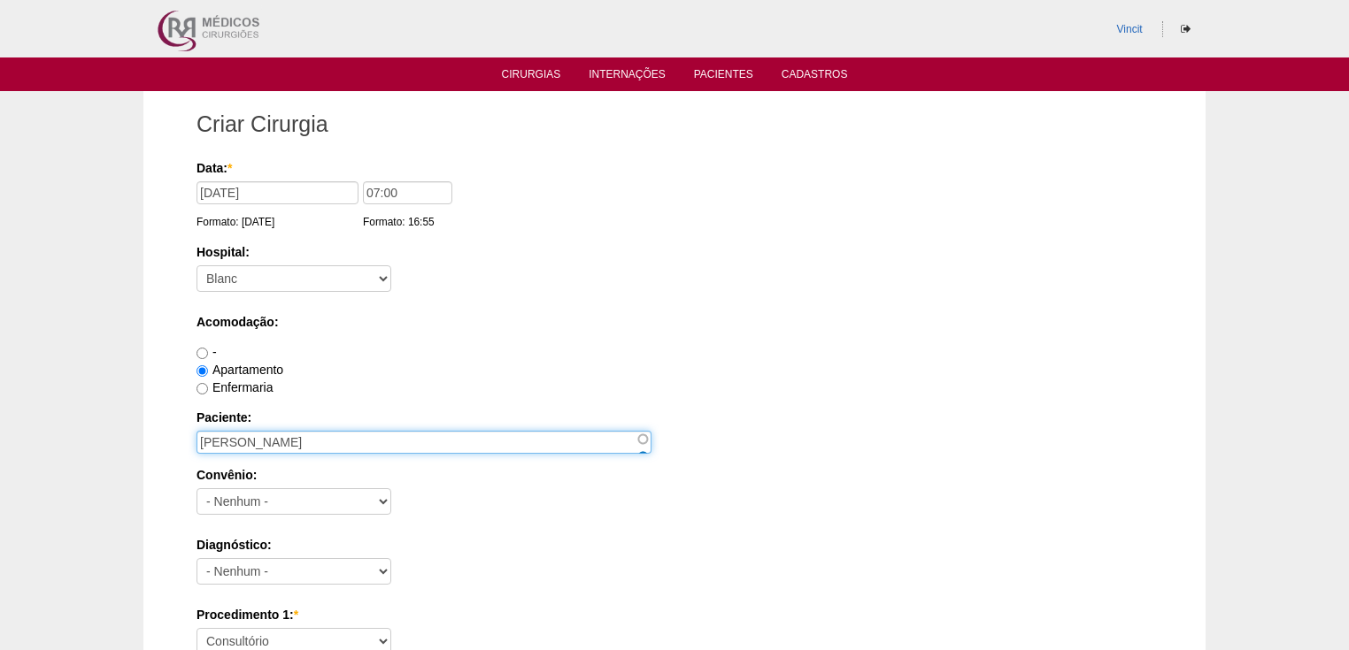
type input "MARCO AURELIO MARTINS VAREJÃO"
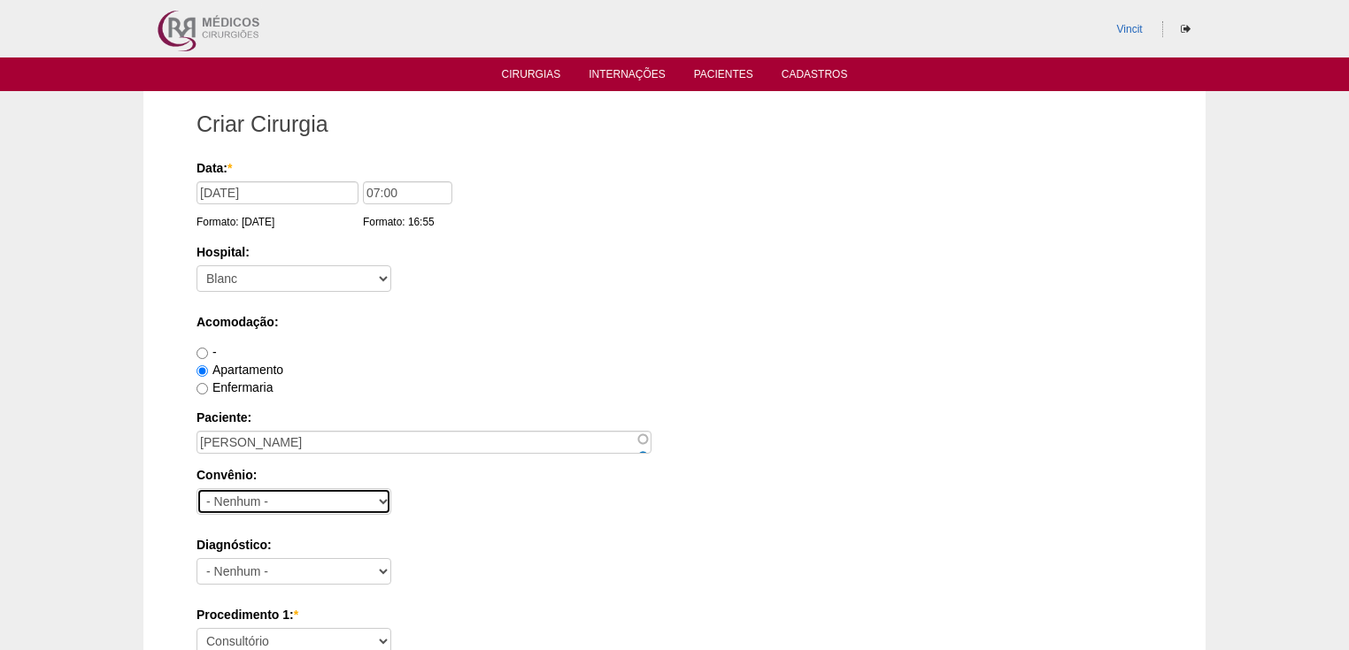
click at [214, 489] on select "- Nenhum - Abet Afresp Allianz Amil Blue Life Caasp Cabesp Caixa de Pensões Car…" at bounding box center [293, 502] width 195 height 27
select select "8907"
click at [196, 489] on select "- Nenhum - Abet Afresp Allianz Amil Blue Life Caasp Cabesp Caixa de Pensões Car…" at bounding box center [293, 502] width 195 height 27
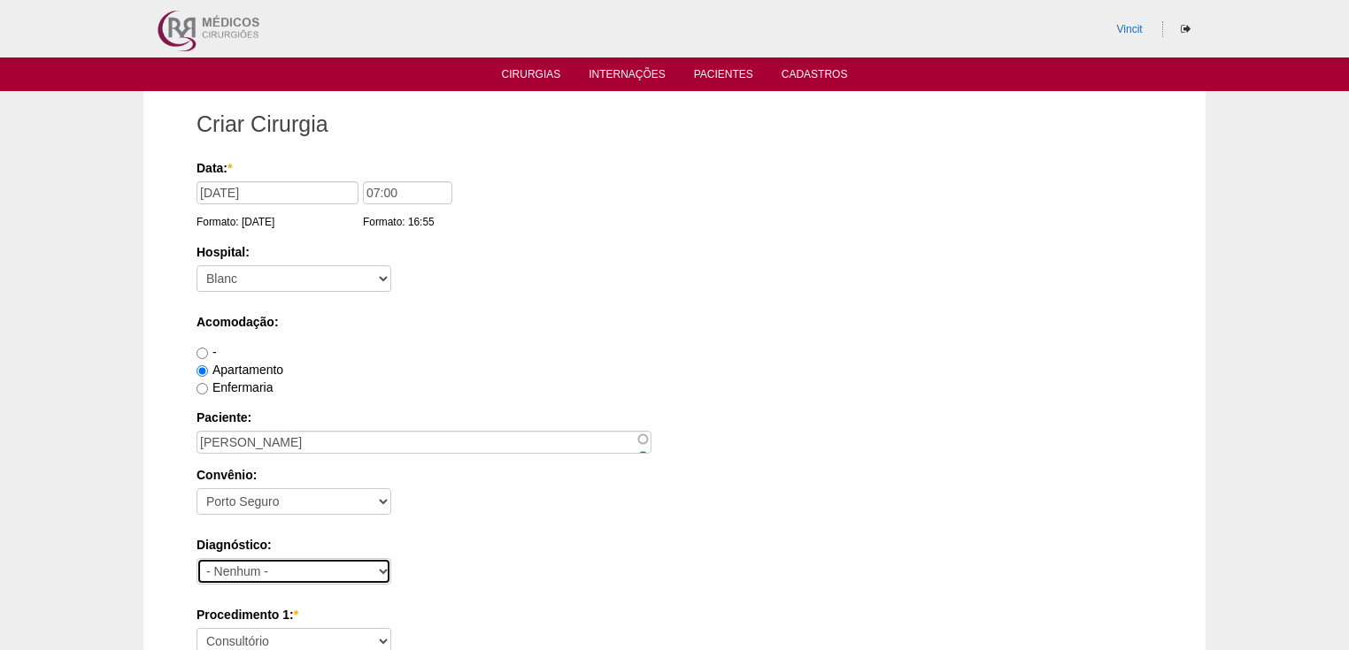
click at [219, 573] on select "- Nenhum - Abdome Agudo Abscesso Hepático Abscesso Perianal Abscesso Peritoneal…" at bounding box center [293, 571] width 195 height 27
select select "3707"
click at [196, 558] on select "- Nenhum - Abdome Agudo Abscesso Hepático Abscesso Perianal Abscesso Peritoneal…" at bounding box center [293, 571] width 195 height 27
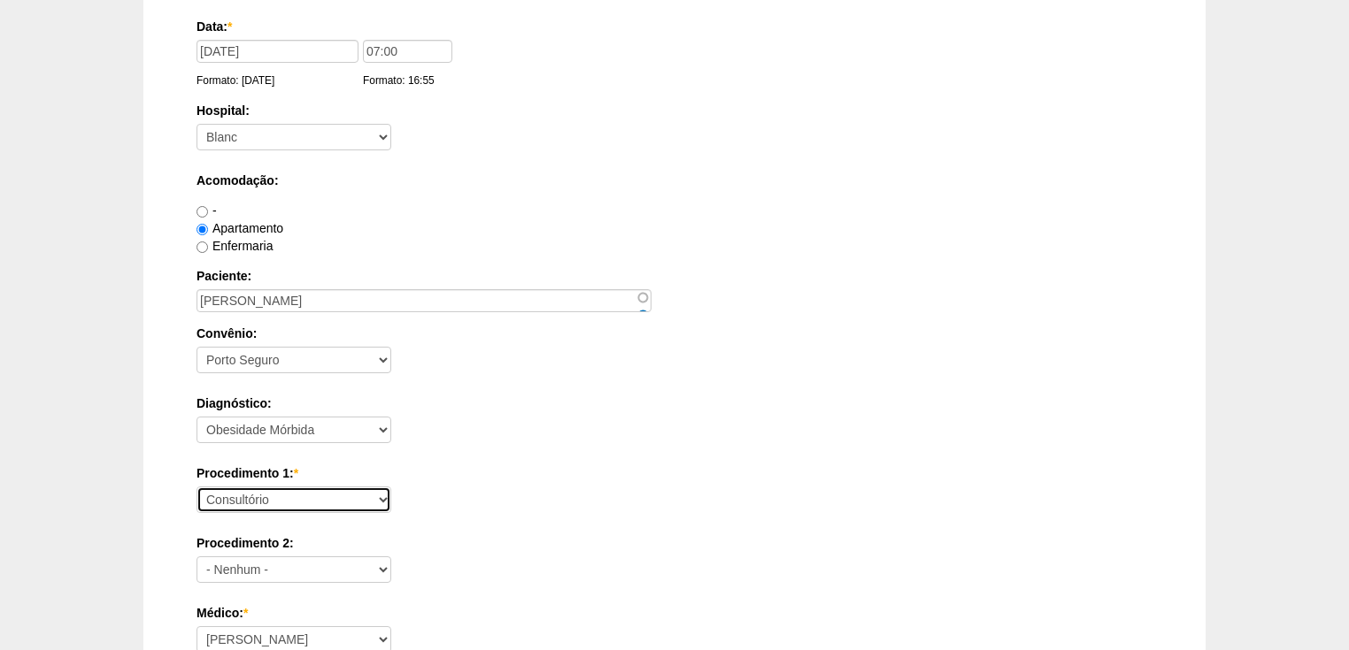
click at [267, 495] on select "Consultório Abscesso Hepático - Drenagem Abscesso perianal Amputação Abdômino P…" at bounding box center [293, 500] width 195 height 27
select select "3710"
click at [196, 487] on select "Consultório Abscesso Hepático - Drenagem Abscesso perianal Amputação Abdômino P…" at bounding box center [293, 500] width 195 height 27
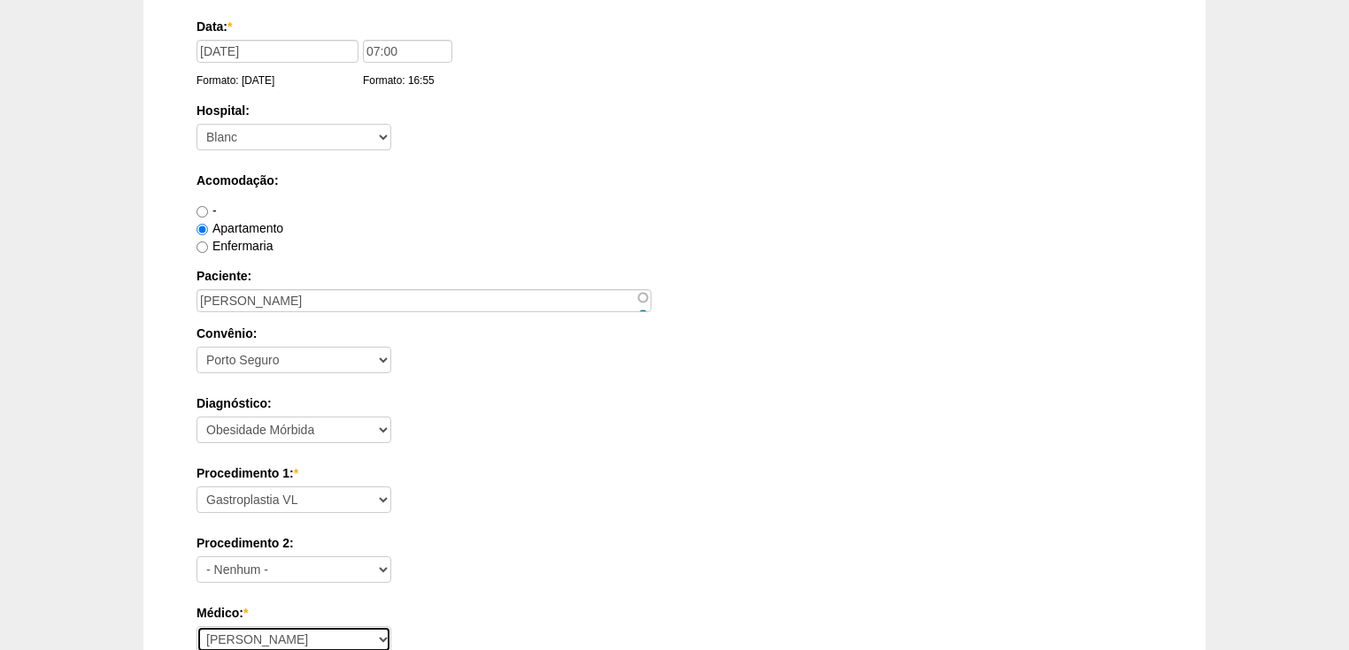
scroll to position [142, 0]
click at [235, 627] on select "Ana Paula Bruno Felipe Rossi Geraldo Igor Benevides Isabella Juliana Luiz Guilh…" at bounding box center [293, 639] width 195 height 27
select select "22"
click at [196, 626] on select "Ana Paula Bruno Felipe Rossi Geraldo Igor Benevides Isabella Juliana Luiz Guilh…" at bounding box center [293, 639] width 195 height 27
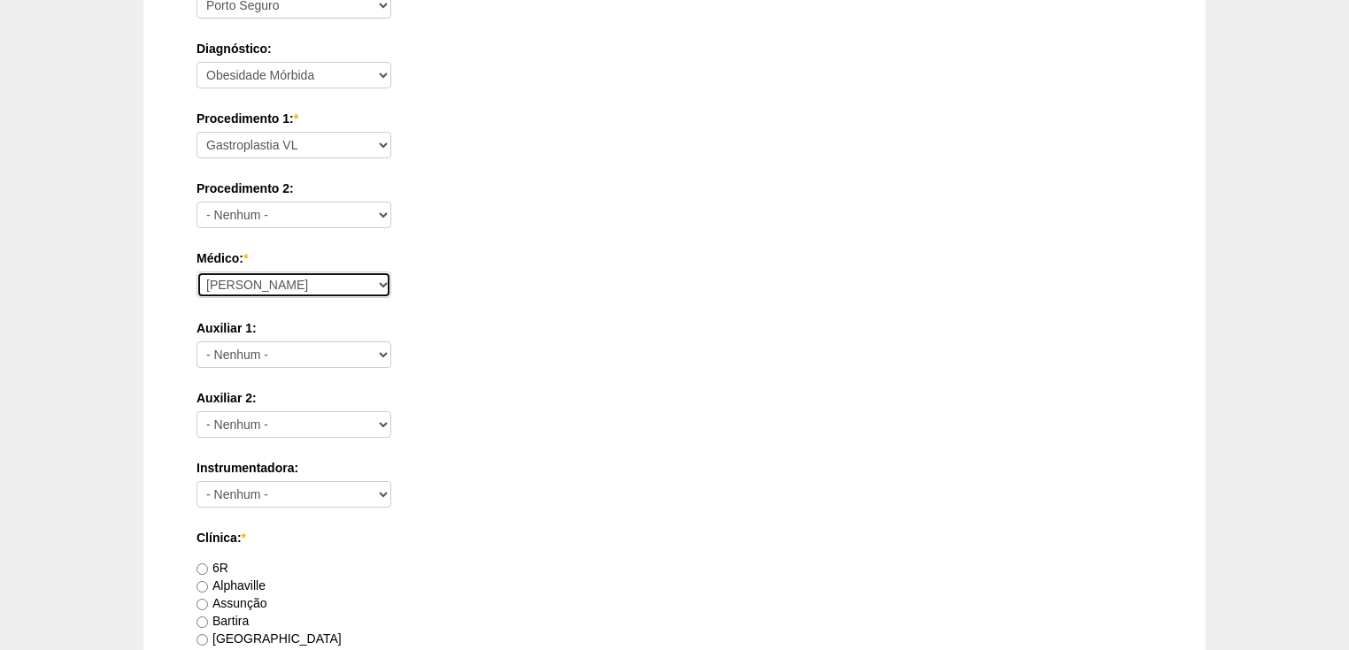
scroll to position [709, 0]
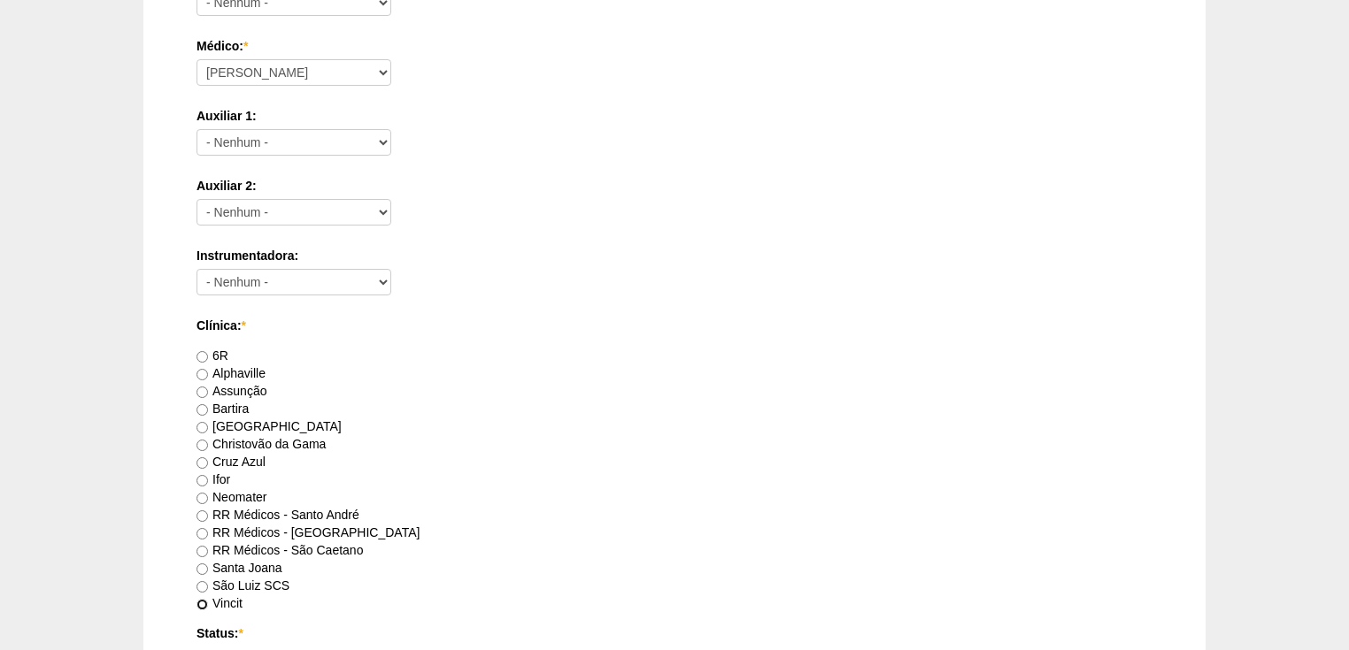
click at [198, 599] on input "Vincit" at bounding box center [202, 605] width 12 height 12
radio input "true"
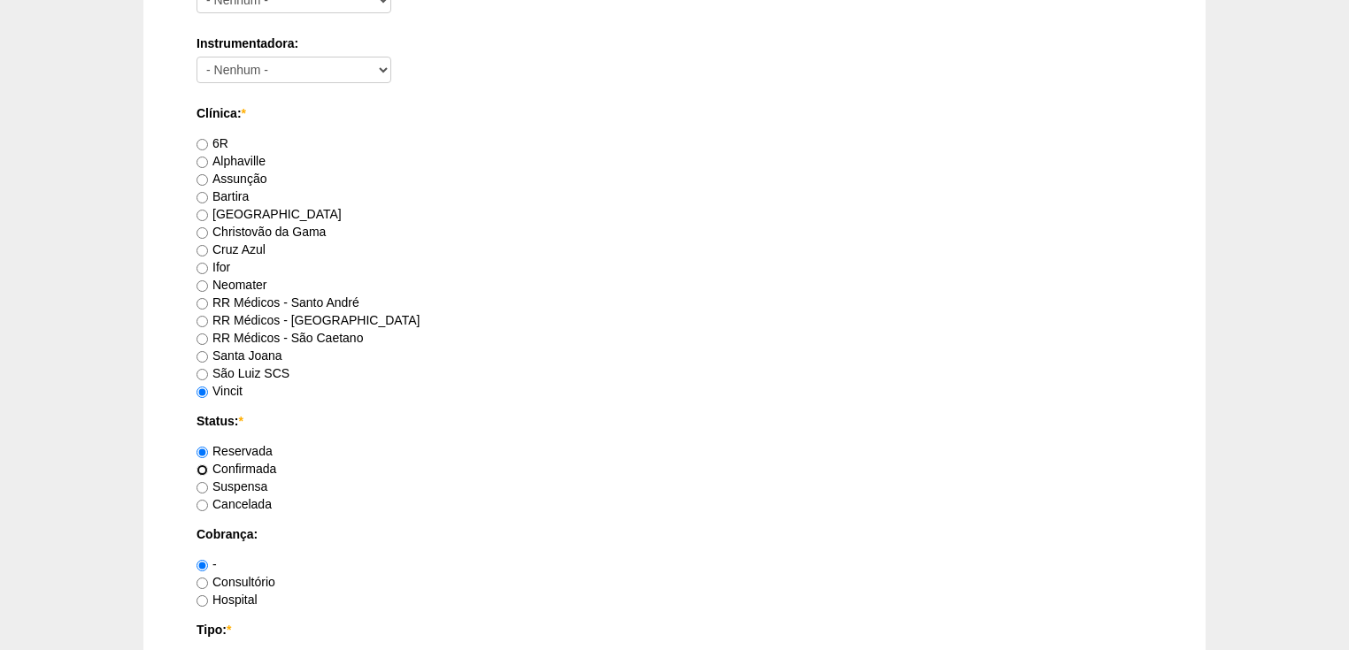
click at [203, 465] on input "Confirmada" at bounding box center [202, 471] width 12 height 12
radio input "true"
click at [197, 580] on input "Consultório" at bounding box center [202, 584] width 12 height 12
radio input "true"
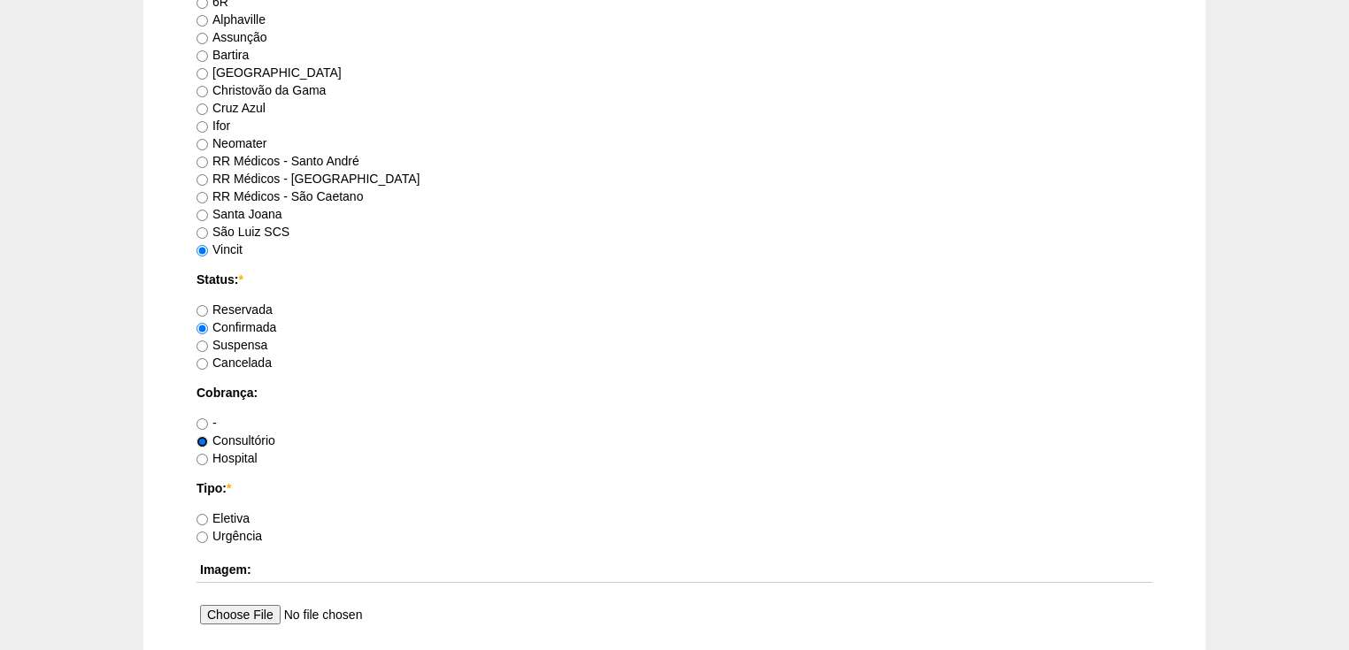
scroll to position [1134, 0]
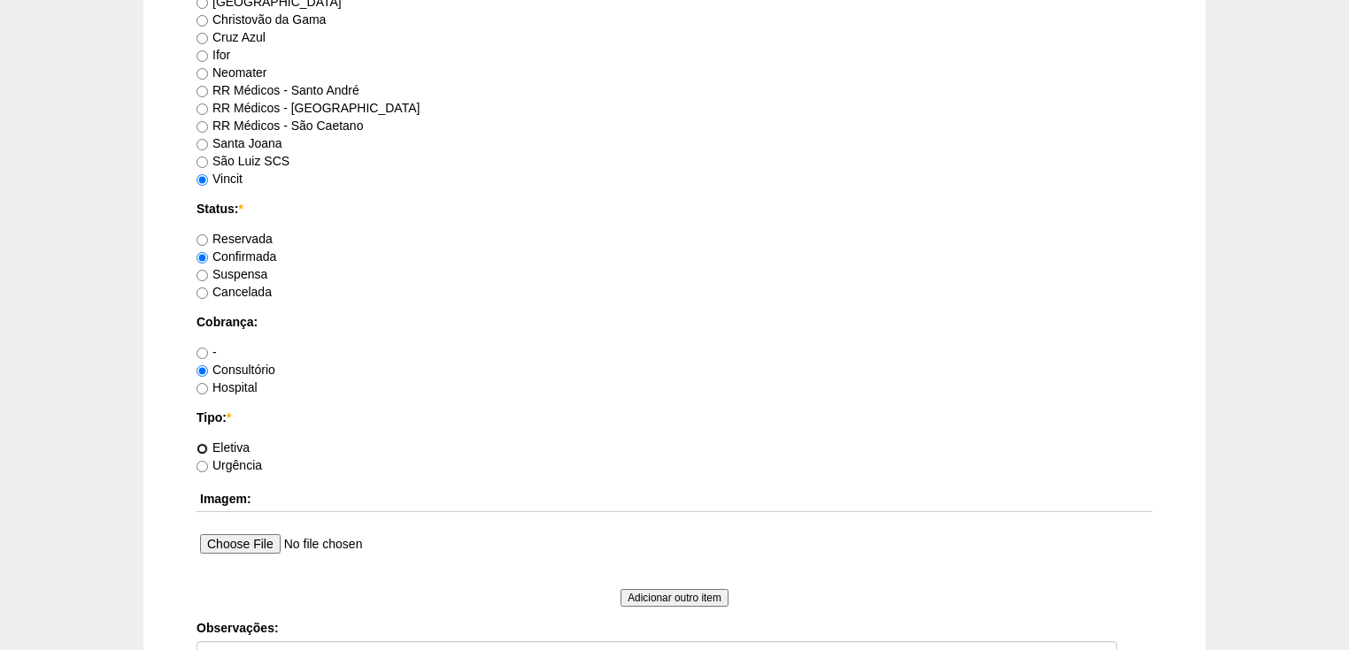
click at [203, 448] on input "Eletiva" at bounding box center [202, 449] width 12 height 12
radio input "true"
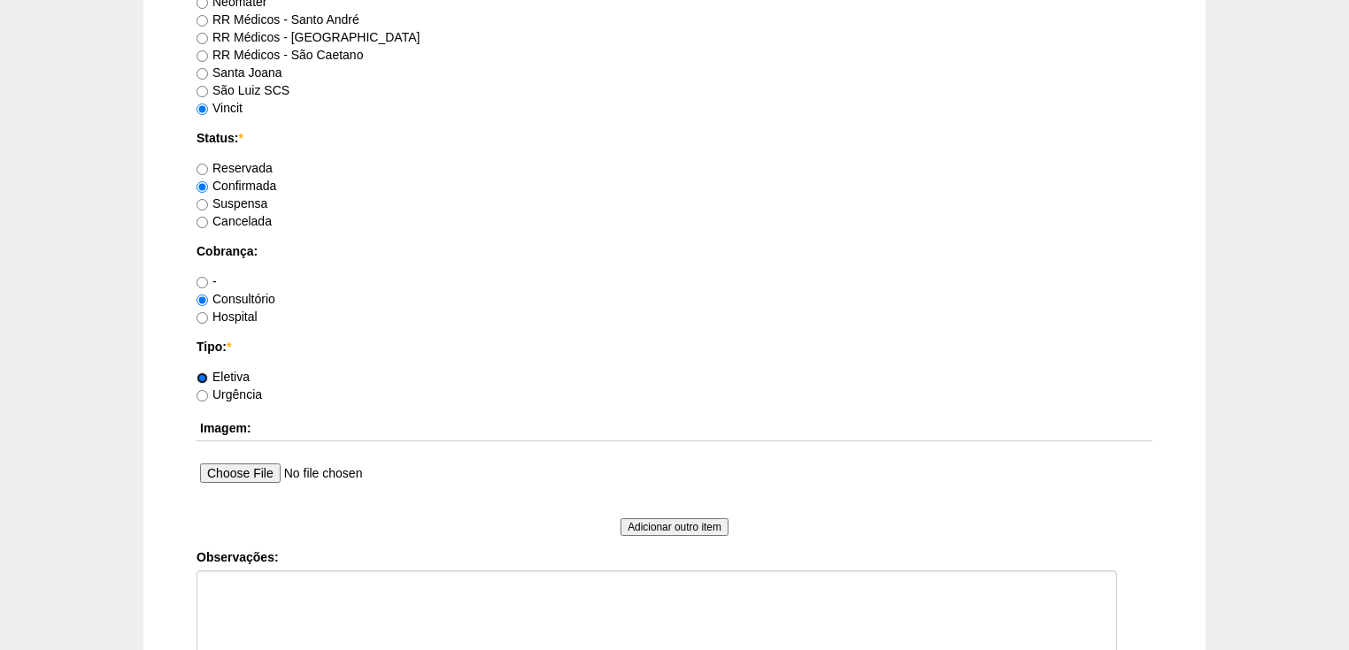
scroll to position [1346, 0]
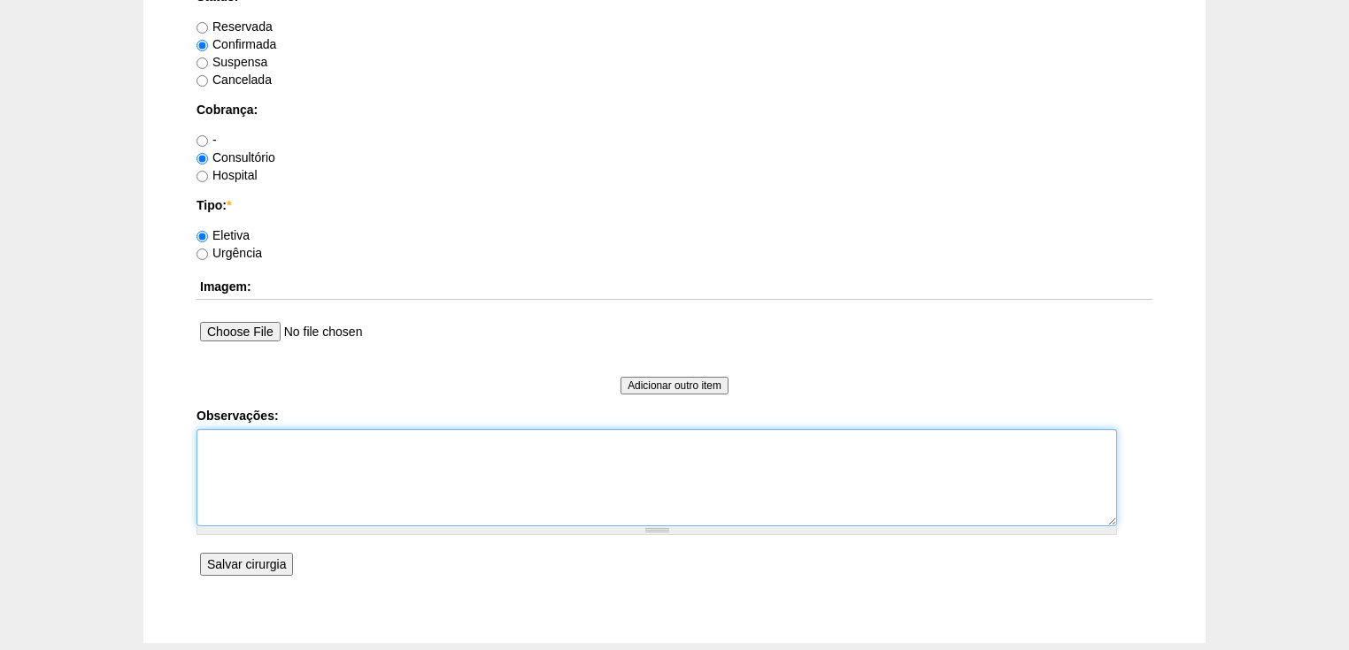
click at [206, 452] on textarea "Observações:" at bounding box center [656, 477] width 920 height 97
type textarea "AUTORIZADA FATURAR VIA RR"
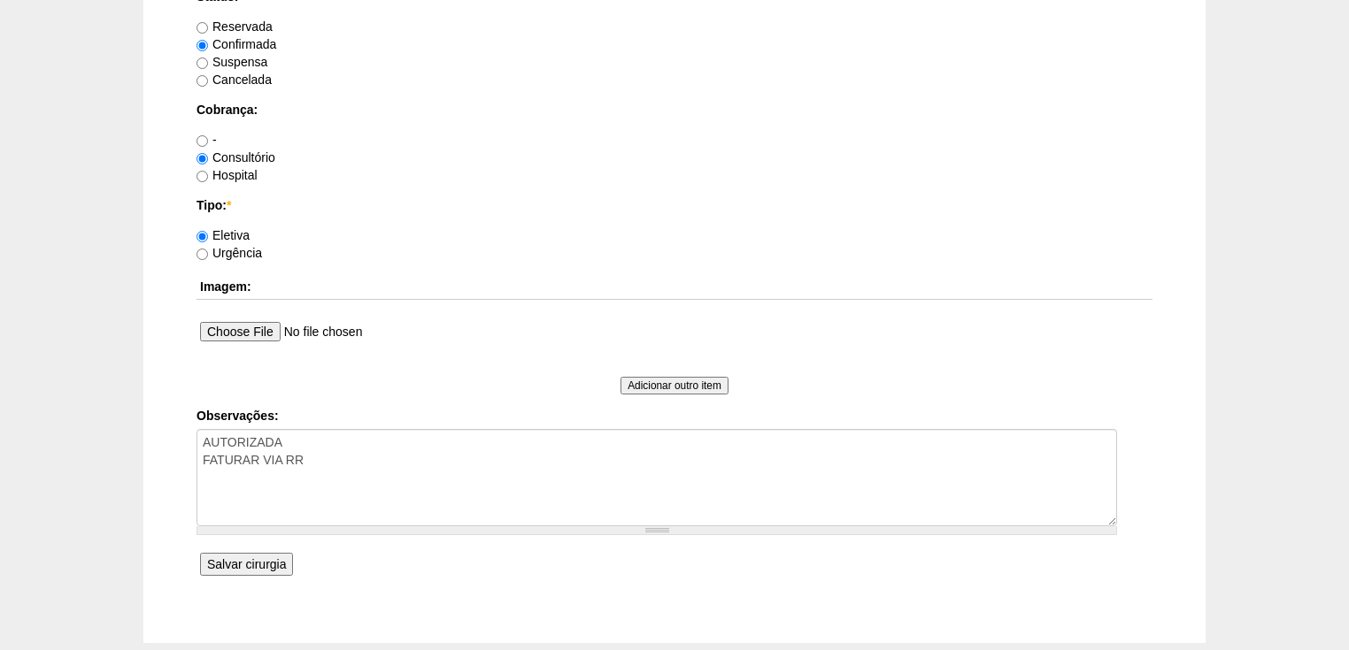
click at [233, 555] on input "Salvar cirurgia" at bounding box center [246, 564] width 93 height 23
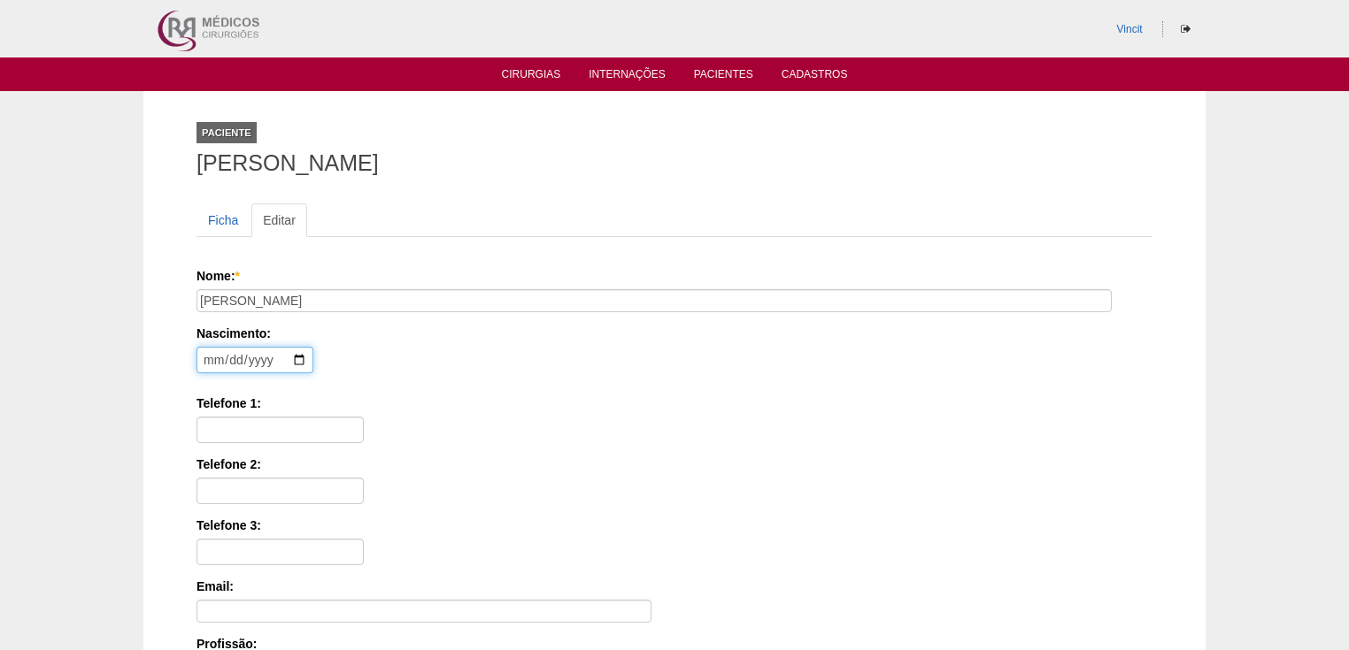
click at [212, 354] on input "date" at bounding box center [254, 360] width 117 height 27
type input "[DATE]"
click at [241, 419] on input "Telefone 1:" at bounding box center [279, 430] width 167 height 27
paste input "[PHONE_NUMBER]"
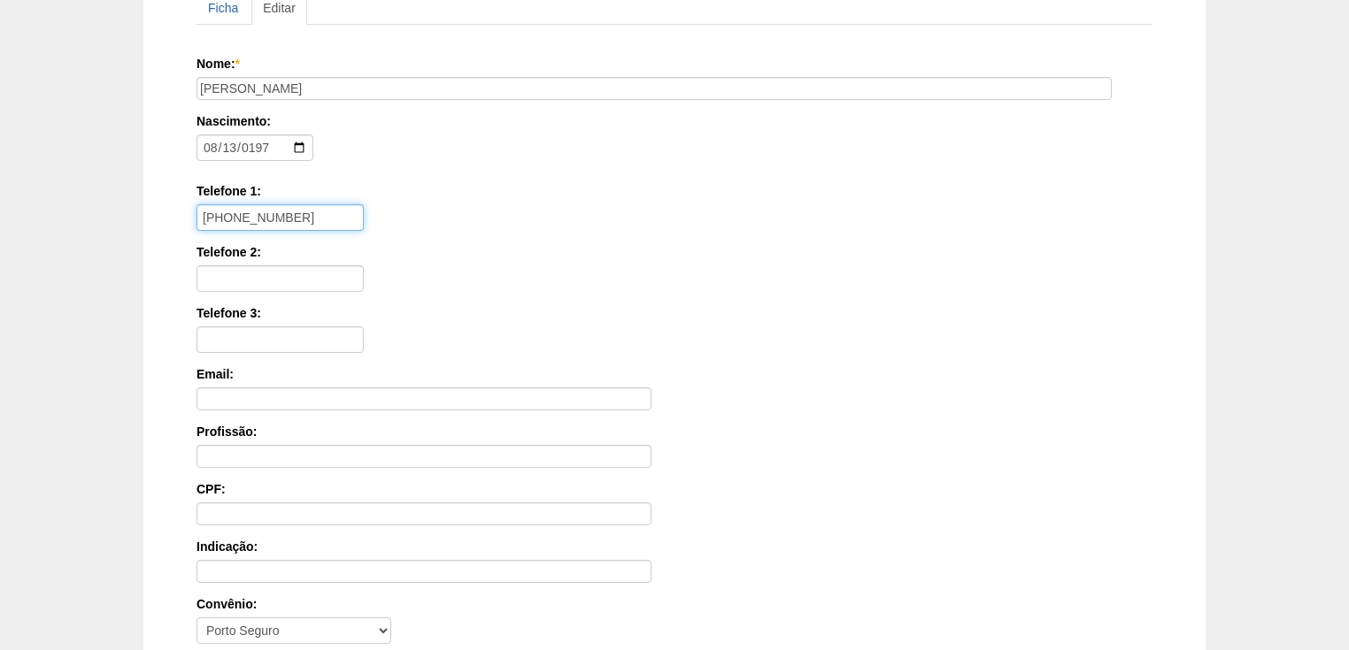
scroll to position [425, 0]
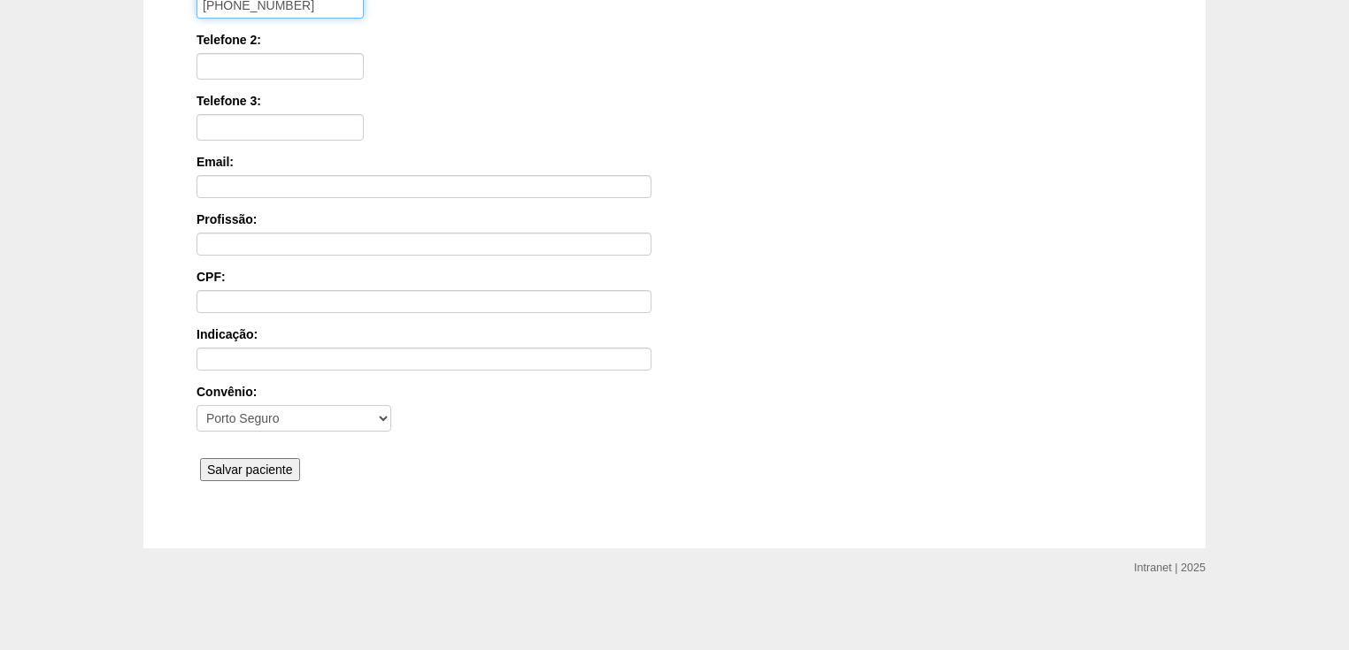
type input "[PHONE_NUMBER]"
click at [219, 464] on input "Salvar paciente" at bounding box center [250, 469] width 100 height 23
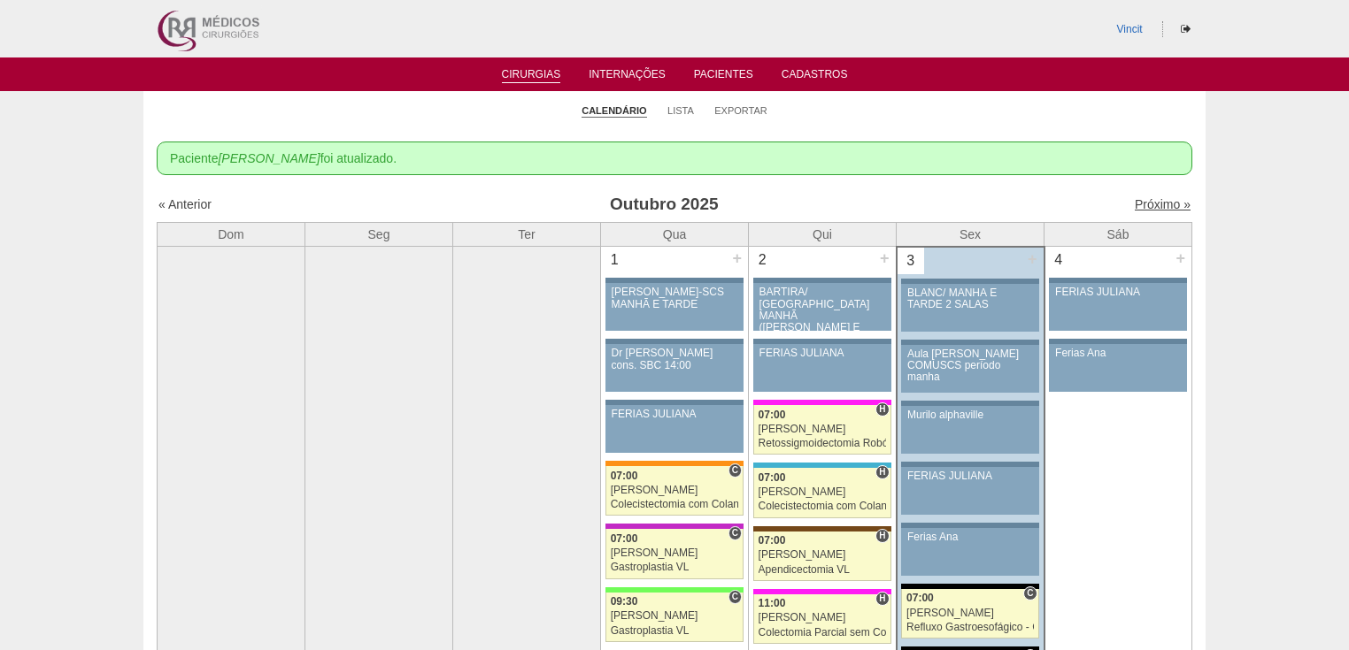
click at [1136, 199] on link "Próximo »" at bounding box center [1163, 204] width 56 height 14
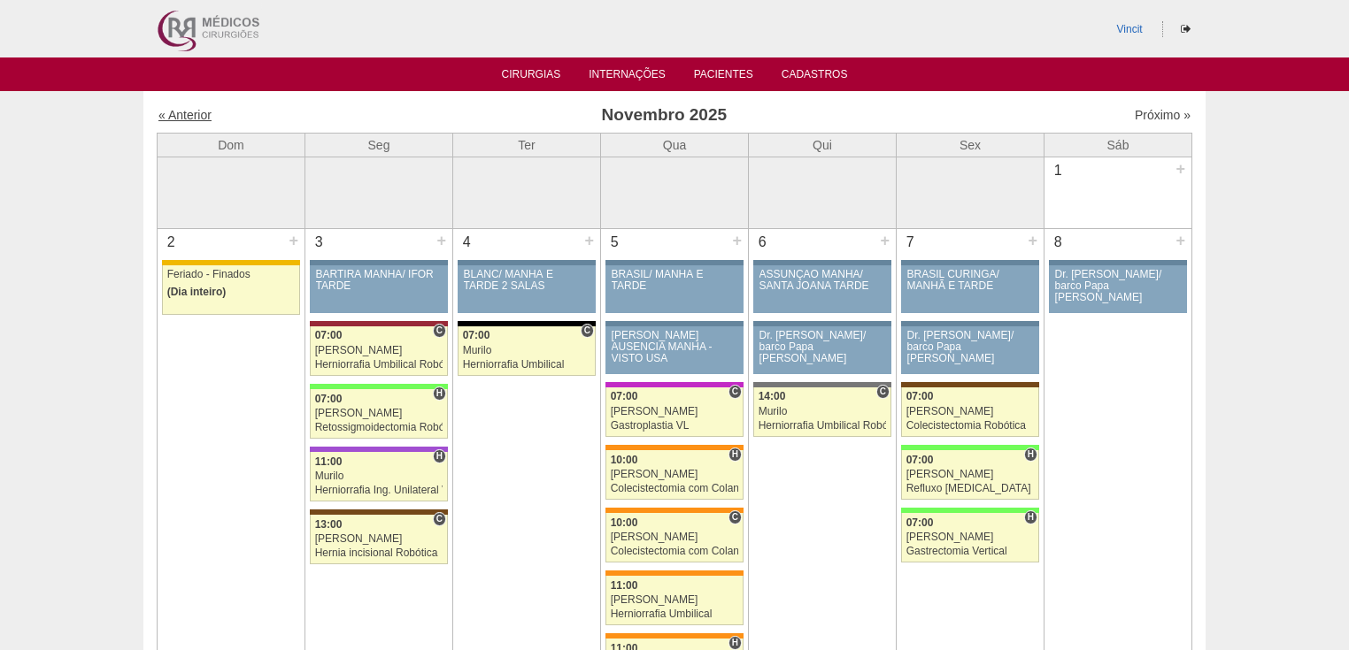
click at [195, 112] on link "« Anterior" at bounding box center [184, 115] width 53 height 14
